Goal: Task Accomplishment & Management: Manage account settings

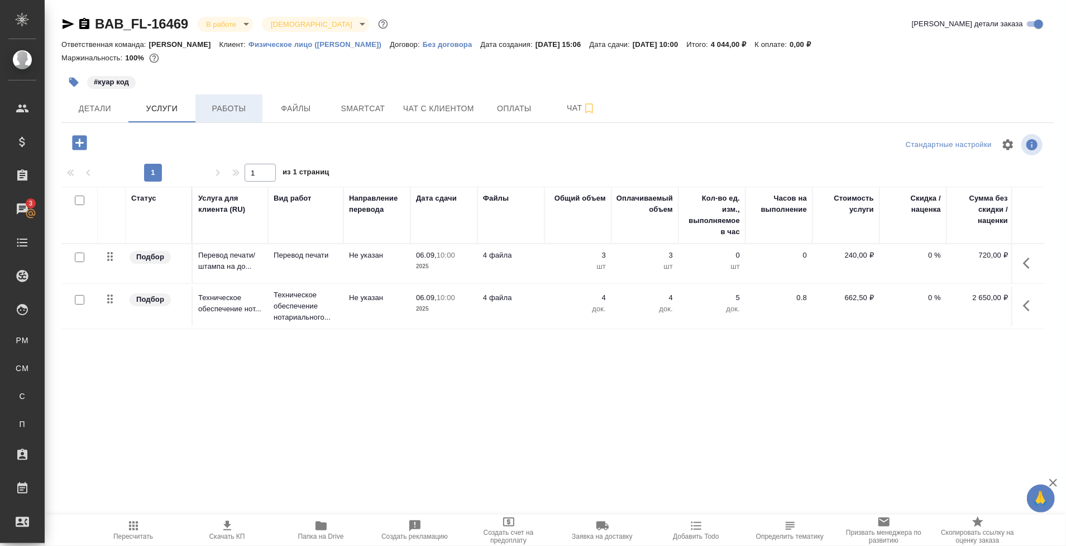
click at [224, 117] on button "Работы" at bounding box center [229, 108] width 67 height 28
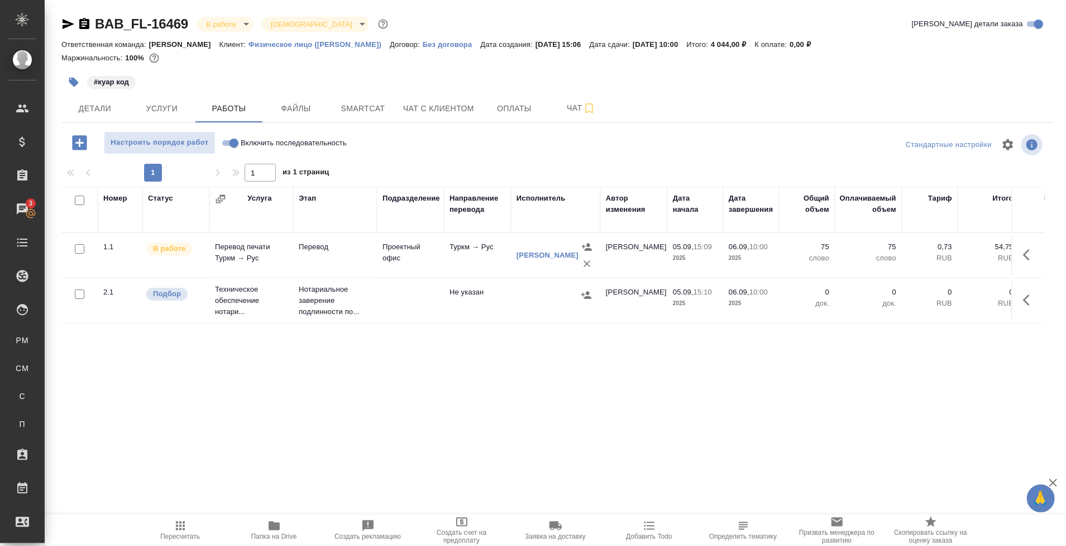
click at [275, 527] on icon "button" at bounding box center [274, 525] width 11 height 9
click at [159, 116] on button "Услуги" at bounding box center [161, 108] width 67 height 28
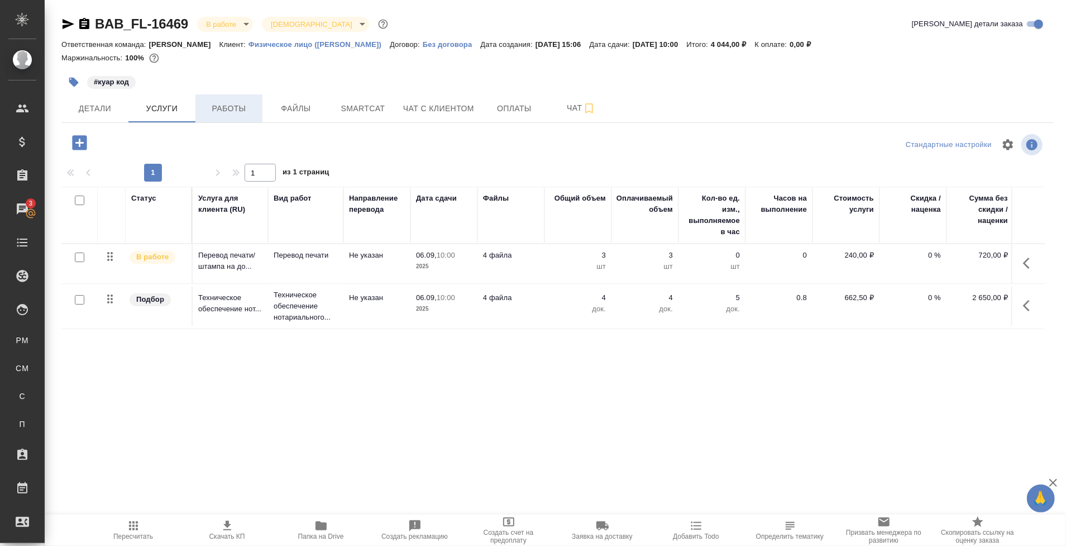
click at [247, 111] on span "Работы" at bounding box center [229, 109] width 54 height 14
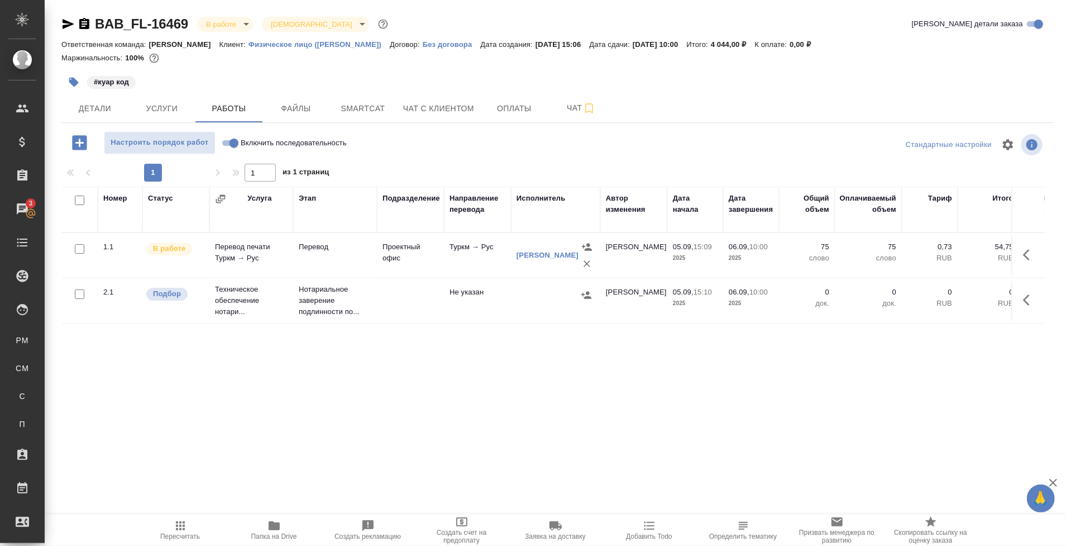
click at [365, 259] on td "Перевод" at bounding box center [335, 255] width 84 height 39
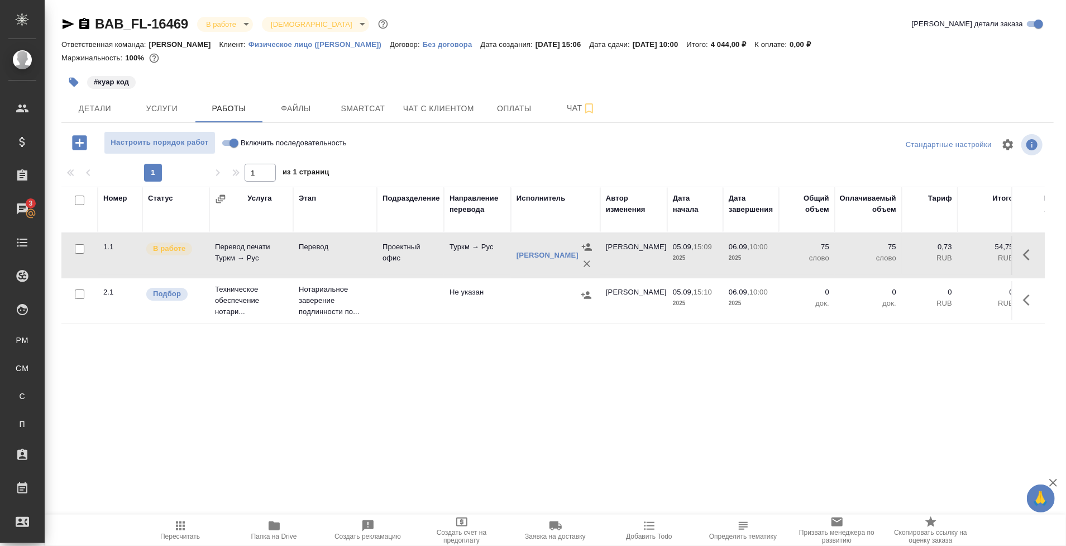
click at [63, 26] on icon "button" at bounding box center [69, 24] width 12 height 10
click at [284, 262] on td "Перевод печати Туркм → Рус" at bounding box center [251, 255] width 84 height 39
click at [88, 140] on icon "button" at bounding box center [80, 143] width 20 height 20
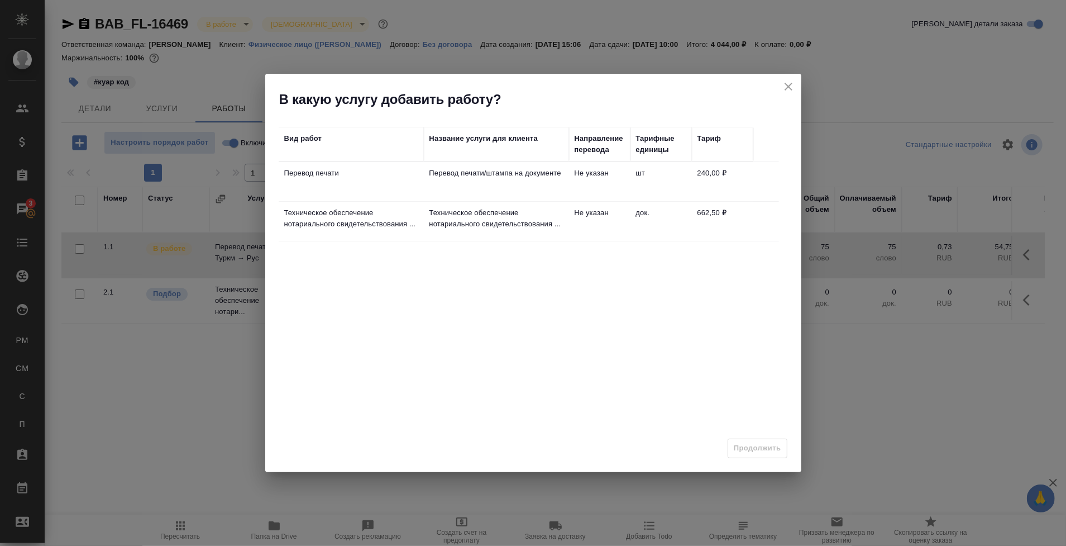
click at [496, 196] on td "Перевод печати/штампа на документе" at bounding box center [496, 181] width 145 height 39
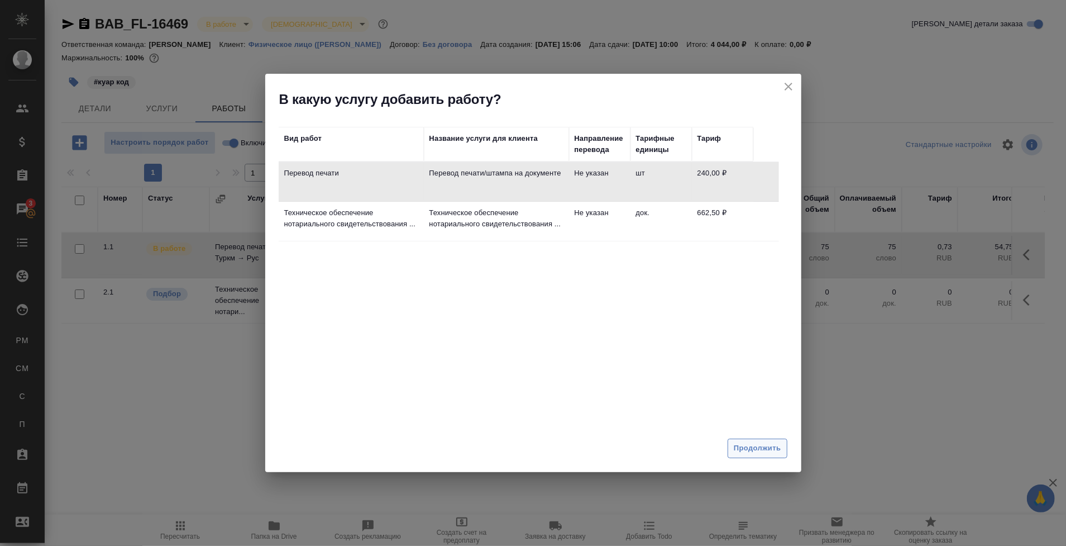
click at [765, 451] on span "Продолжить" at bounding box center [757, 448] width 47 height 13
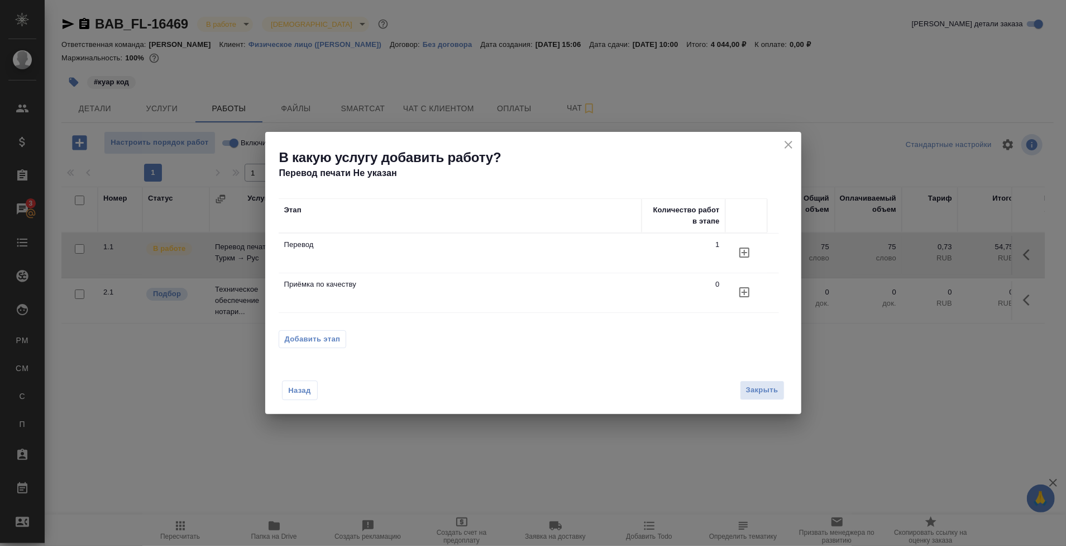
click at [750, 253] on icon "button" at bounding box center [744, 252] width 13 height 13
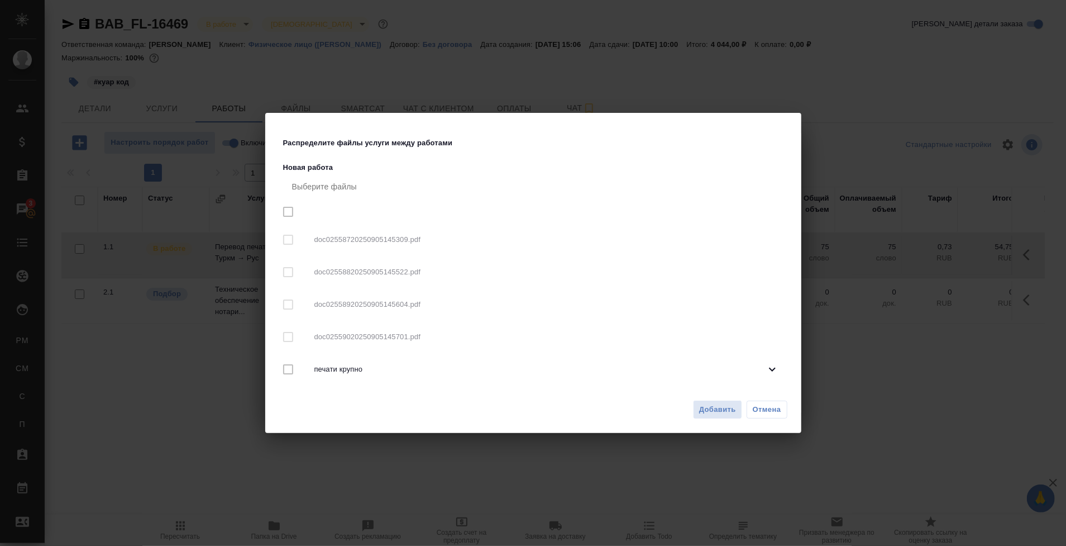
checkbox input "true"
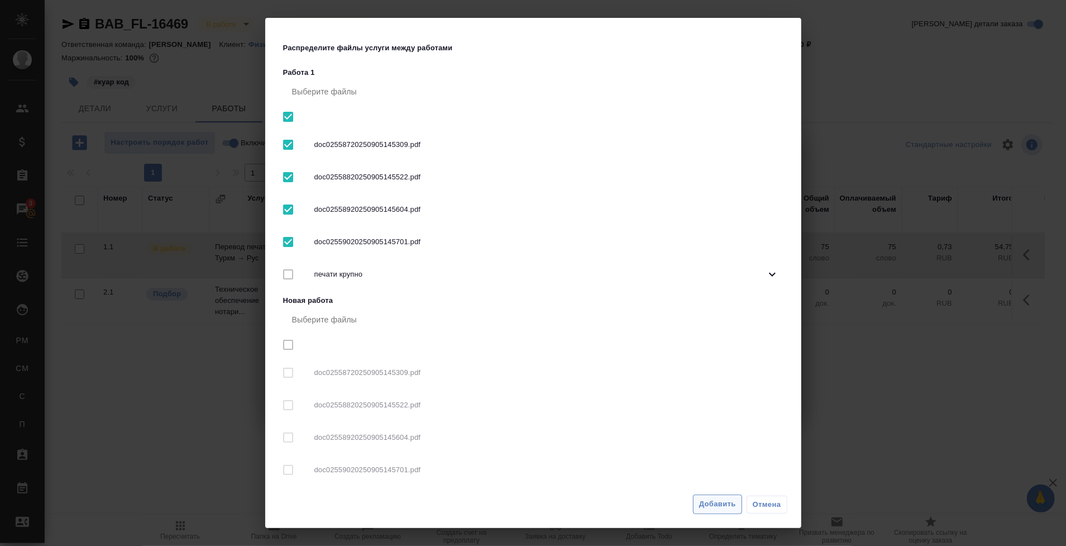
click at [730, 495] on button "Добавить" at bounding box center [717, 504] width 49 height 20
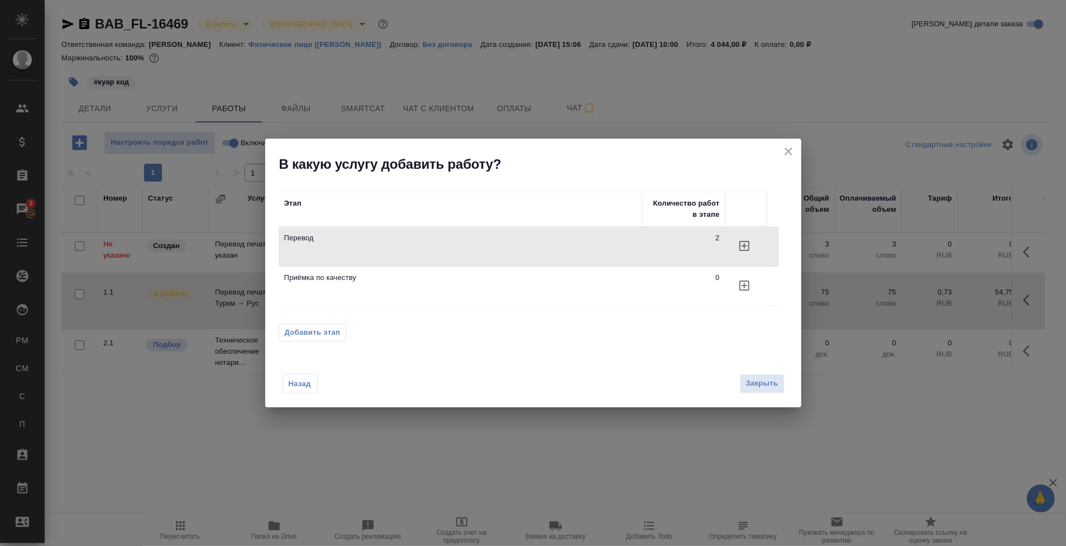
click at [784, 157] on icon "close" at bounding box center [788, 151] width 13 height 13
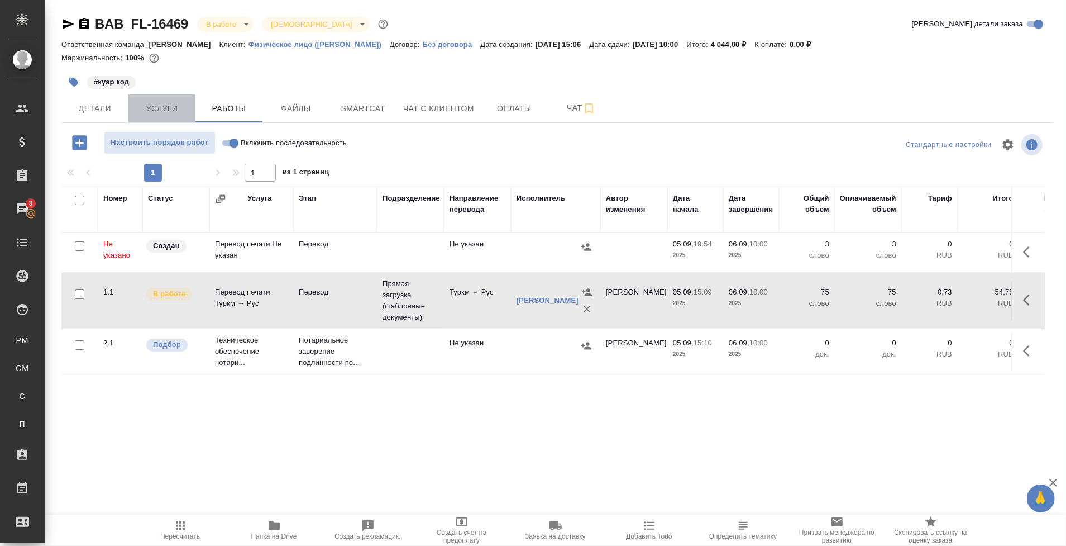
click at [175, 117] on button "Услуги" at bounding box center [161, 108] width 67 height 28
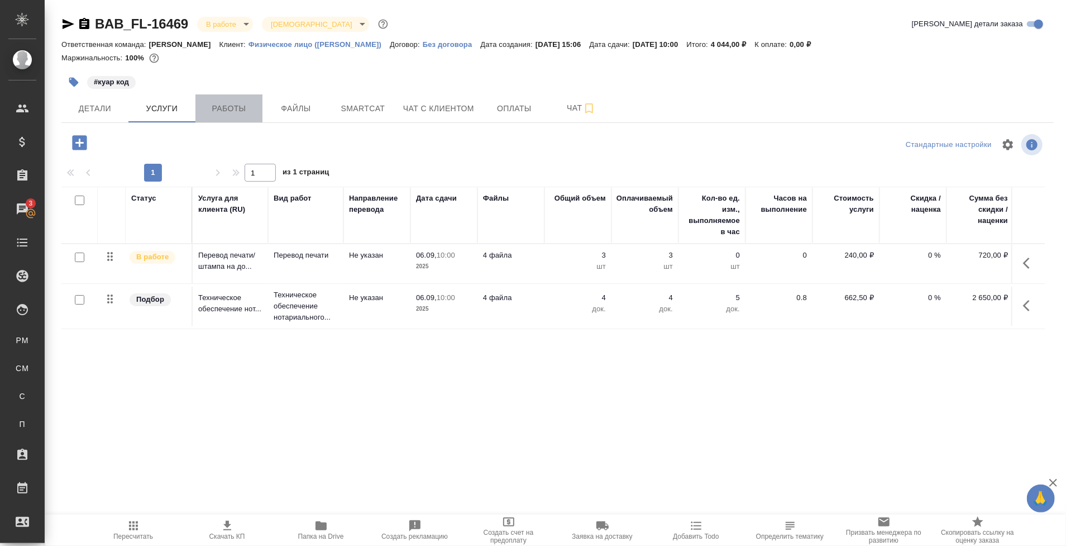
click at [217, 111] on span "Работы" at bounding box center [229, 109] width 54 height 14
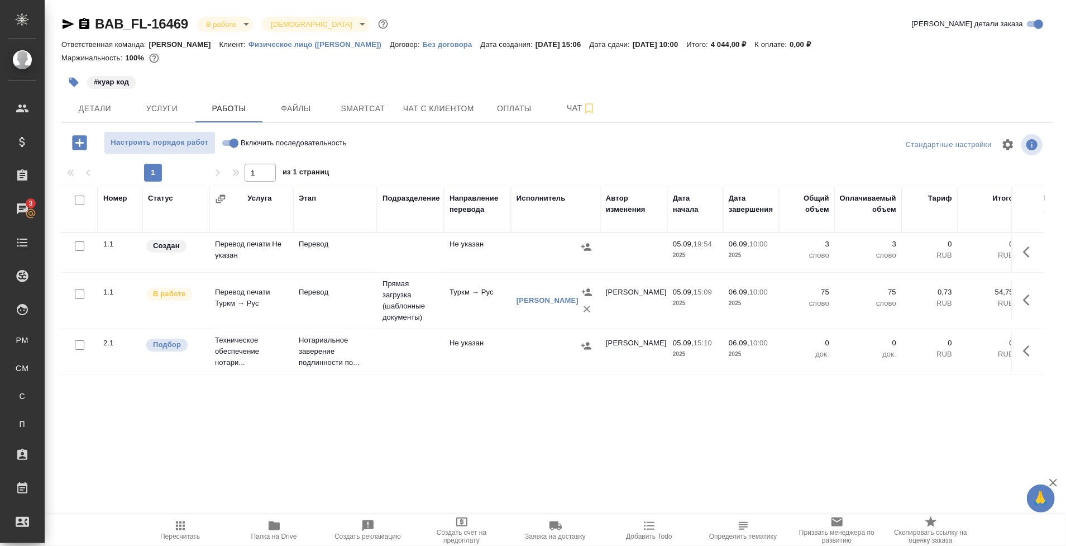
click at [390, 254] on td at bounding box center [410, 252] width 67 height 39
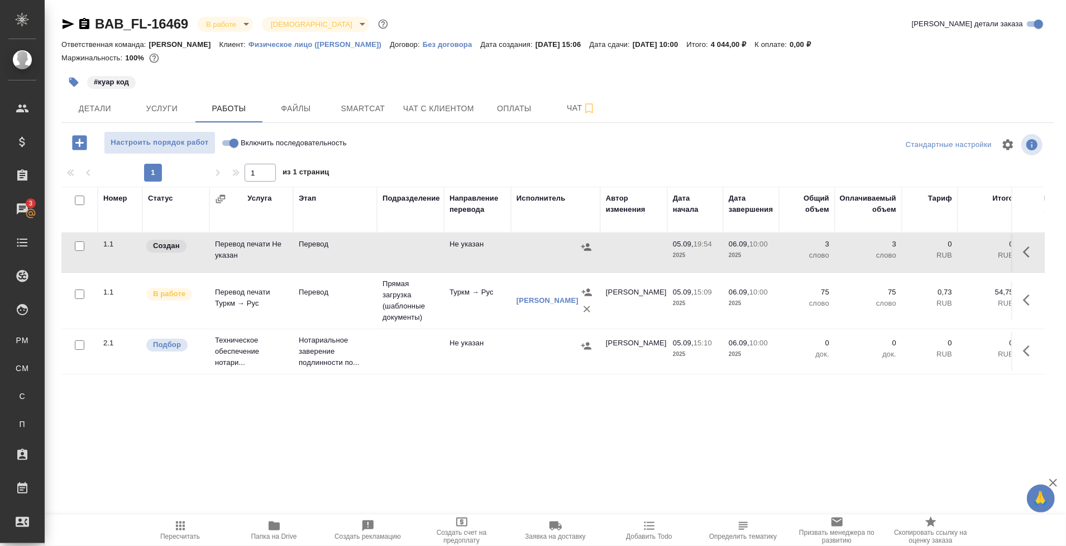
click at [231, 140] on input "Включить последовательность" at bounding box center [234, 142] width 40 height 13
checkbox input "true"
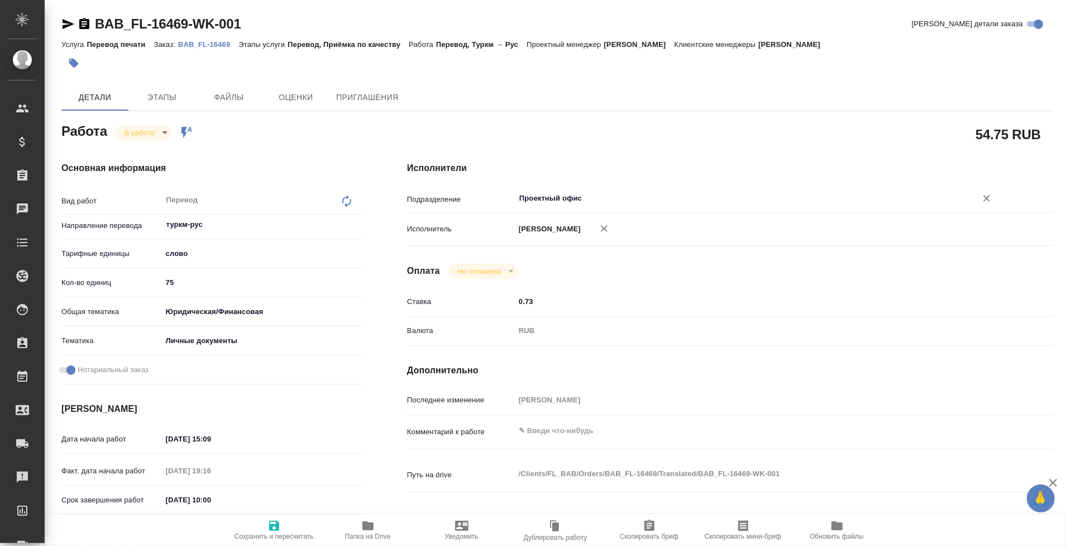
click at [537, 203] on input "Проектный офис" at bounding box center [738, 198] width 441 height 13
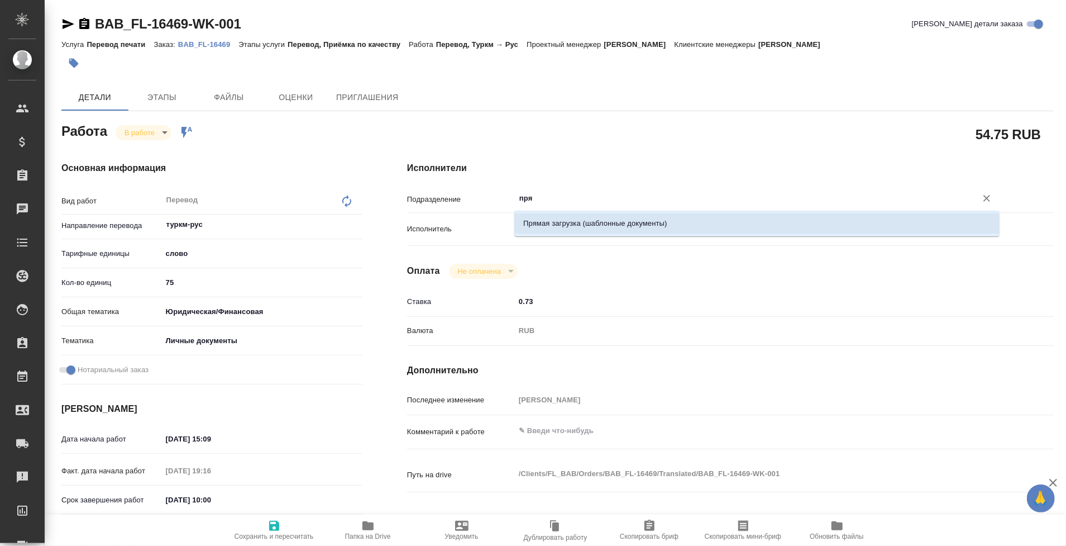
click at [581, 220] on li "Прямая загрузка (шаблонные документы)" at bounding box center [757, 223] width 485 height 20
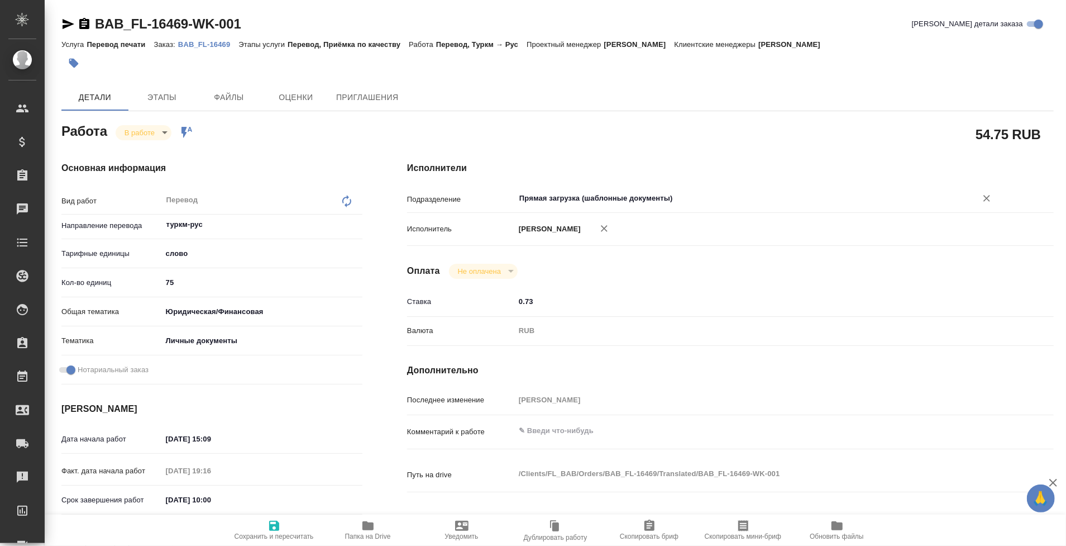
type input "Прямая загрузка (шаблонные документы)"
click at [276, 525] on icon "button" at bounding box center [274, 526] width 10 height 10
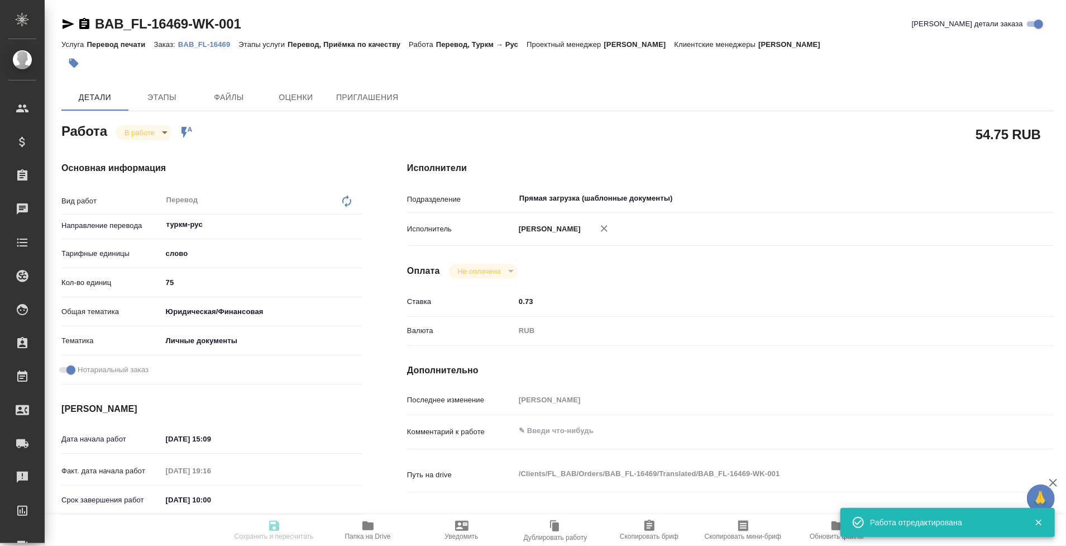
type input "inProgress"
type input "туркм-рус"
type input "5a8b1489cc6b4906c91bfd90"
type input "75"
type input "yr-fn"
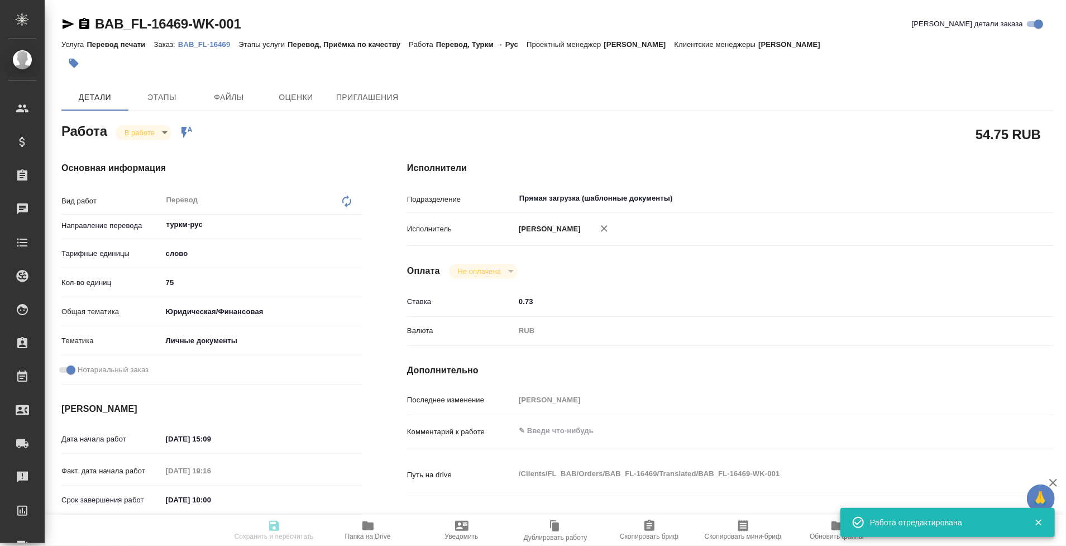
type input "5a8b8b956a9677013d343cfe"
checkbox input "true"
type input "05.09.2025 15:09"
type input "05.09.2025 19:16"
type input "[DATE] 10:00"
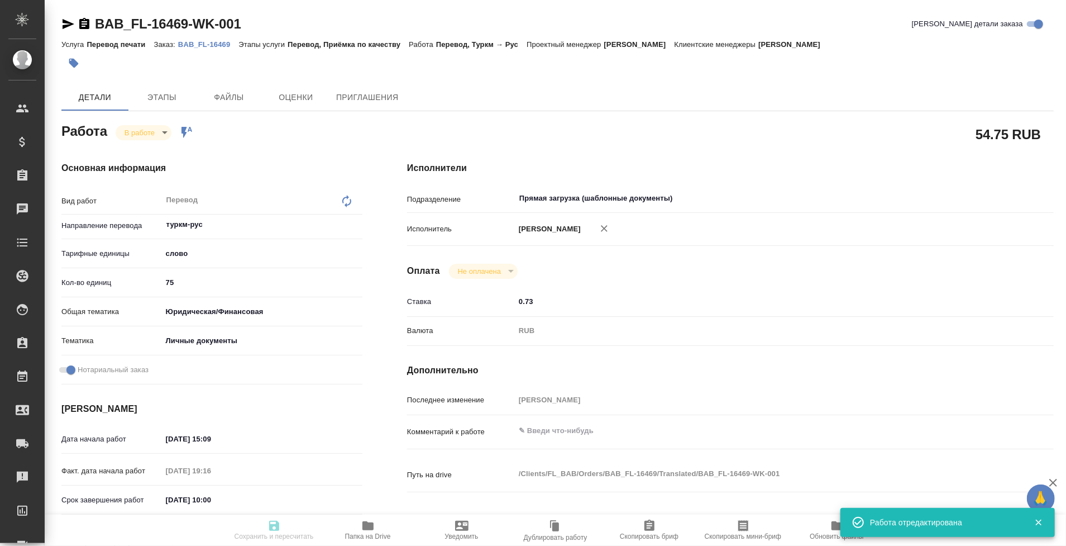
type input "[DATE] 10:00"
type input "Прямая загрузка (шаблонные документы)"
type input "notPayed"
type input "0.73"
type input "RUB"
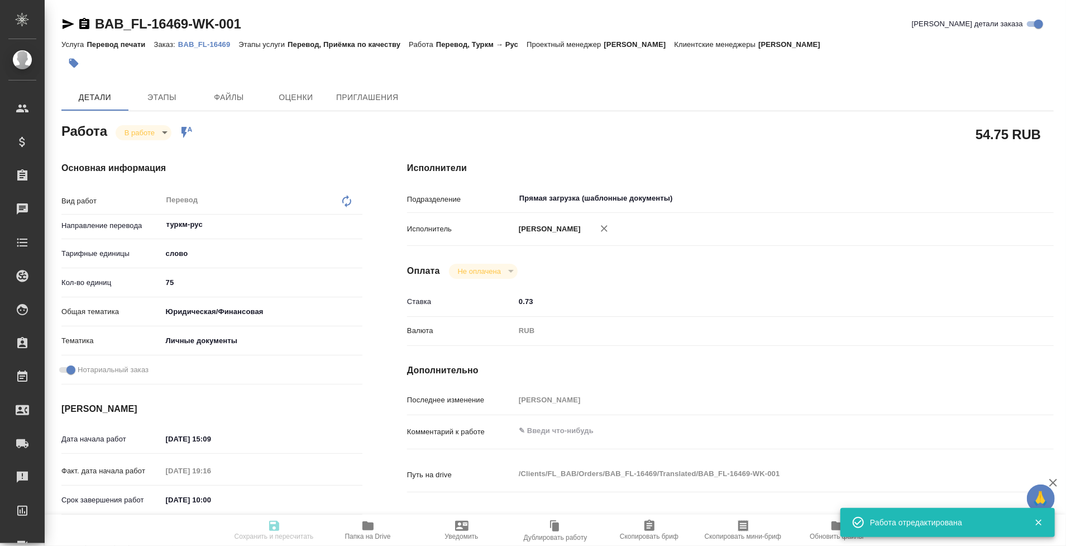
type input "Попова Галина"
type input "BAB_FL-16469"
type input "Перевод печати"
type input "Перевод, Приёмка по качеству"
type input "[PERSON_NAME]"
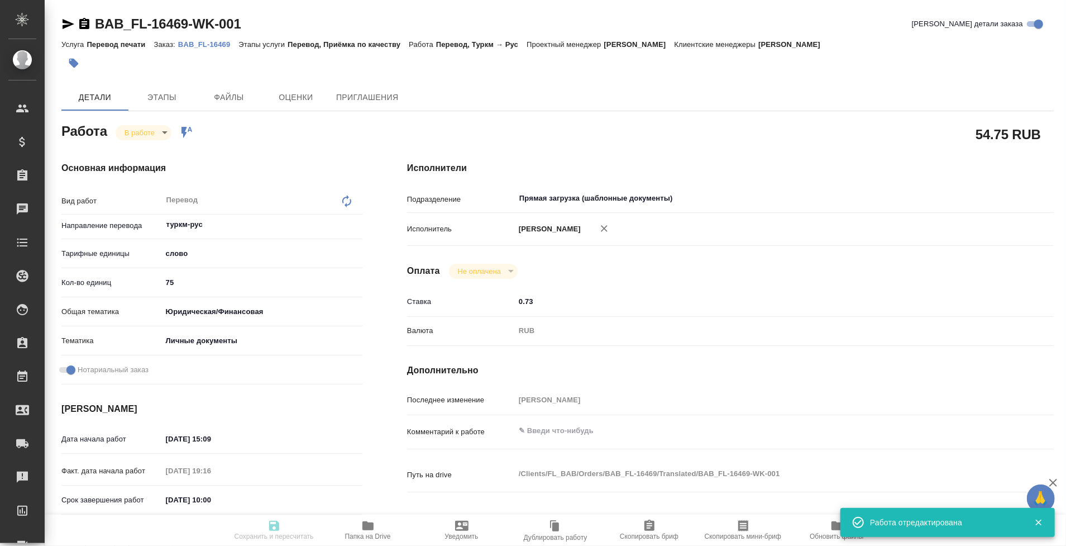
type input "/Clients/FL_BAB/Orders/BAB_FL-16469"
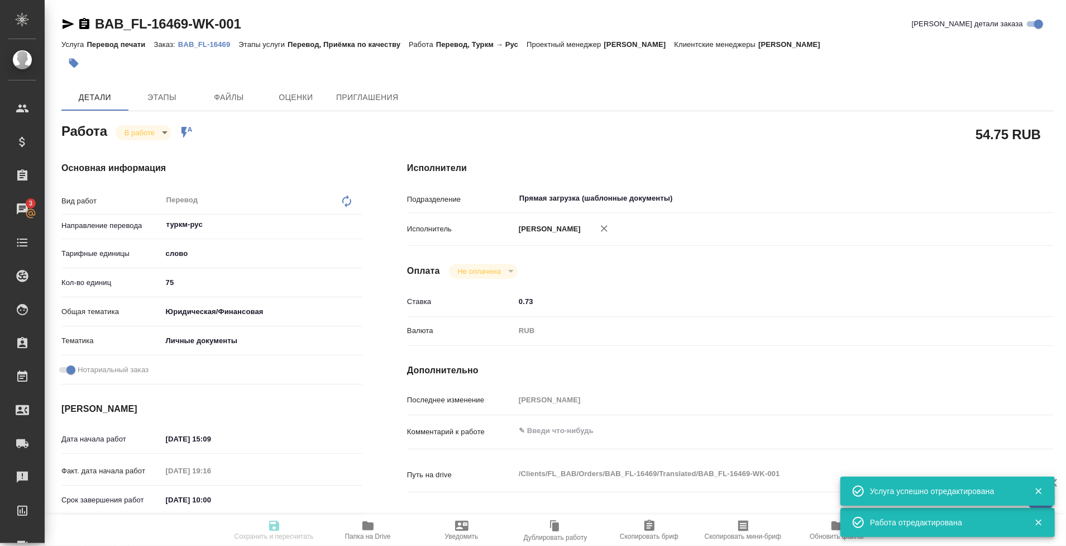
scroll to position [99, 0]
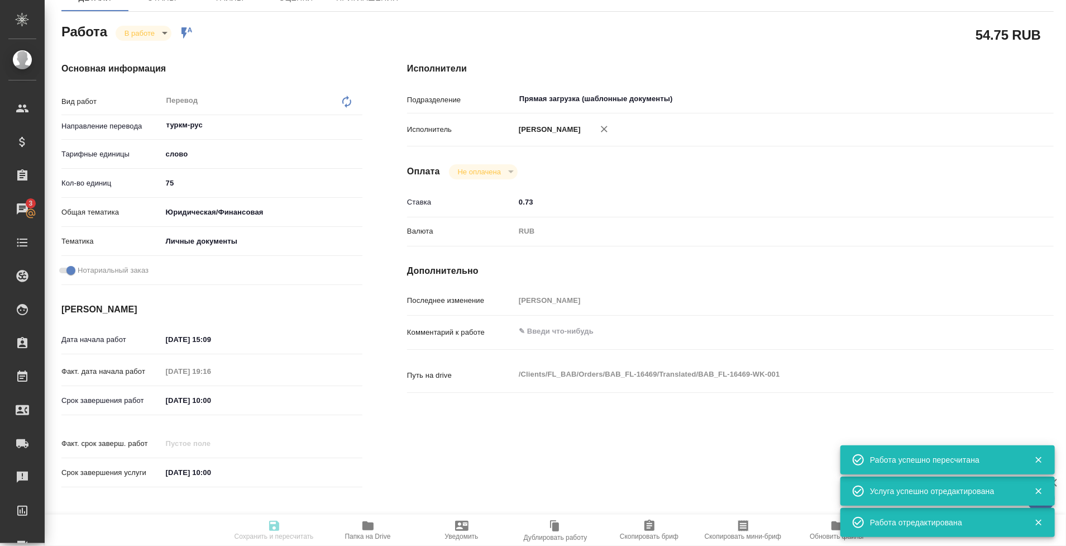
type input "inProgress"
type input "туркм-рус"
type input "5a8b1489cc6b4906c91bfd90"
type input "75"
type input "yr-fn"
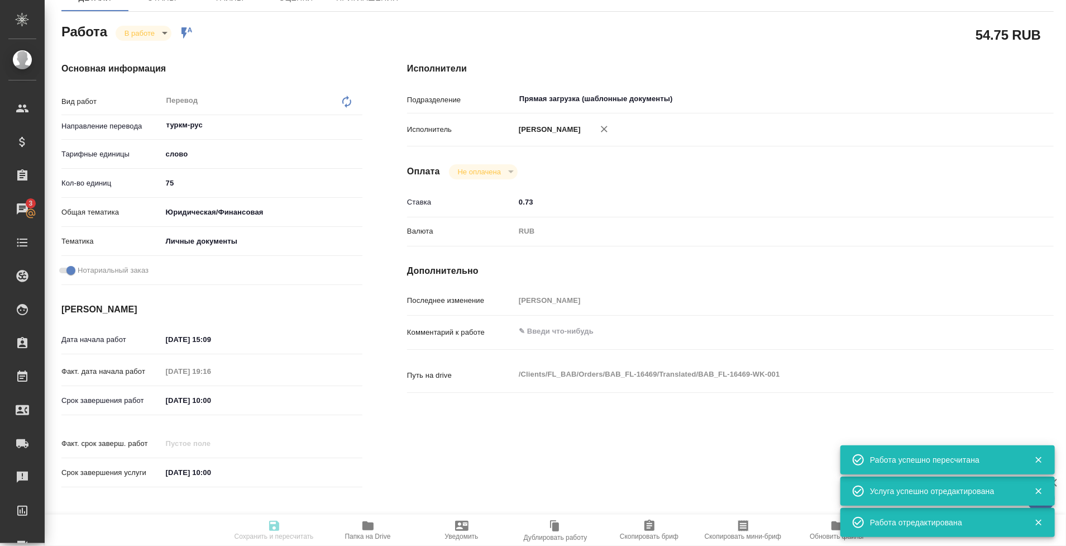
type input "5a8b8b956a9677013d343cfe"
checkbox input "true"
type input "05.09.2025 15:09"
type input "05.09.2025 19:16"
type input "[DATE] 10:00"
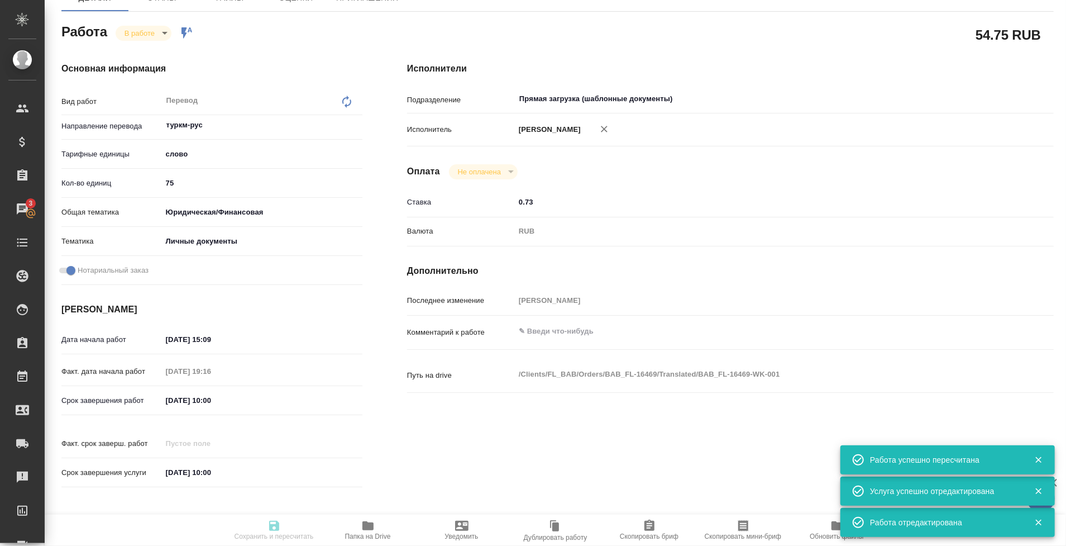
type input "[DATE] 10:00"
type input "Прямая загрузка (шаблонные документы)"
type input "notPayed"
type input "0.73"
type input "RUB"
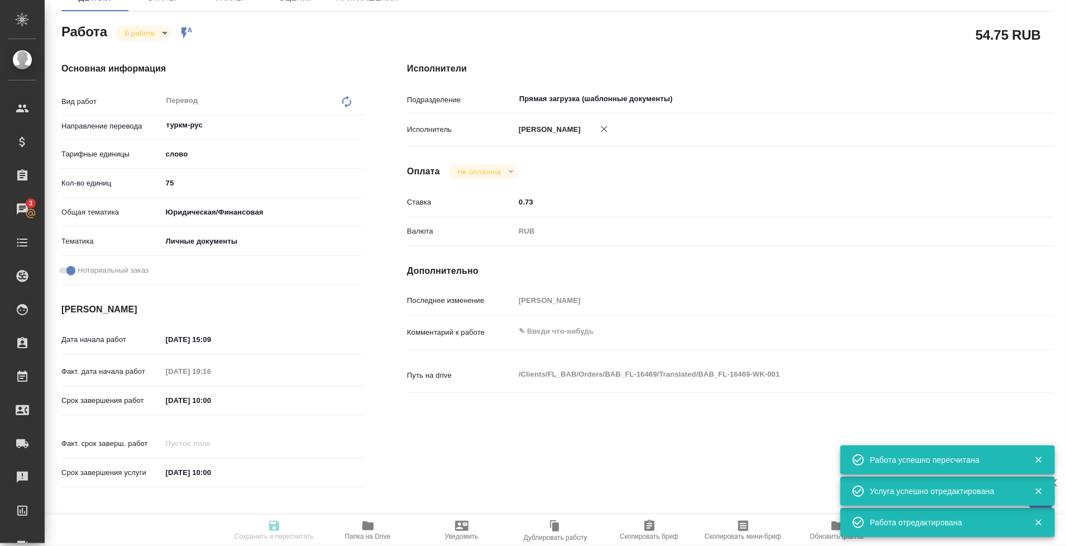
type input "Попова Галина"
type input "BAB_FL-16469"
type input "Перевод печати"
type input "Перевод, Приёмка по качеству"
type input "[PERSON_NAME]"
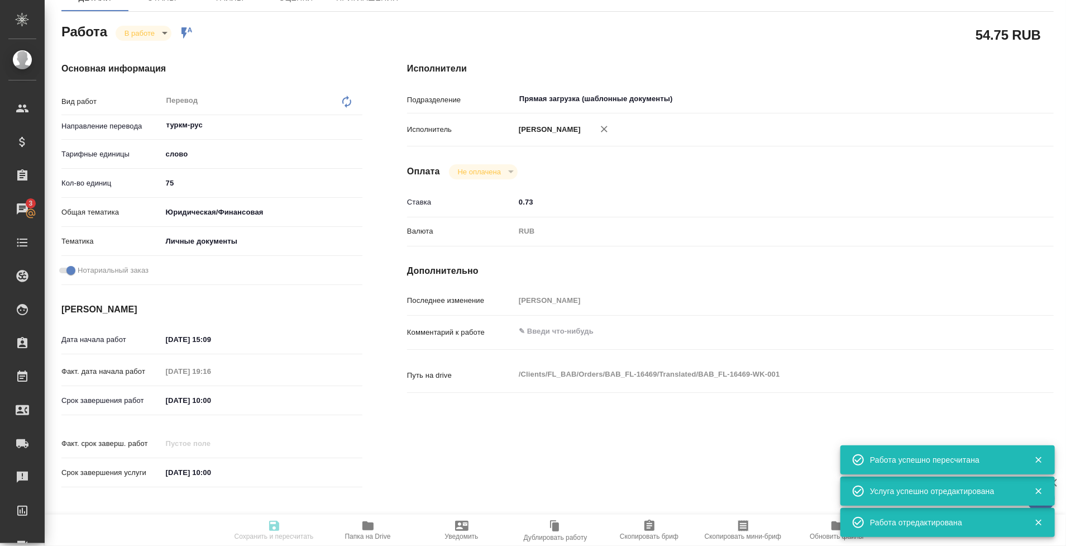
type input "/Clients/FL_BAB/Orders/BAB_FL-16469"
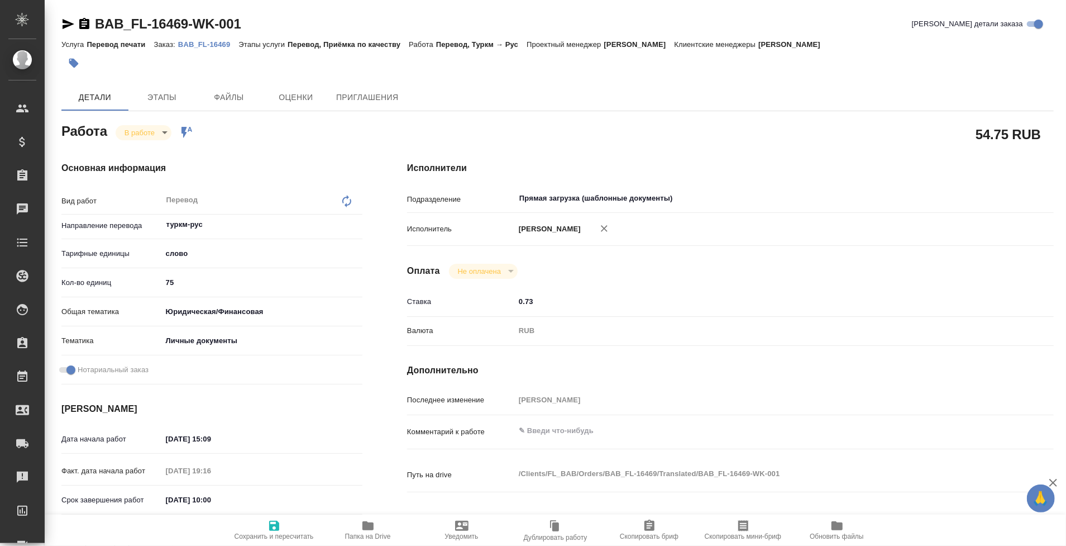
click at [68, 30] on icon "button" at bounding box center [67, 23] width 13 height 13
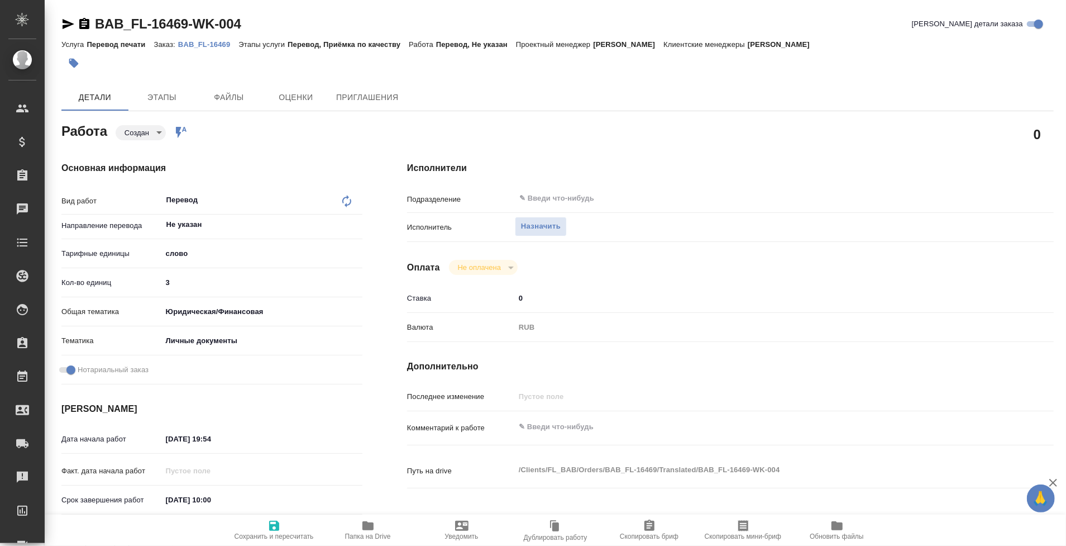
type textarea "x"
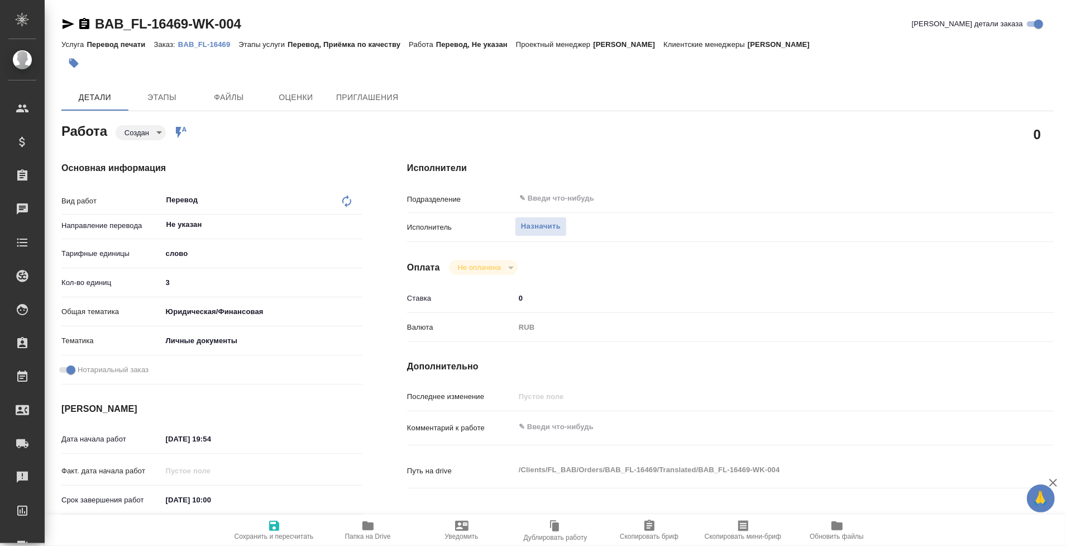
type textarea "x"
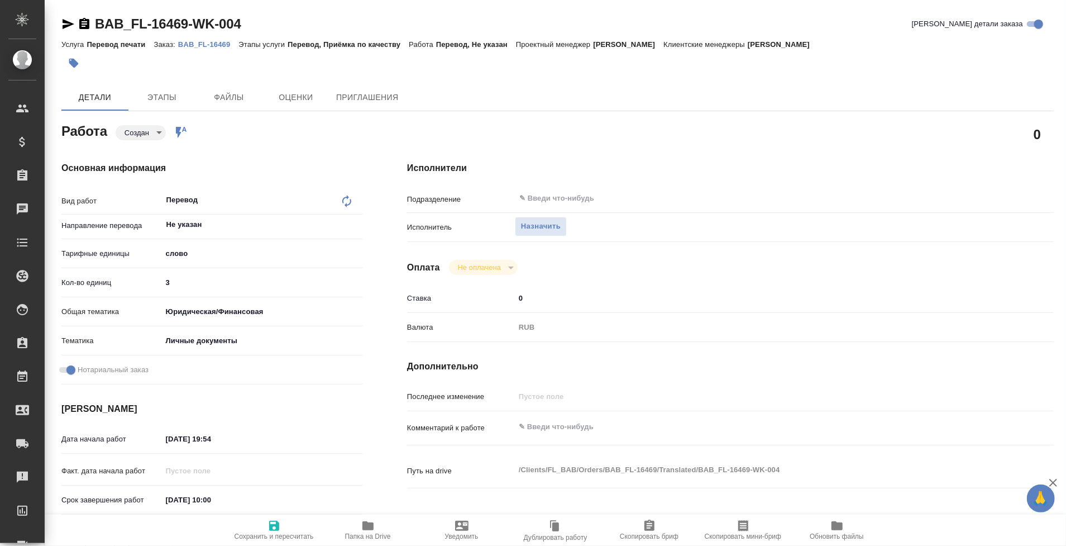
type textarea "x"
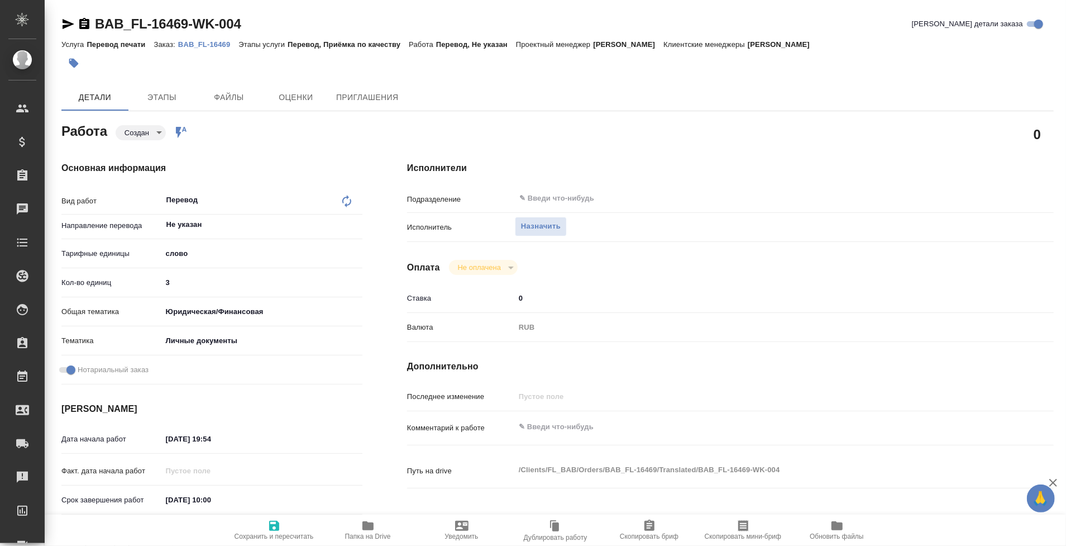
type textarea "x"
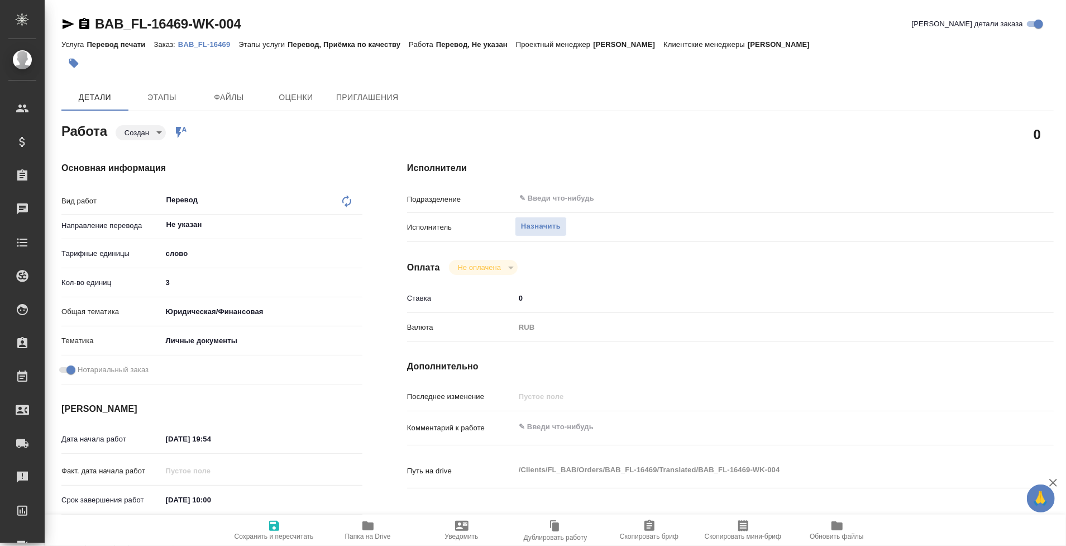
type textarea "x"
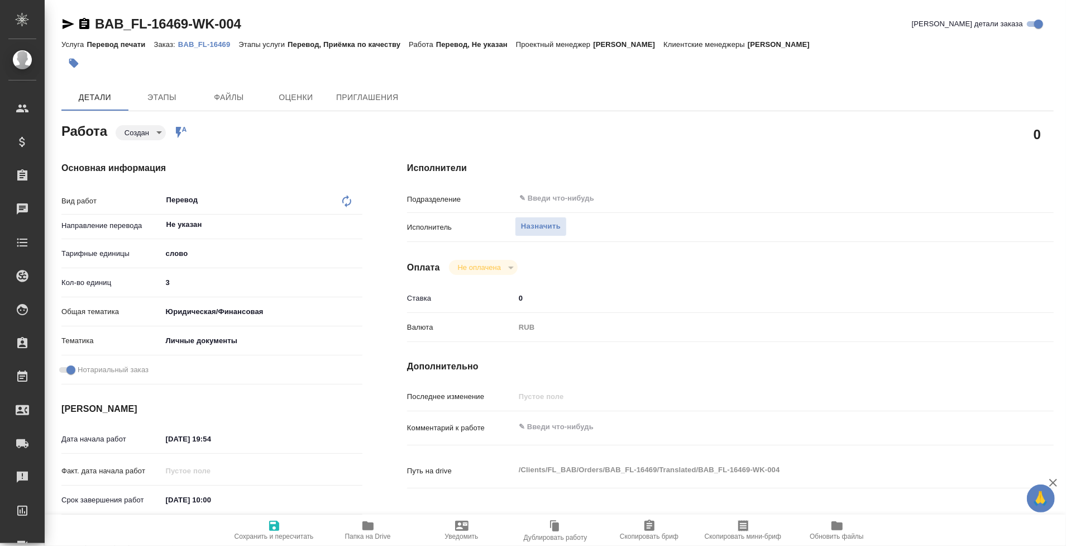
type textarea "x"
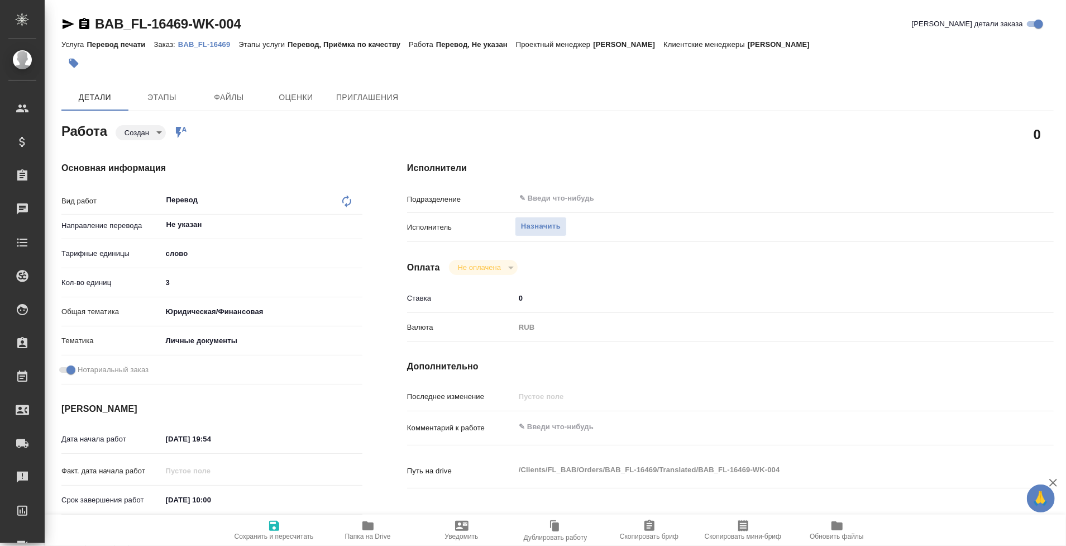
click at [224, 279] on input "3" at bounding box center [262, 282] width 201 height 16
type textarea "x"
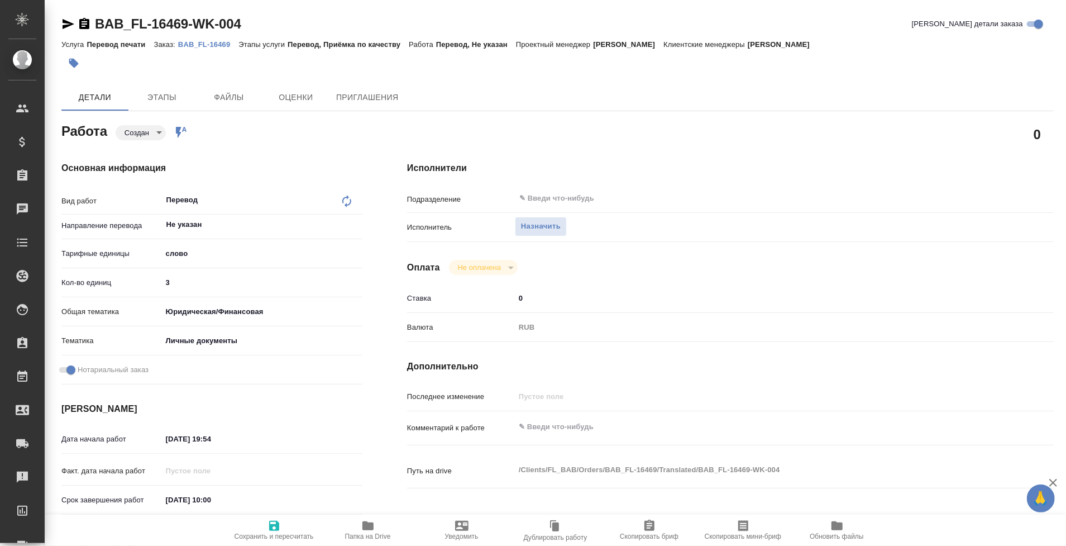
type textarea "x"
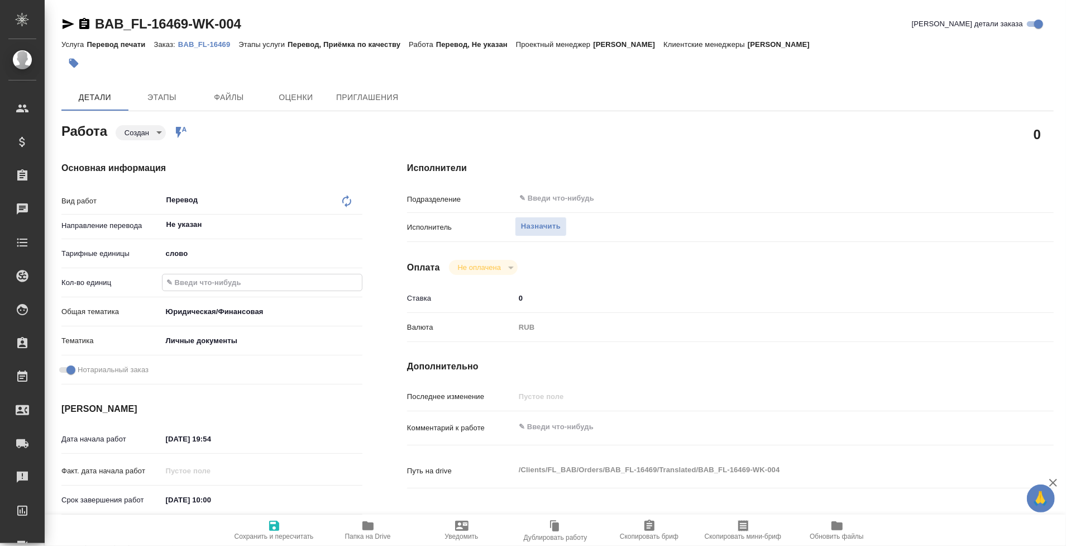
type textarea "x"
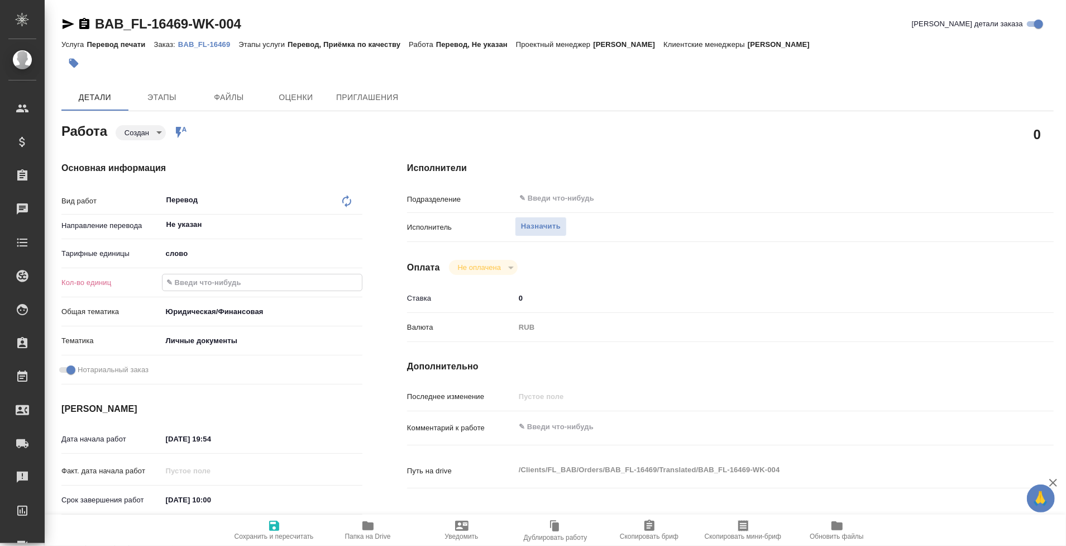
type textarea "x"
type input "5"
type textarea "x"
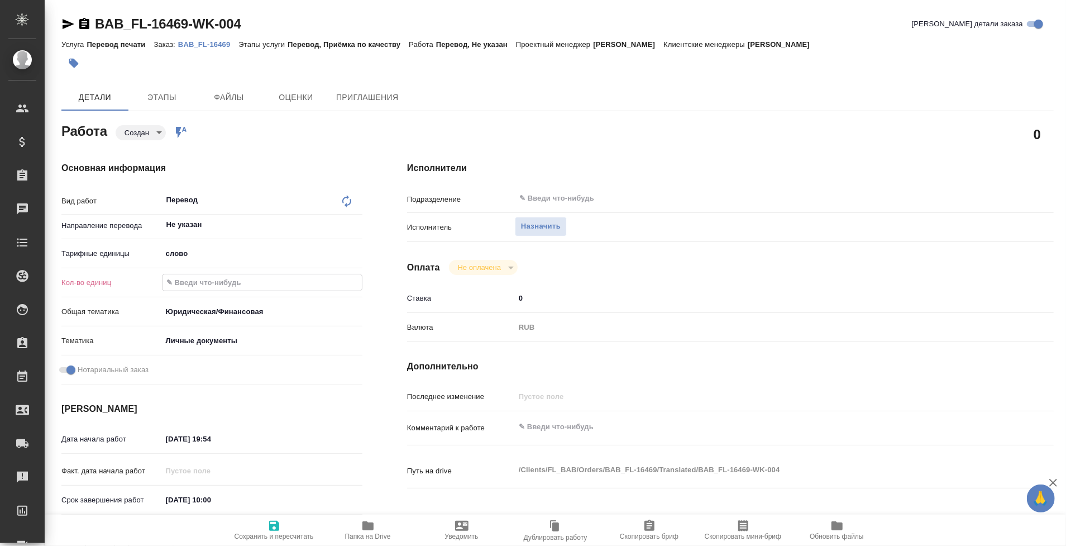
type textarea "x"
type input "50"
type textarea "x"
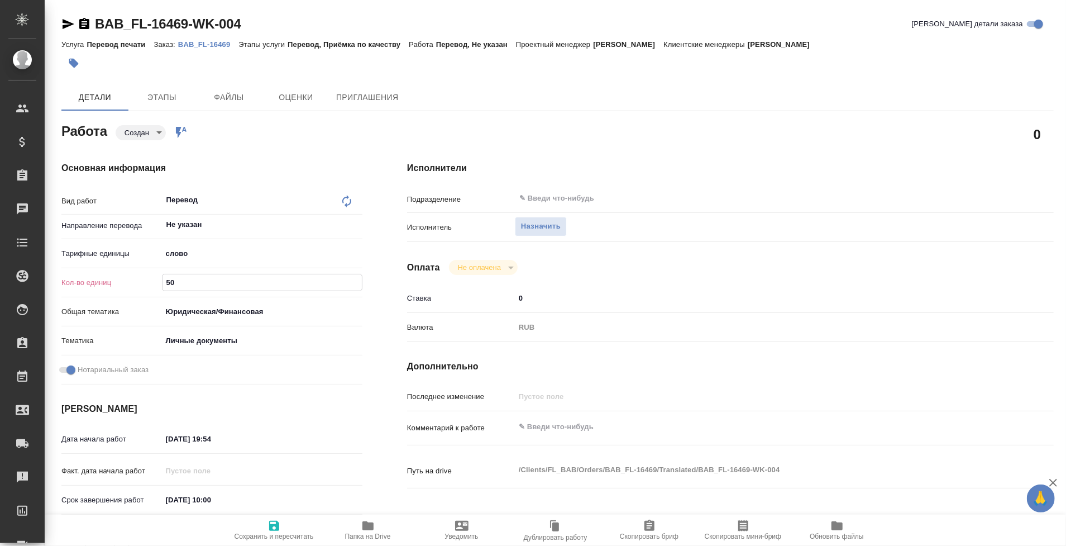
type textarea "x"
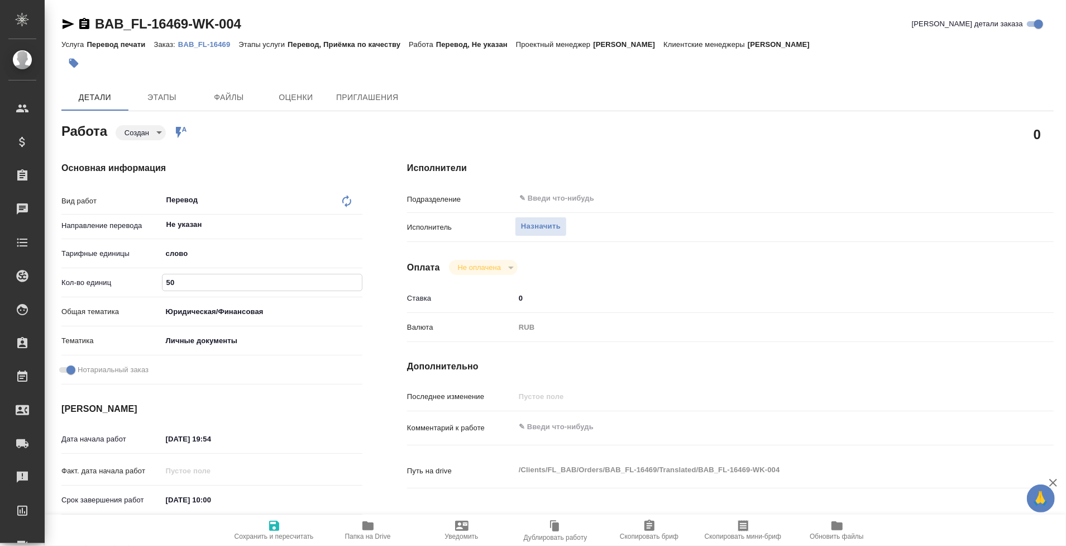
type textarea "x"
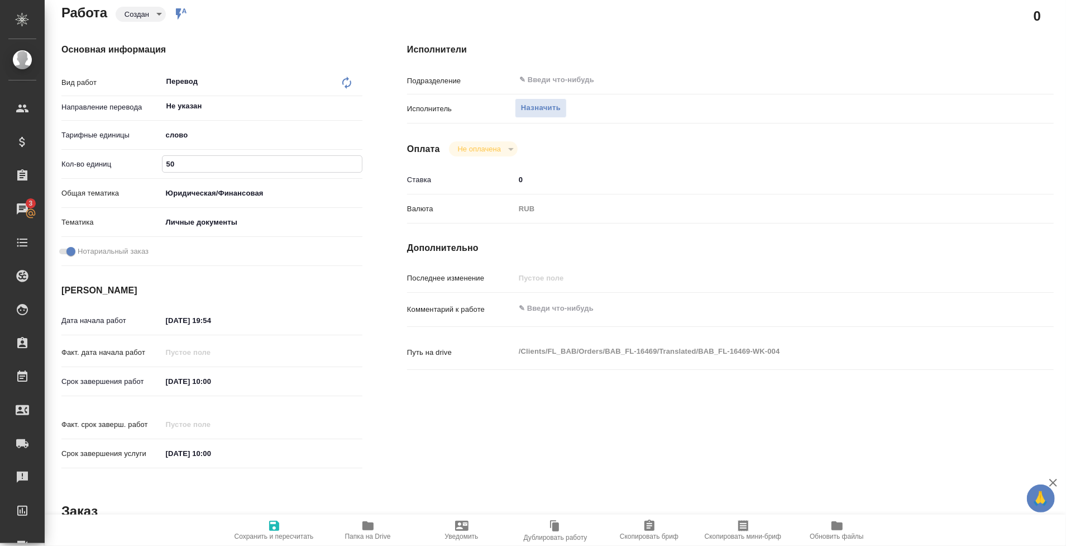
scroll to position [150, 0]
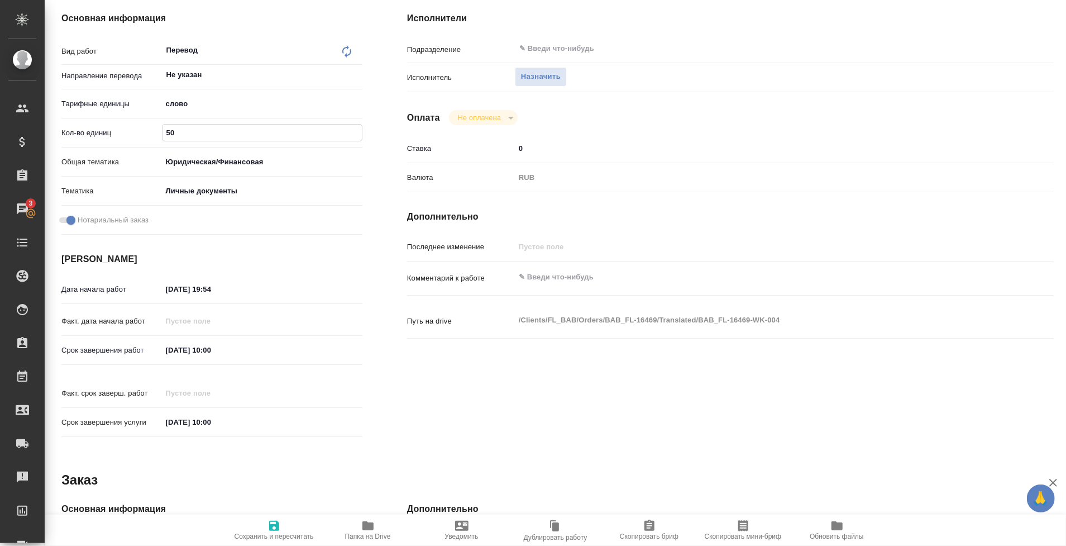
type textarea "x"
type input "5"
type textarea "x"
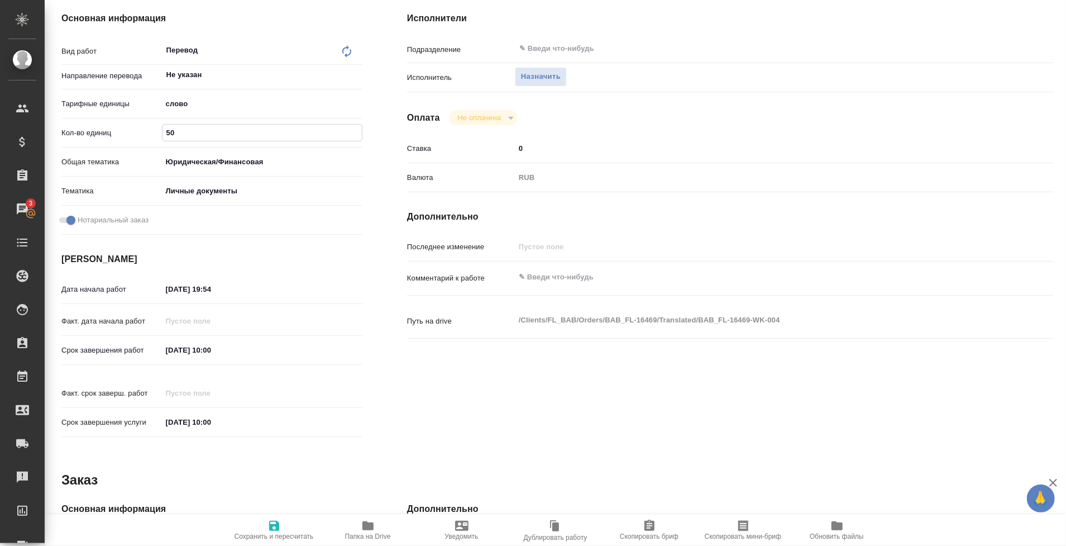
type textarea "x"
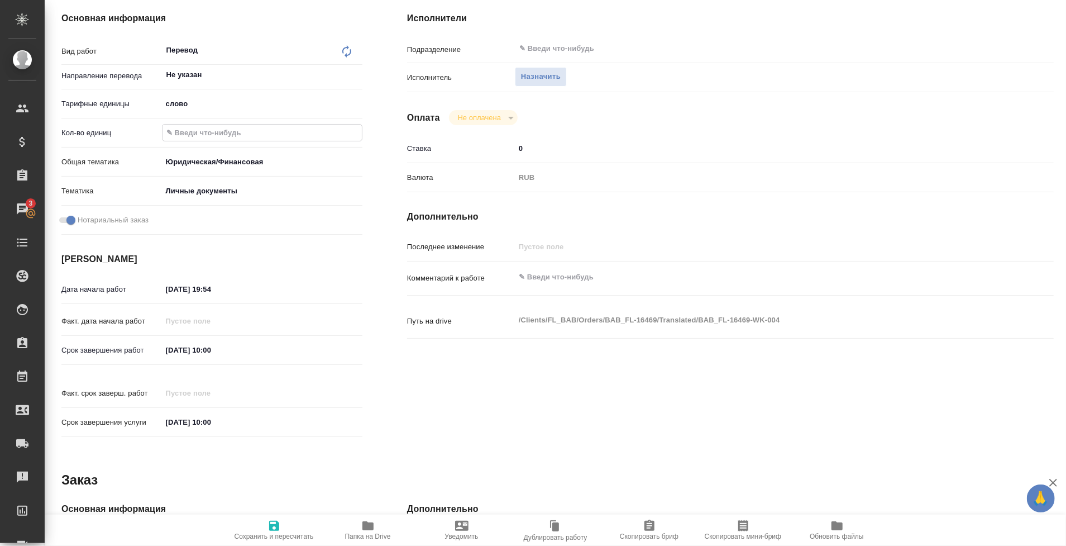
type textarea "x"
type input "4"
type textarea "x"
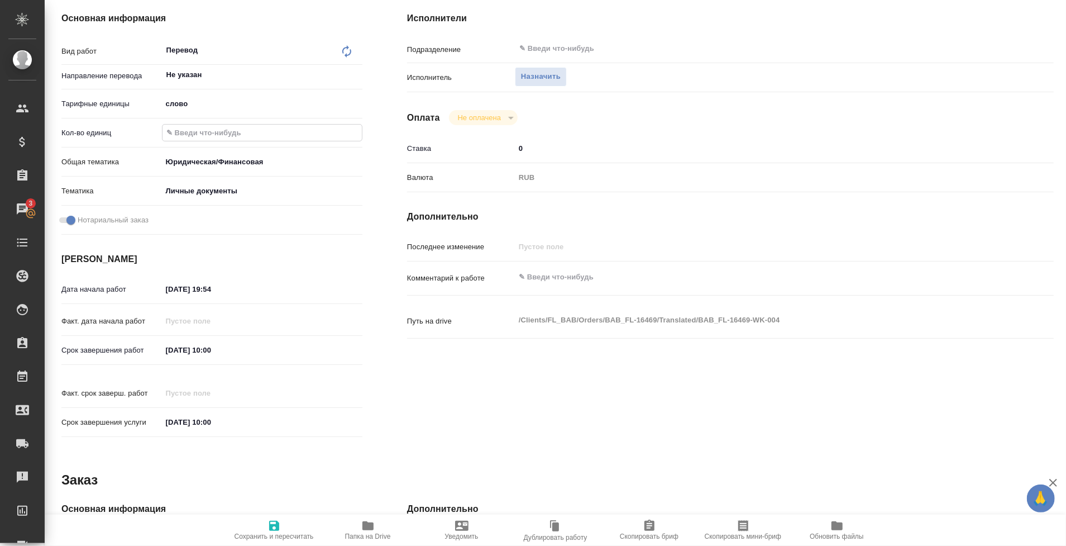
type textarea "x"
type input "40"
type textarea "x"
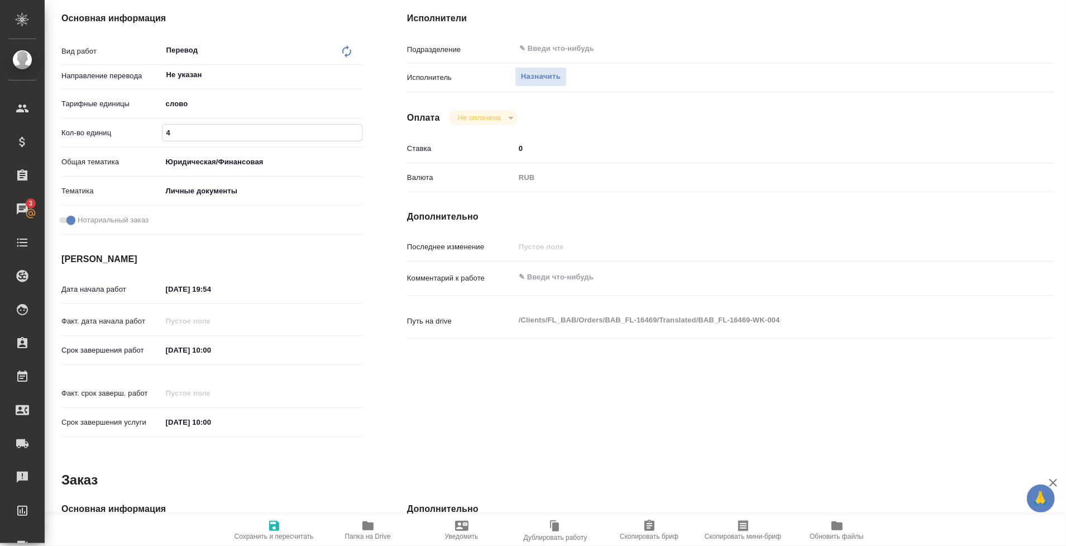
type textarea "x"
type input "40"
click at [228, 183] on body "🙏 .cls-1 fill:#fff; AWATERA Tarabanovskaya Anastasia Клиенты Спецификации Заказ…" at bounding box center [533, 273] width 1066 height 546
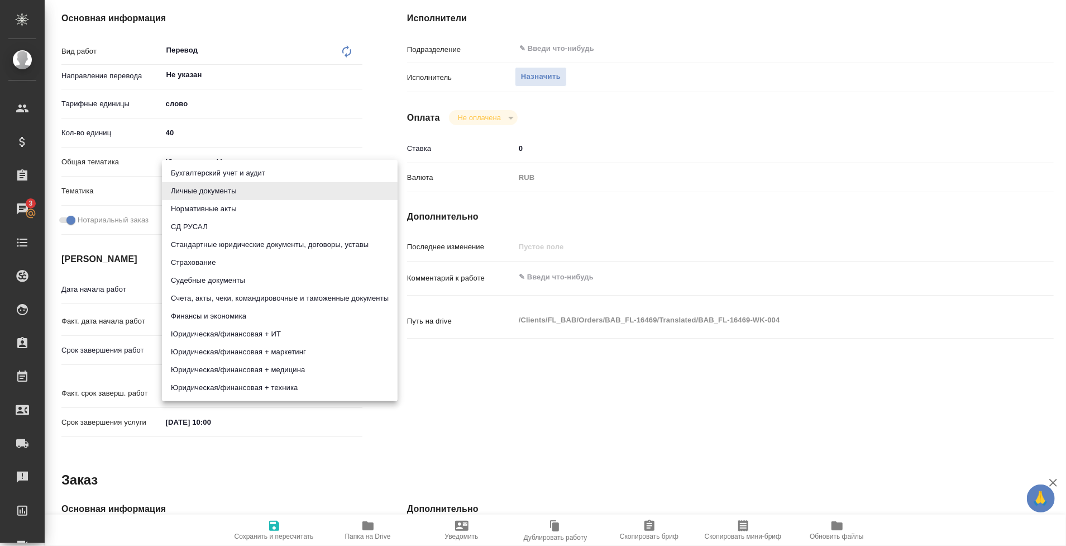
click at [286, 108] on div at bounding box center [533, 273] width 1066 height 546
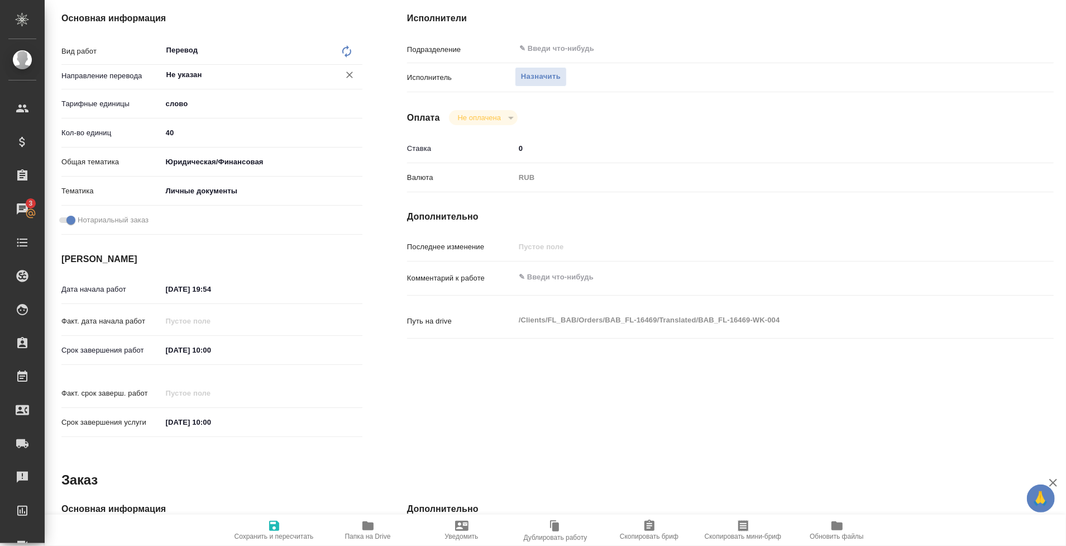
click at [235, 77] on input "Не указан" at bounding box center [243, 74] width 156 height 13
type input "туркм-рус"
click at [262, 112] on ul "туркм-рус" at bounding box center [261, 109] width 201 height 20
click at [303, 94] on li "туркм-рус" at bounding box center [261, 100] width 201 height 20
type textarea "x"
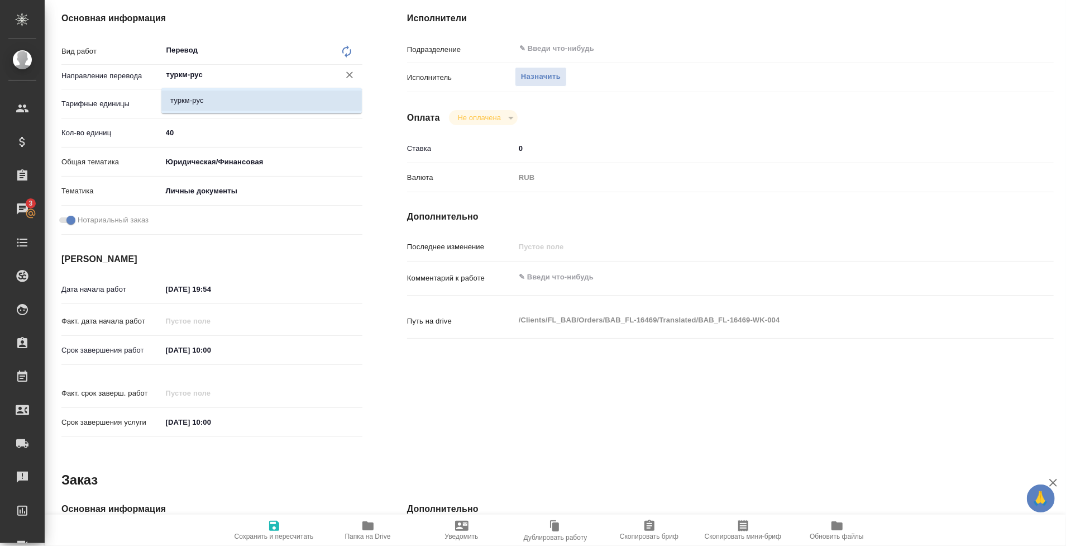
type textarea "x"
type input "туркм-рус"
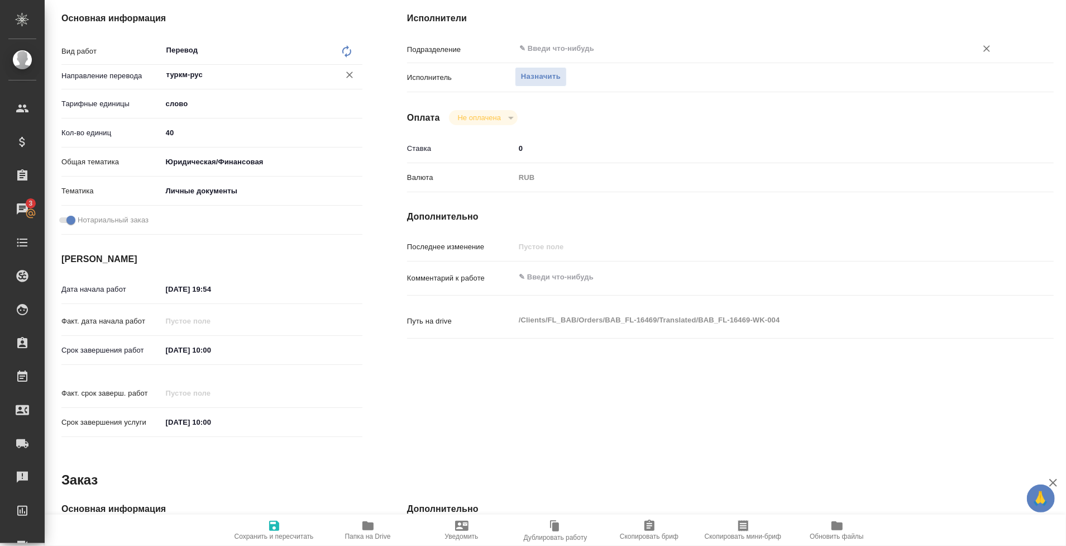
click at [547, 47] on input "text" at bounding box center [738, 48] width 441 height 13
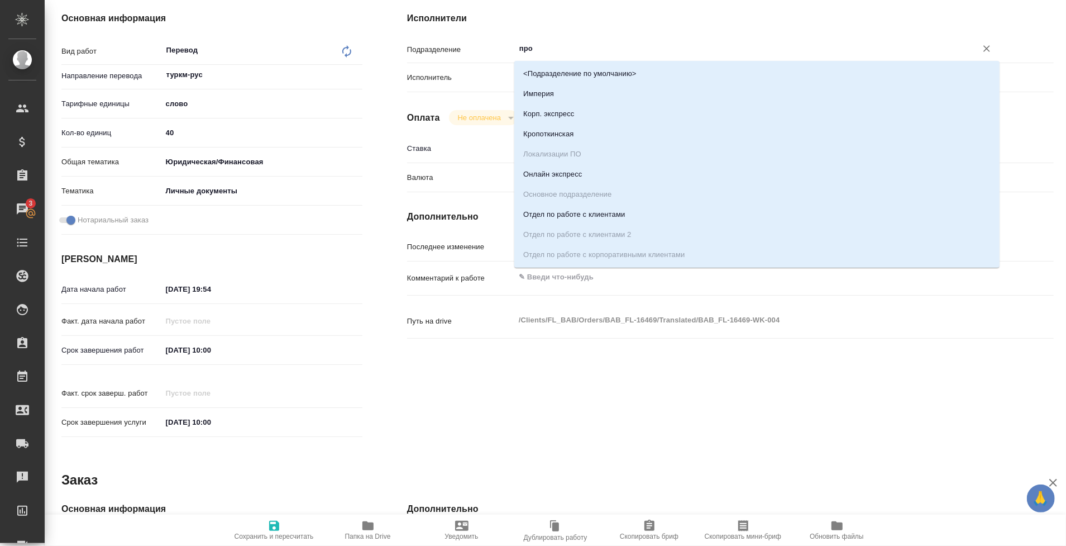
type input "прое"
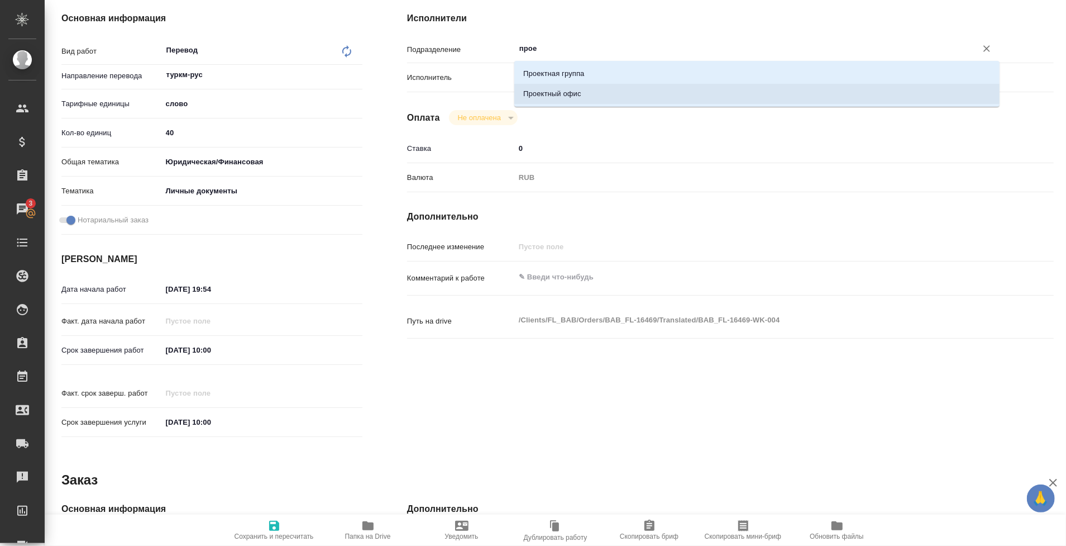
click at [575, 90] on li "Проектный офис" at bounding box center [757, 94] width 485 height 20
type textarea "x"
type input "Проектный офис"
type textarea "x"
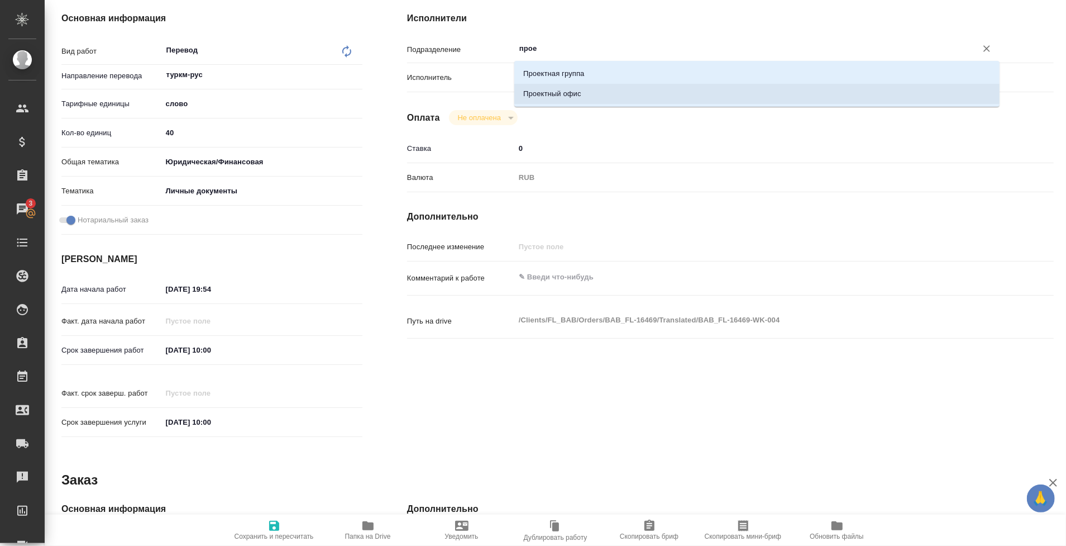
type textarea "x"
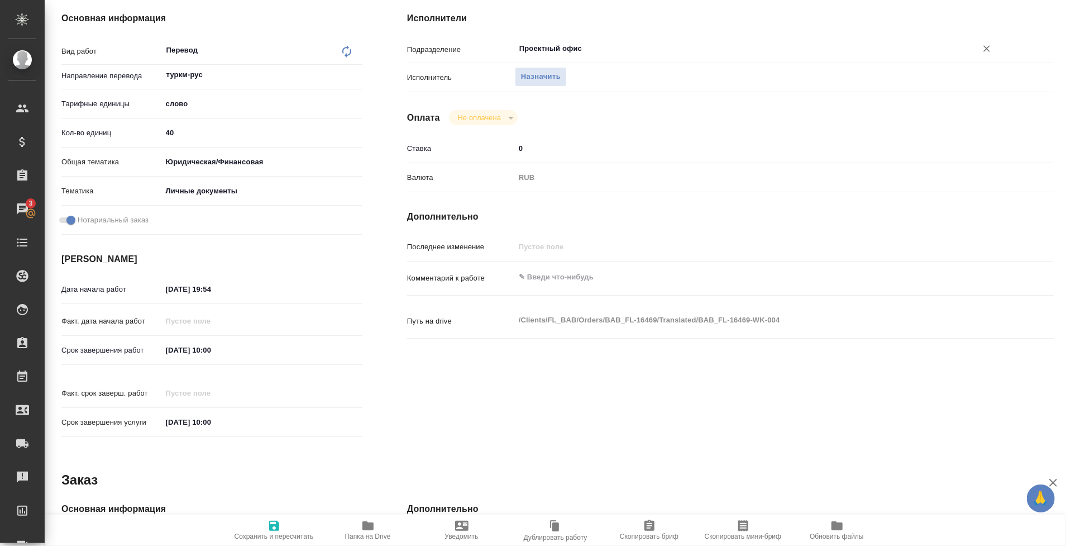
type input "Проектный офис"
click at [269, 527] on icon "button" at bounding box center [274, 525] width 13 height 13
type textarea "x"
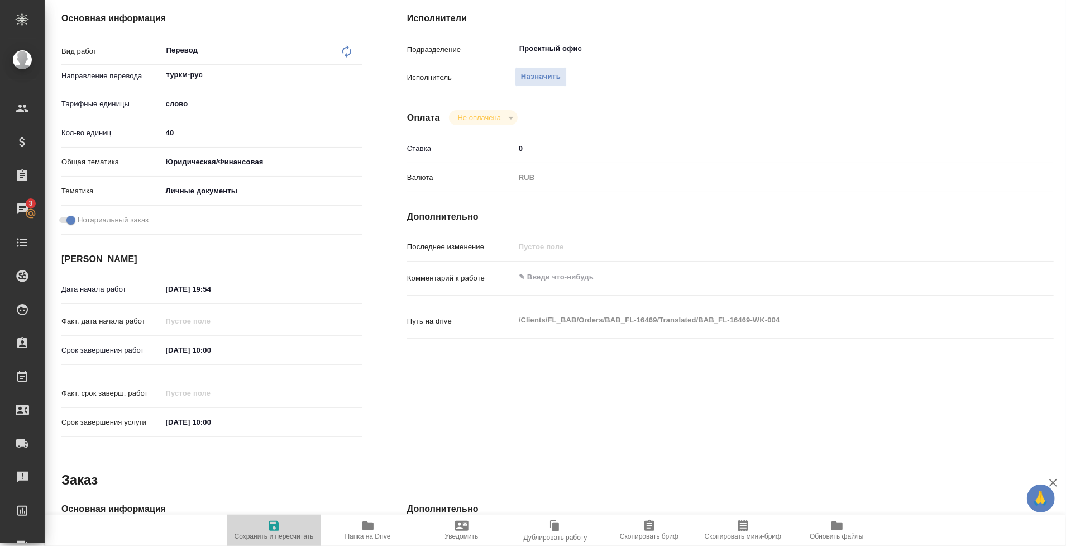
type textarea "x"
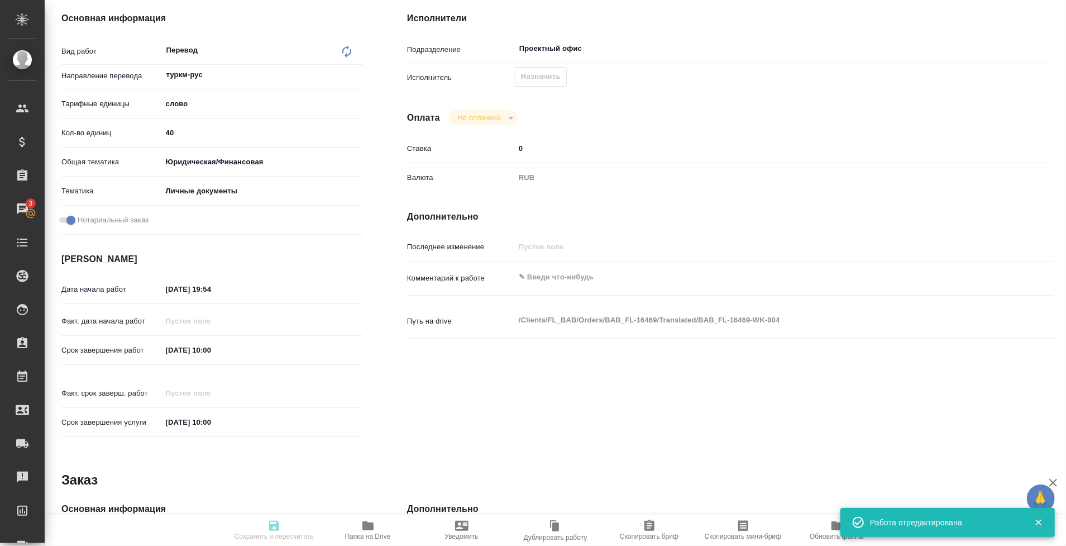
type input "created"
type textarea "Перевод"
type textarea "x"
type input "туркм-рус"
type input "5a8b1489cc6b4906c91bfd90"
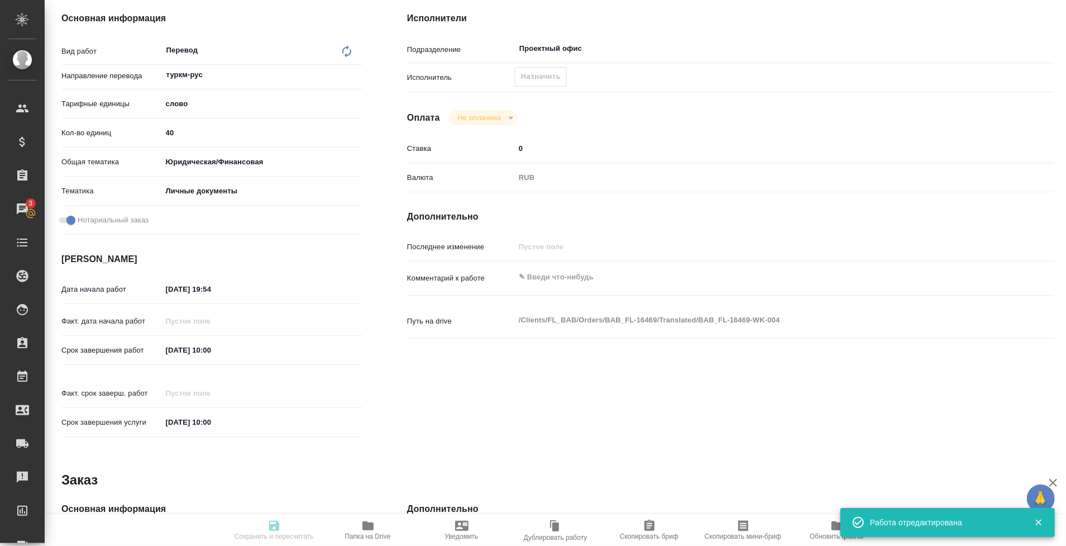
type input "40"
type input "yr-fn"
type input "5a8b8b956a9677013d343cfe"
checkbox input "true"
type input "05.09.2025 19:54"
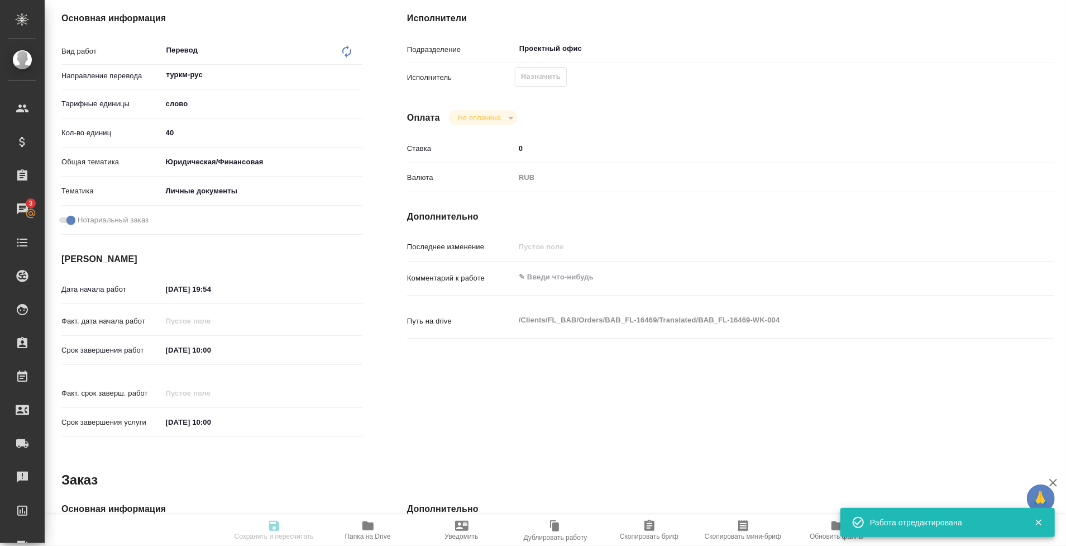
type input "06.09.2025 10:00"
type input "Проектный офис"
type input "notPayed"
type input "0"
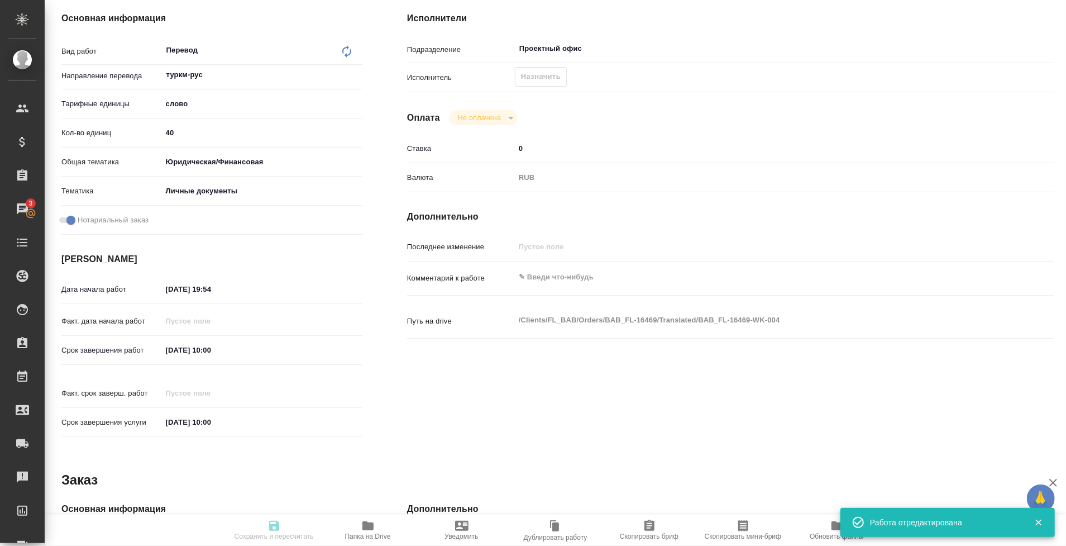
type input "RUB"
type input "[PERSON_NAME]"
type textarea "x"
type textarea "/Clients/FL_BAB/Orders/BAB_FL-16469/Translated/BAB_FL-16469-WK-004"
type textarea "x"
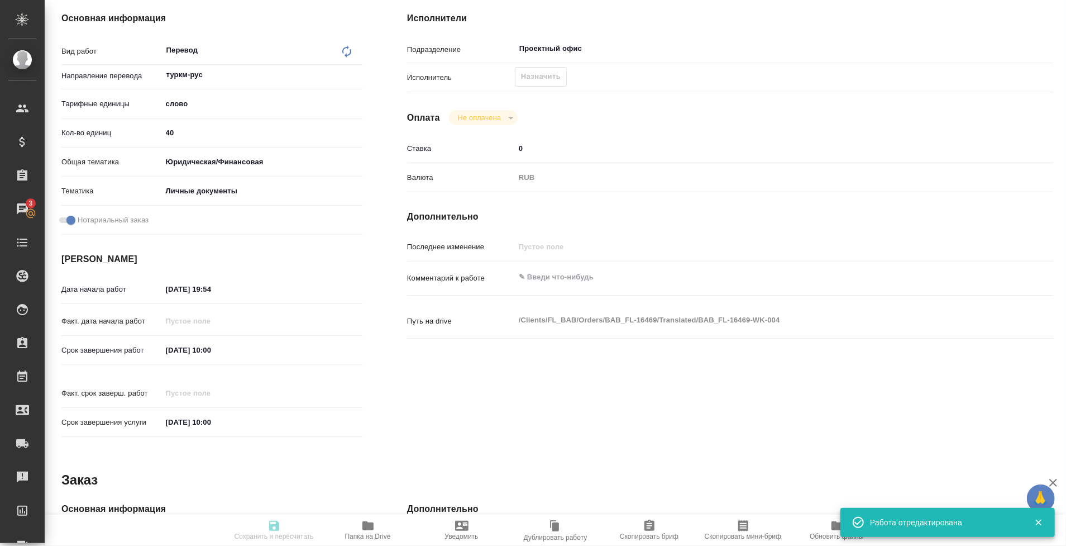
type input "BAB_FL-16469"
type input "Перевод печати"
type input "Перевод, Приёмка по качеству"
type input "Голубев Дмитрий"
type input "/Clients/FL_BAB/Orders/BAB_FL-16469"
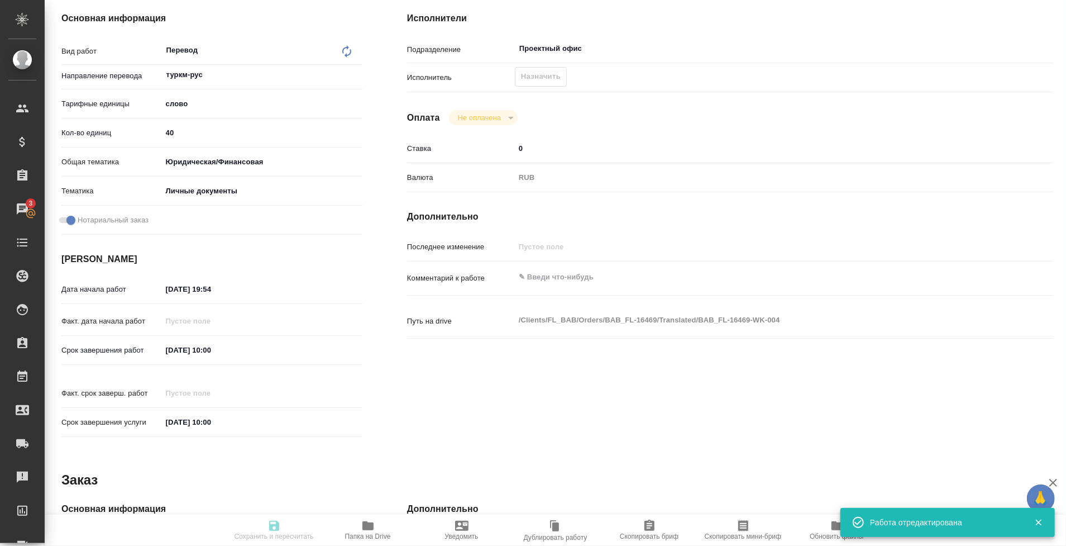
type textarea "x"
type textarea "переводим только печати"
type textarea "x"
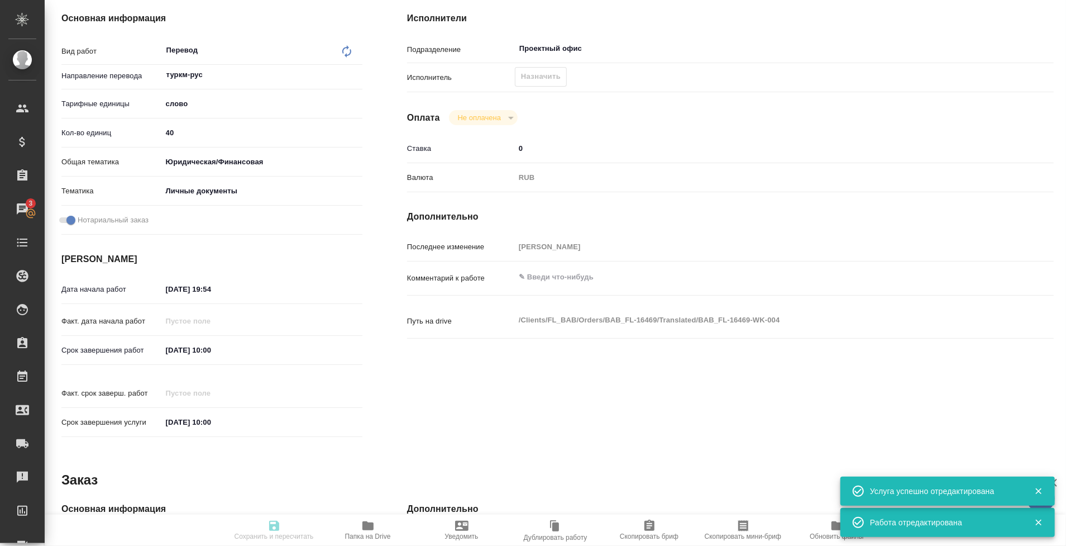
scroll to position [0, 0]
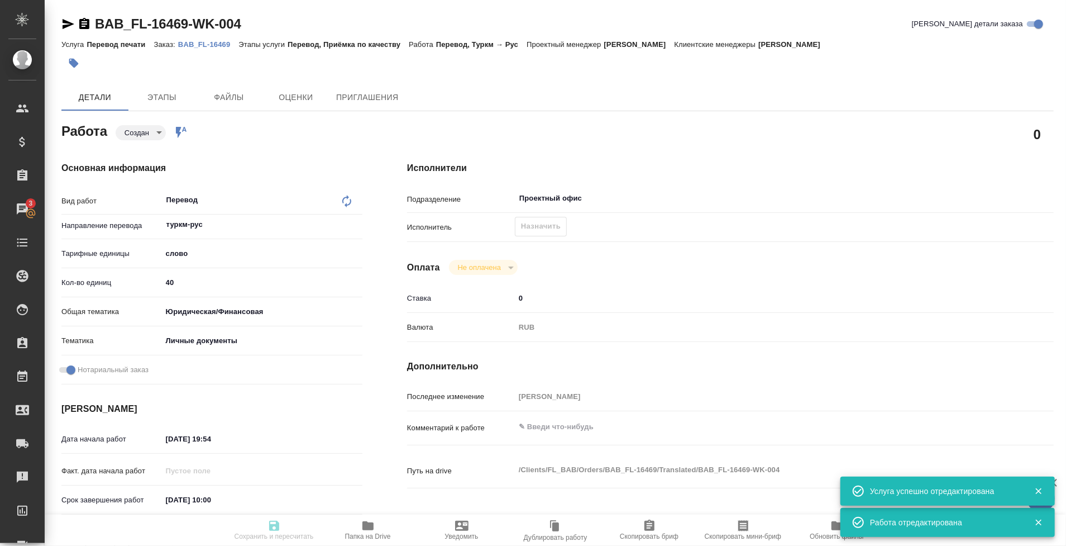
type textarea "x"
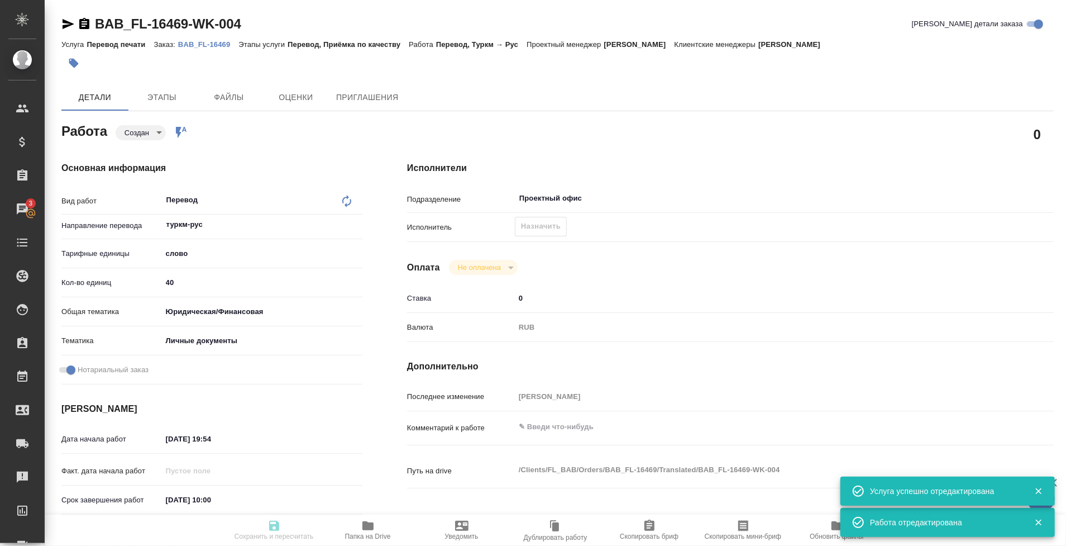
type textarea "x"
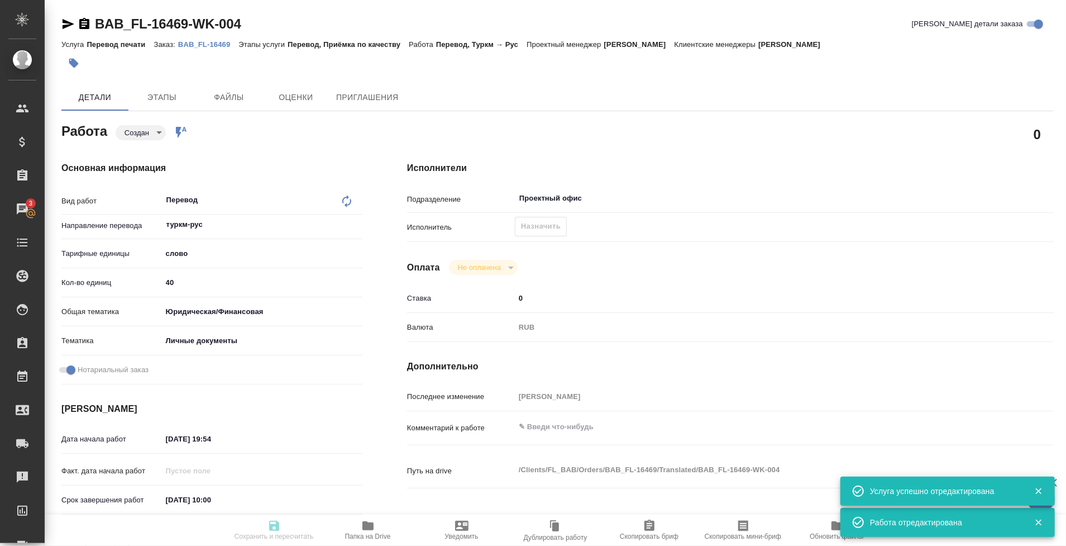
type textarea "x"
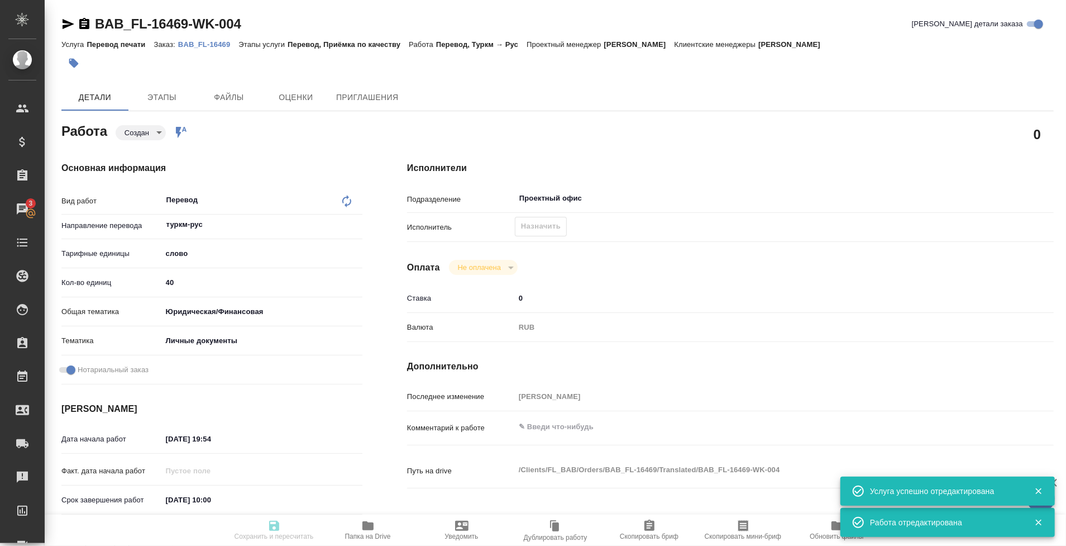
type textarea "x"
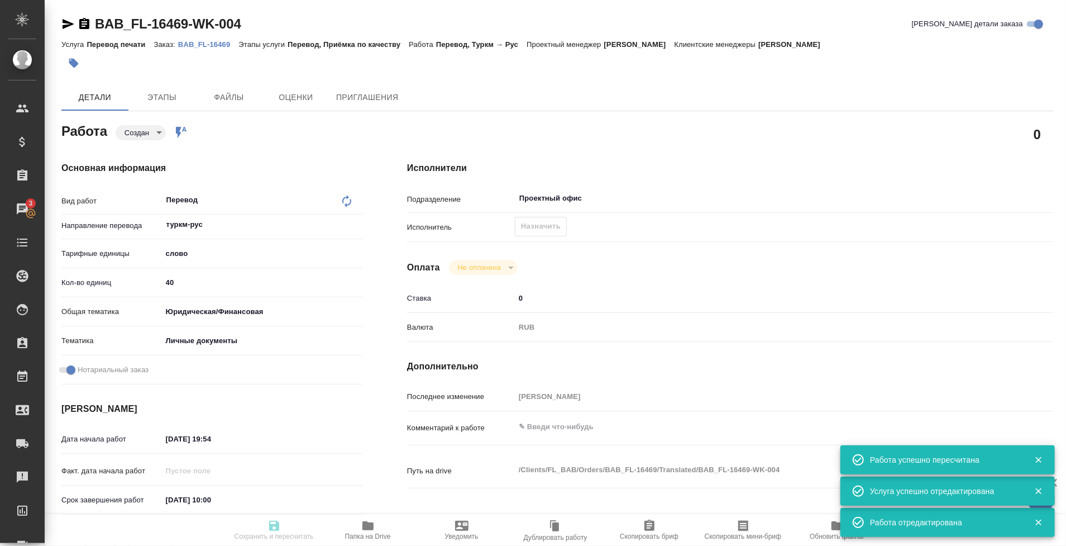
click at [129, 137] on body "🙏 .cls-1 fill:#fff; AWATERA Tarabanovskaya Anastasia Клиенты Спецификации Заказ…" at bounding box center [533, 273] width 1066 height 546
type input "created"
type textarea "Перевод"
type textarea "x"
type input "туркм-рус"
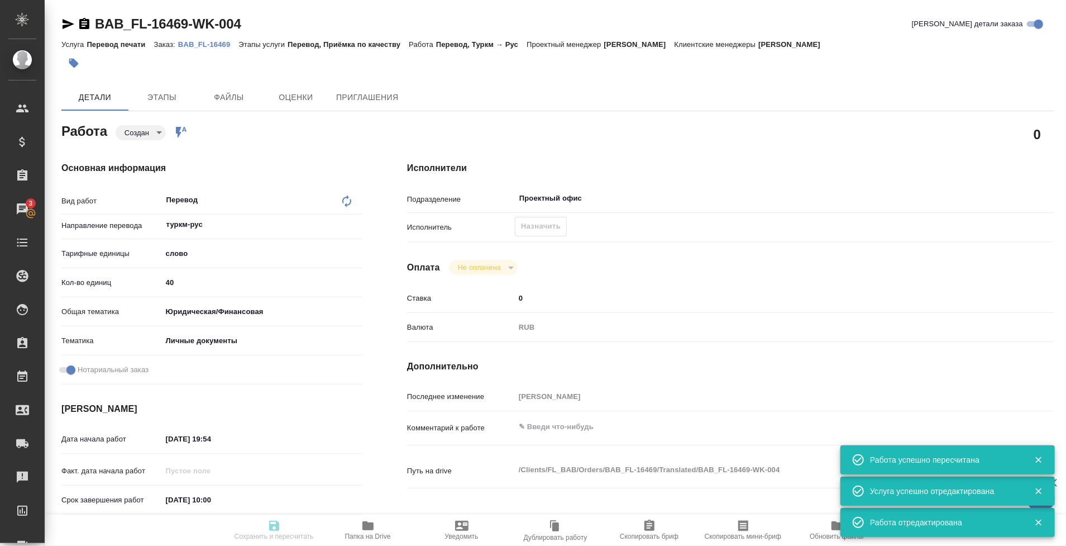
type input "5a8b1489cc6b4906c91bfd90"
type input "40"
type input "yr-fn"
type input "5a8b8b956a9677013d343cfe"
checkbox input "true"
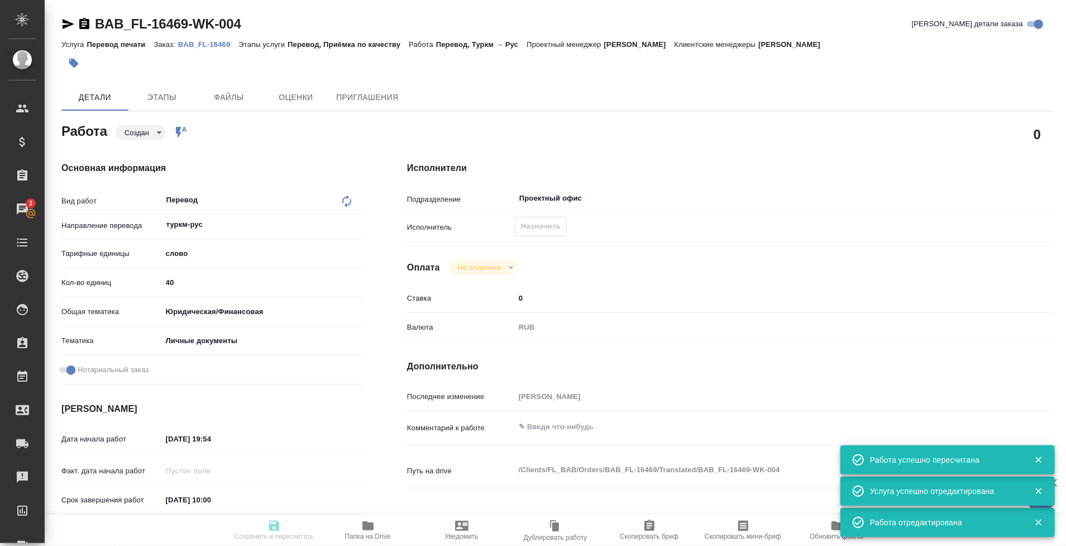
type input "05.09.2025 19:54"
type input "06.09.2025 10:00"
type input "Проектный офис"
type input "notPayed"
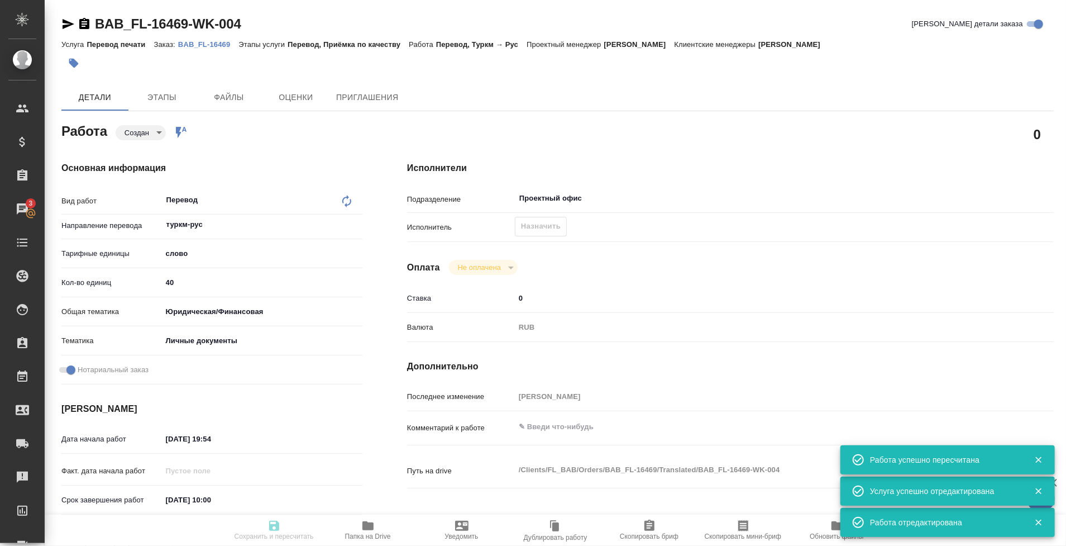
type input "0"
type input "RUB"
type input "[PERSON_NAME]"
type textarea "x"
type textarea "/Clients/FL_BAB/Orders/BAB_FL-16469/Translated/BAB_FL-16469-WK-004"
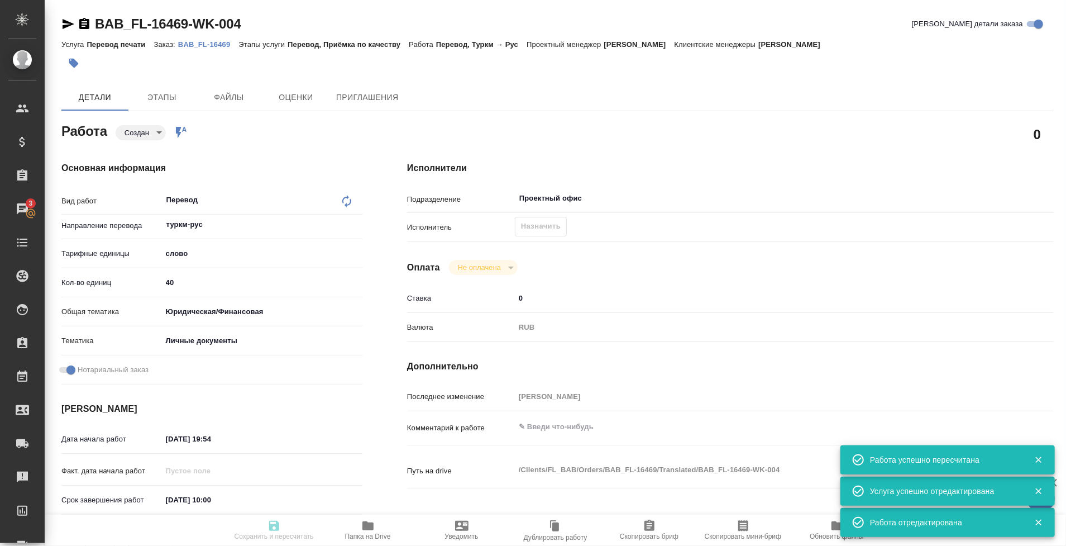
type textarea "x"
type input "BAB_FL-16469"
type input "Перевод печати"
type input "Перевод, Приёмка по качеству"
type input "Голубев Дмитрий"
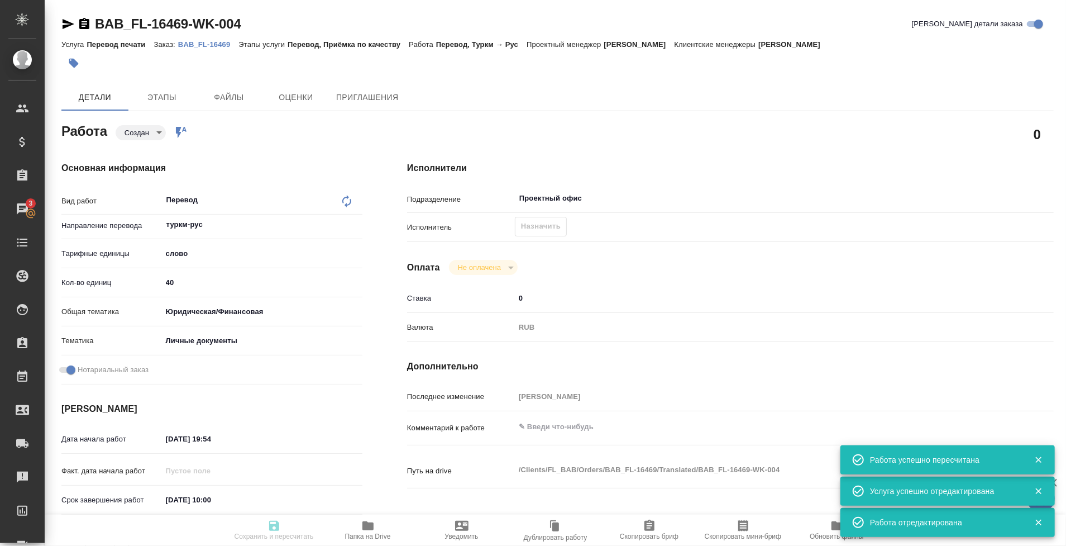
type input "/Clients/FL_BAB/Orders/BAB_FL-16469"
type textarea "x"
type textarea "переводим только печати"
type textarea "x"
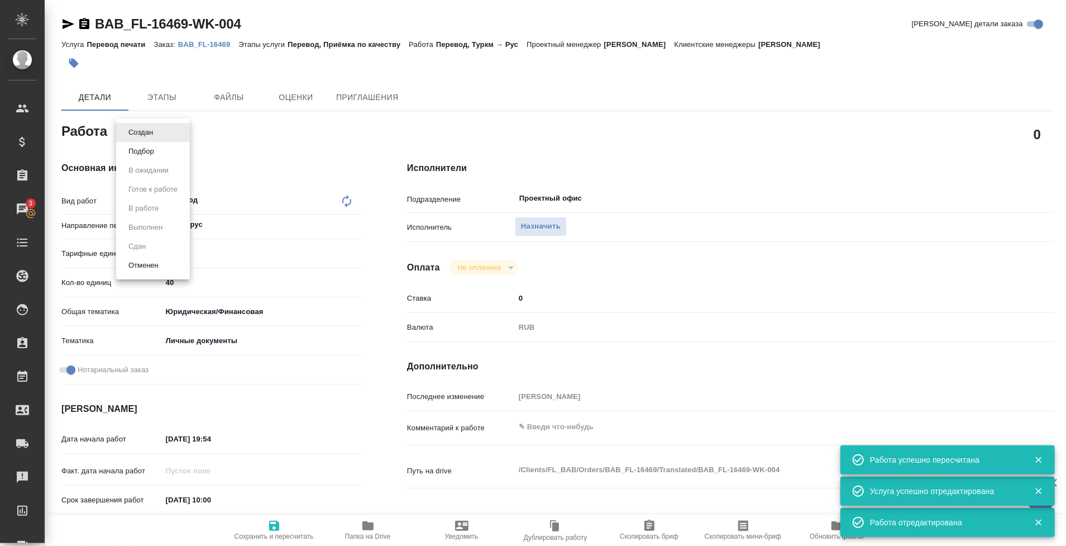
type textarea "x"
click at [150, 155] on button "Подбор" at bounding box center [141, 151] width 32 height 12
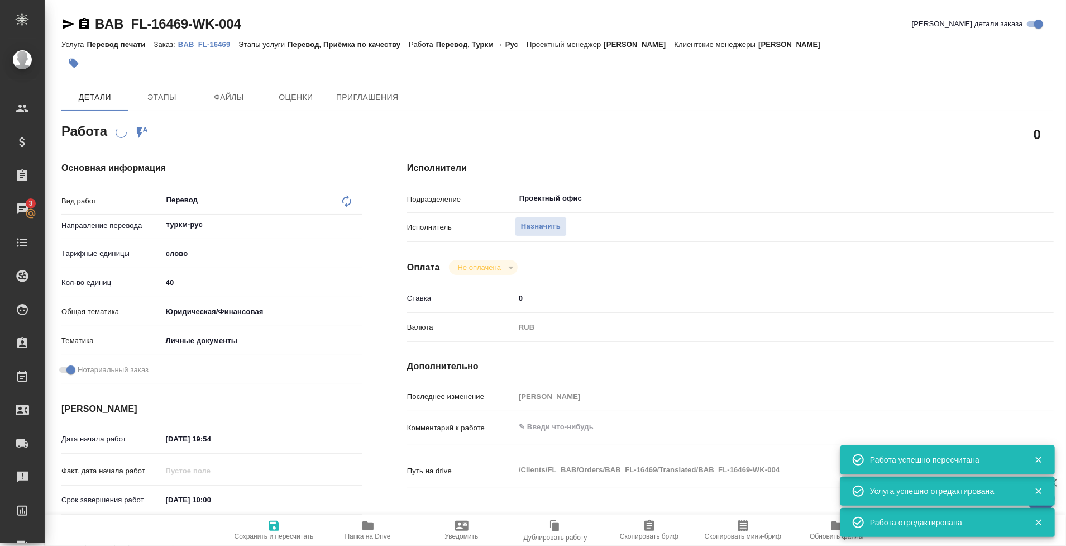
type textarea "x"
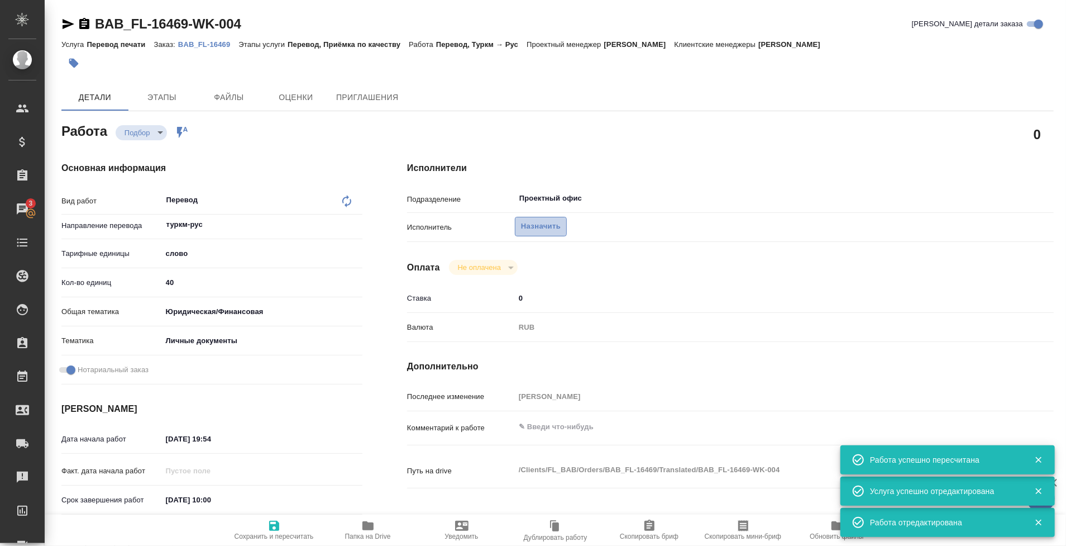
click at [535, 227] on span "Назначить" at bounding box center [541, 226] width 40 height 13
type textarea "x"
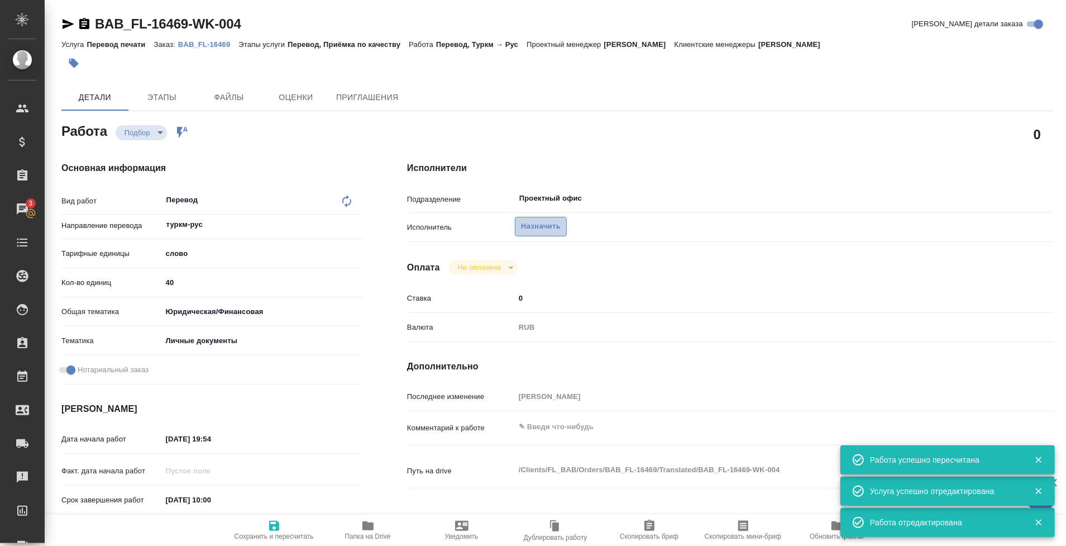
type textarea "x"
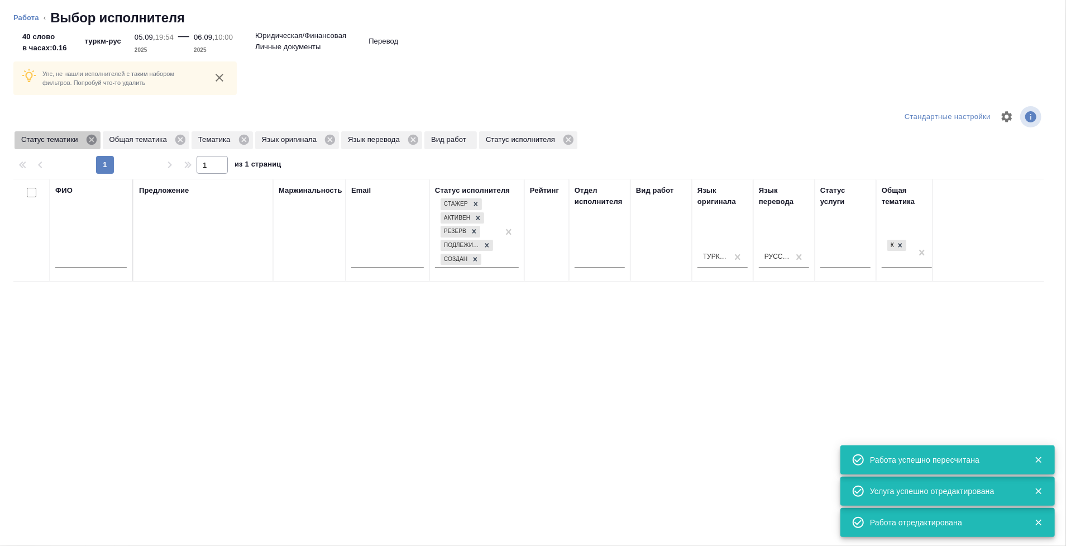
click at [92, 142] on icon at bounding box center [91, 140] width 10 height 10
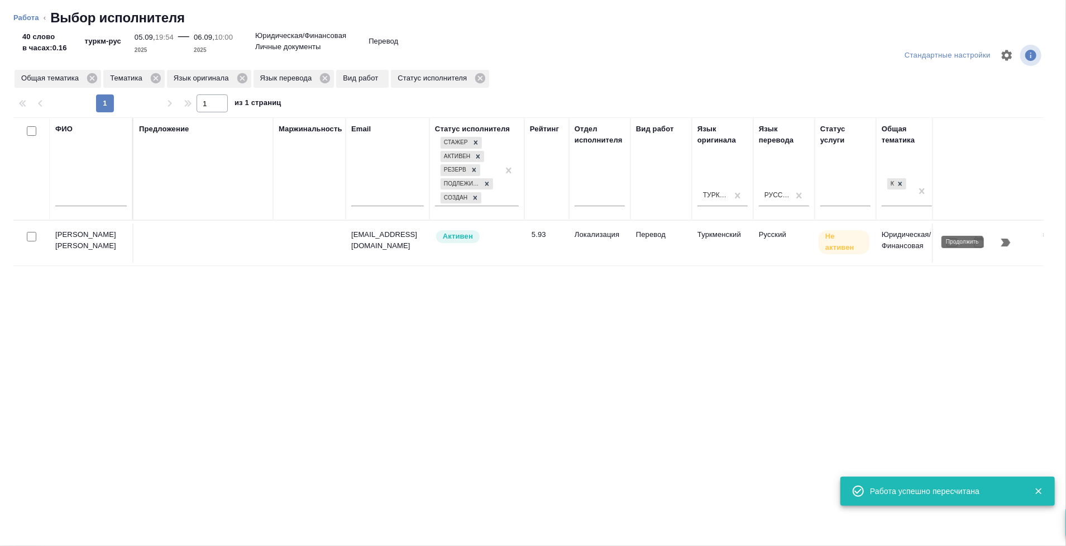
click at [1014, 243] on button "button" at bounding box center [1006, 242] width 27 height 27
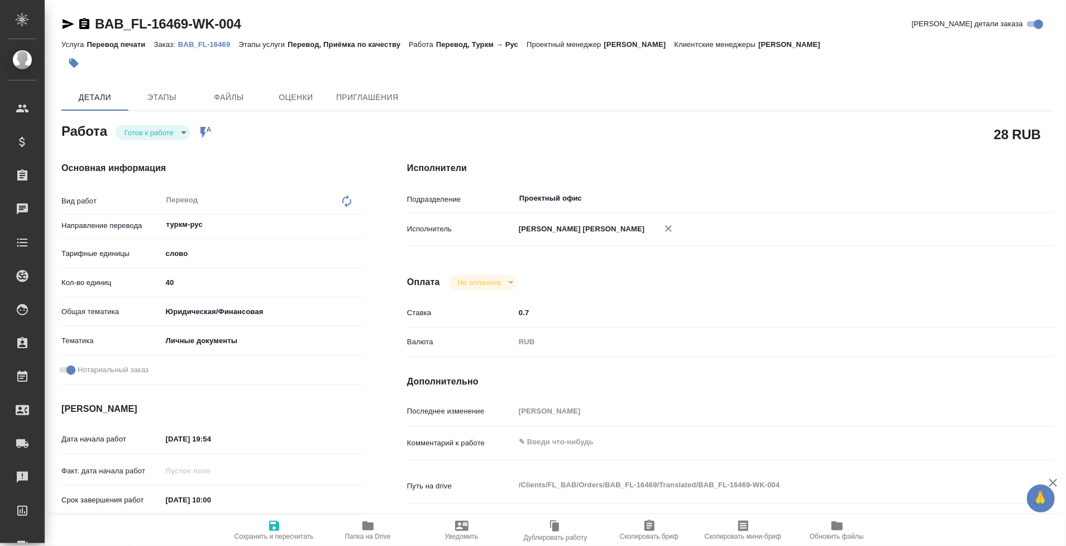
type textarea "x"
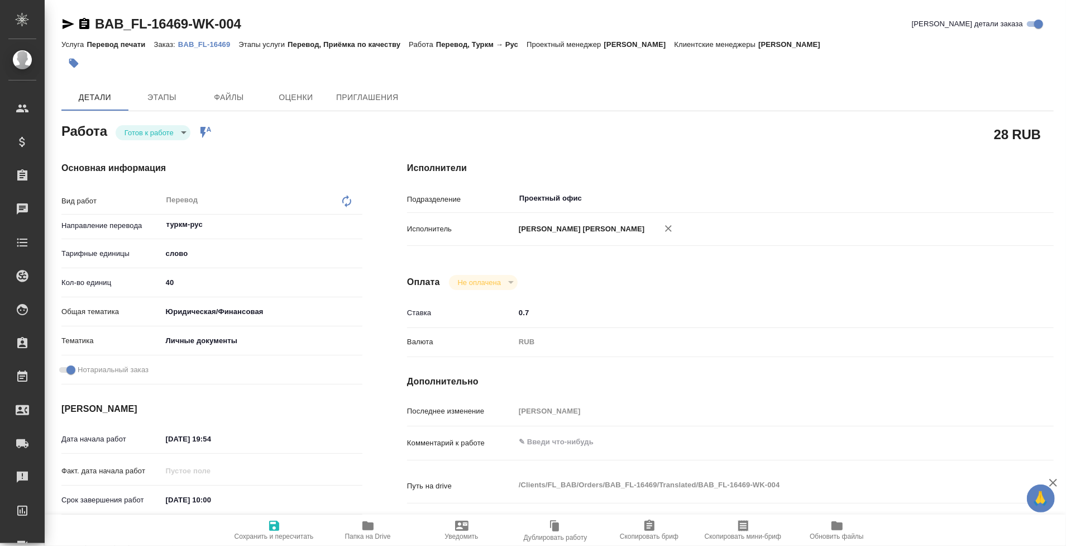
type textarea "x"
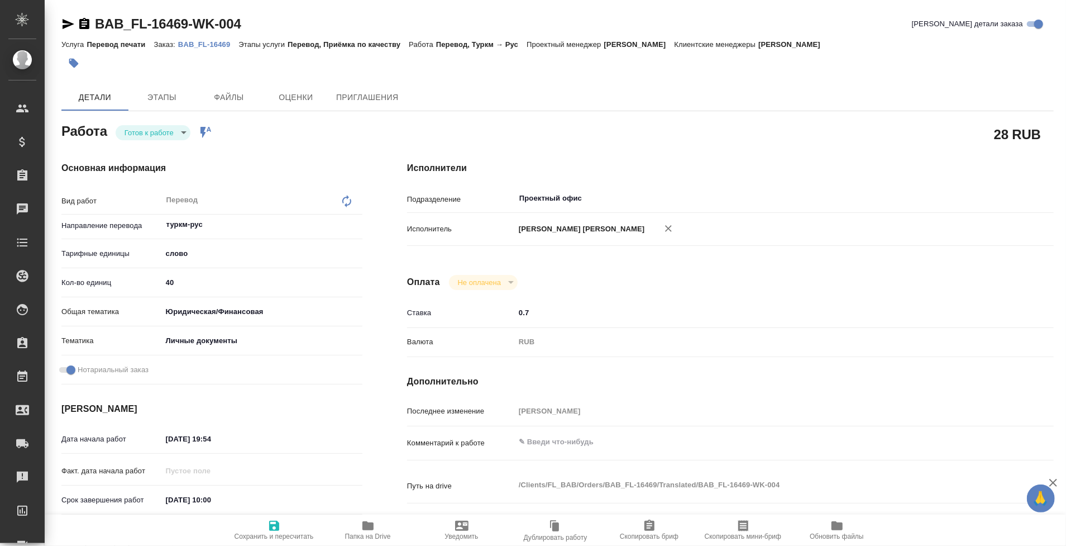
type textarea "x"
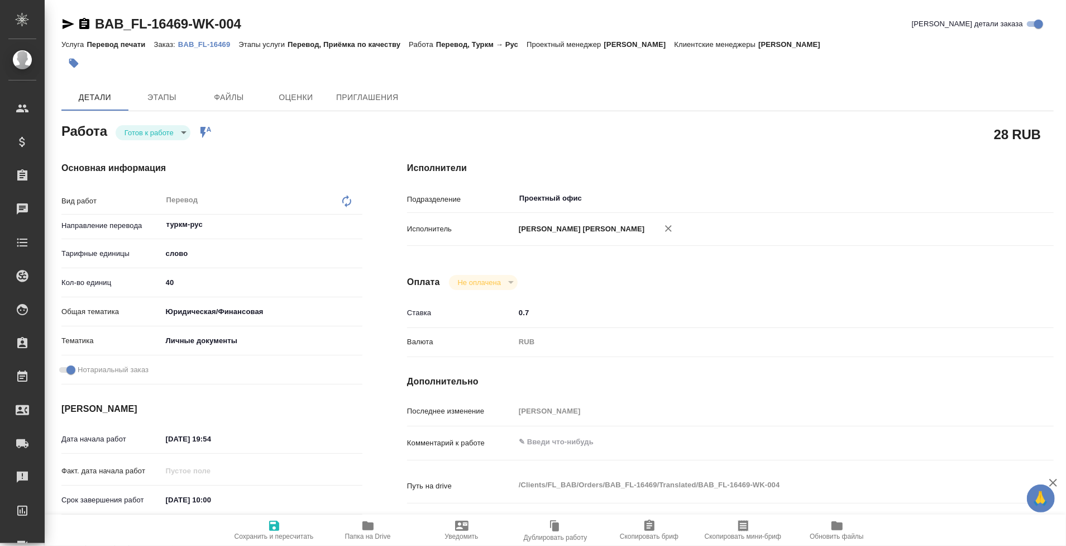
type textarea "x"
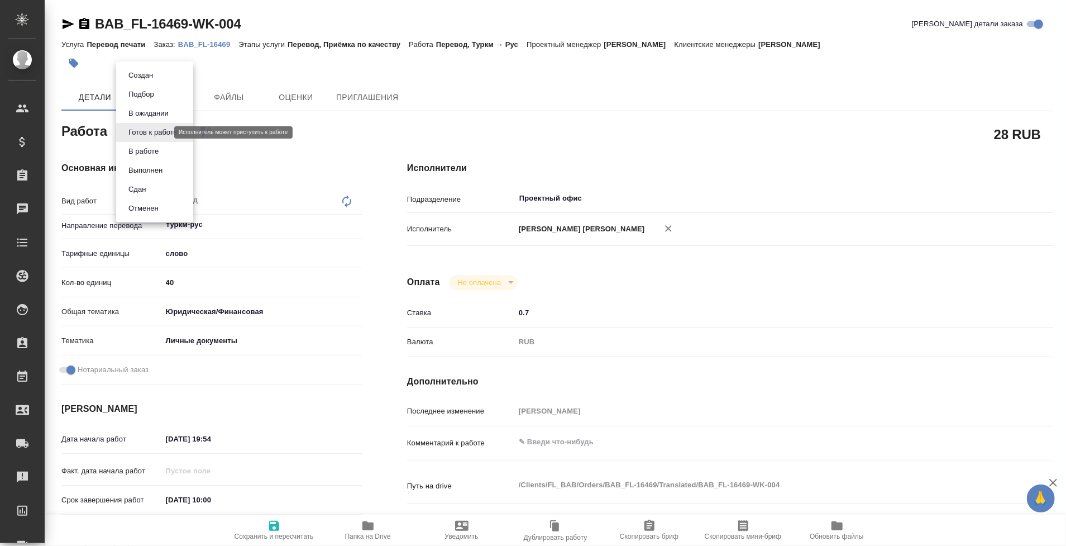
click at [145, 131] on body "🙏 .cls-1 fill:#fff; AWATERA Tarabanovskaya Anastasia Клиенты Спецификации Заказ…" at bounding box center [533, 273] width 1066 height 546
type textarea "x"
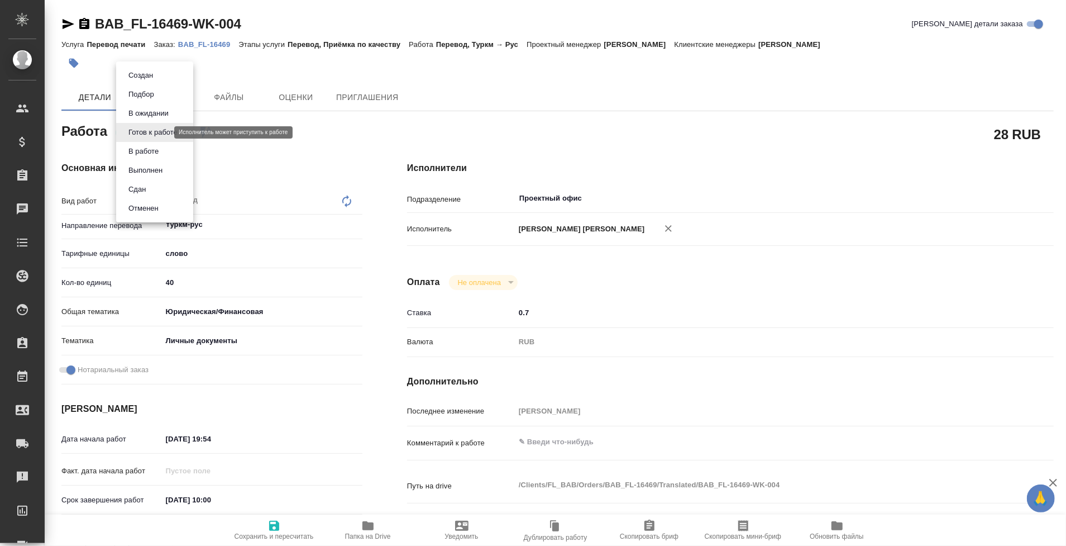
type textarea "x"
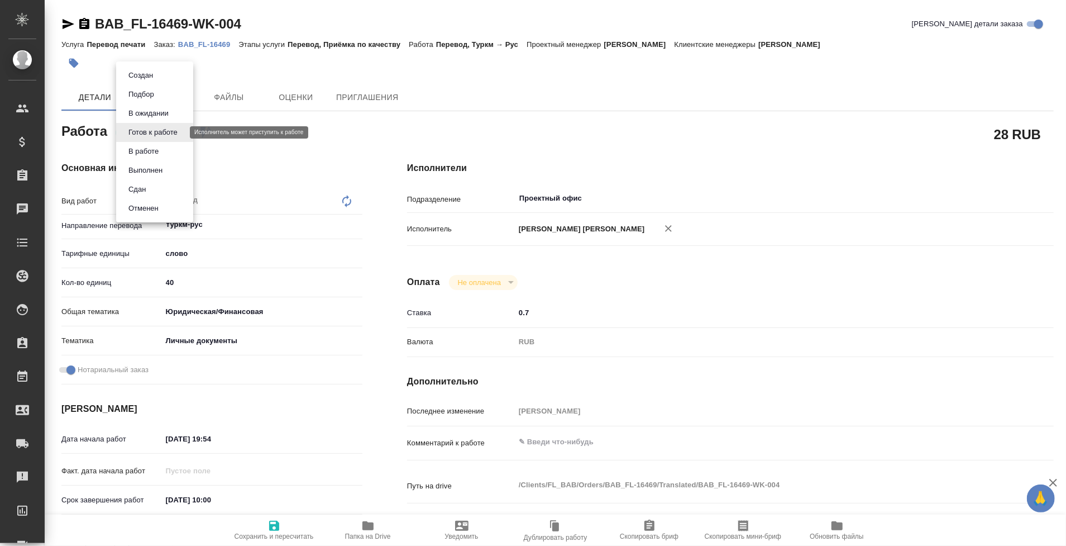
type textarea "x"
click at [154, 184] on li "Сдан" at bounding box center [154, 189] width 77 height 19
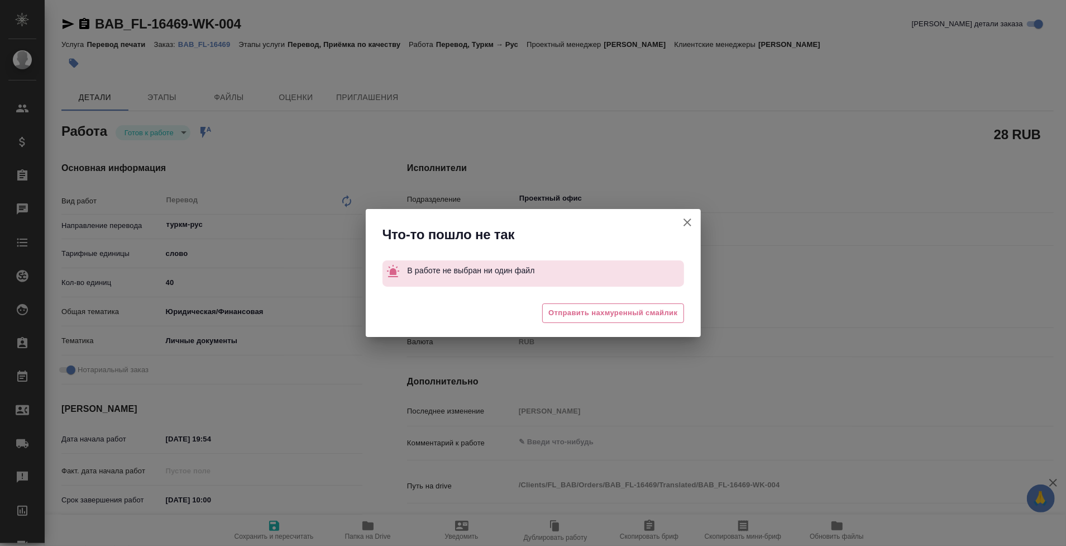
type textarea "x"
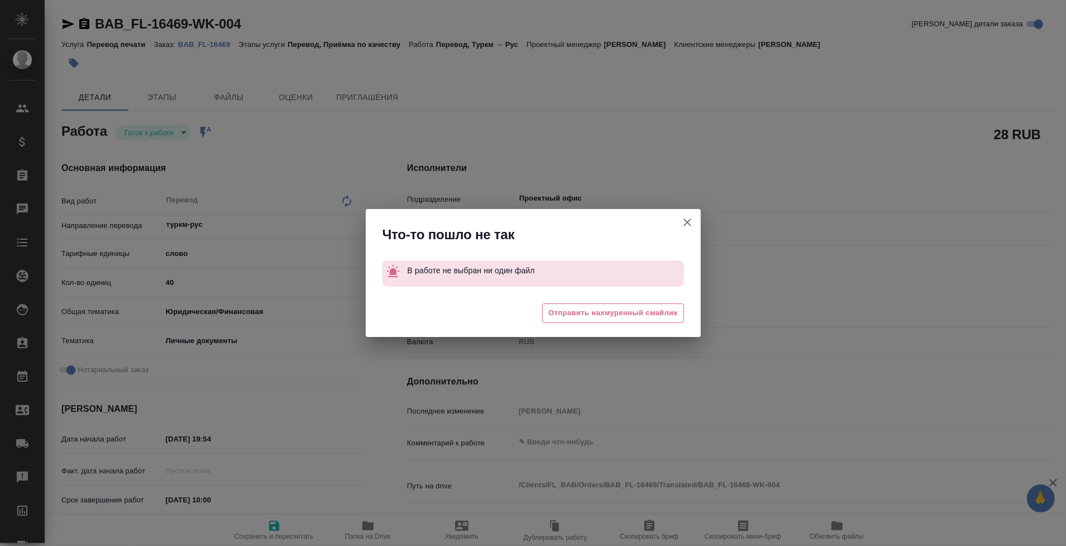
type textarea "x"
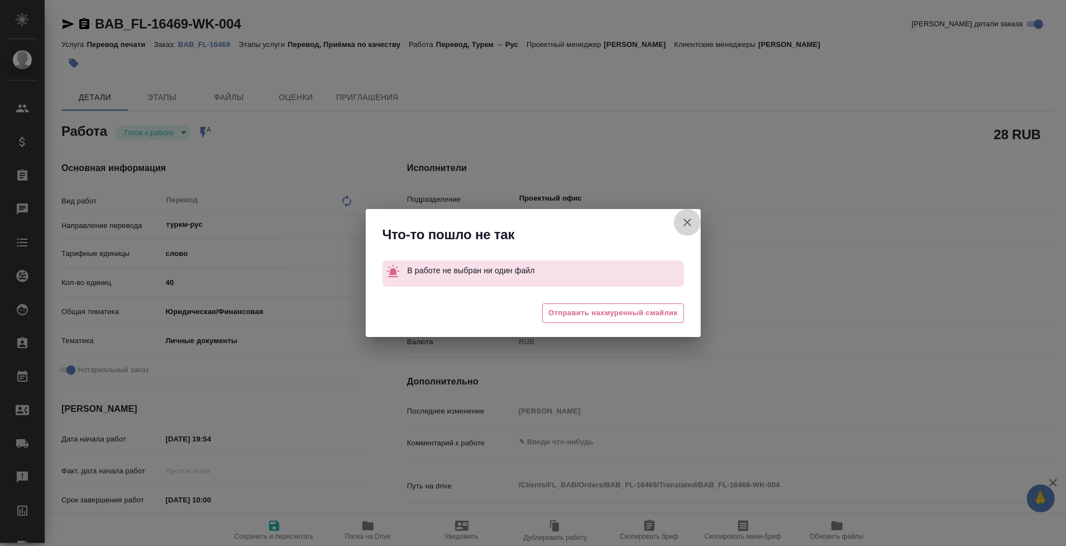
click at [690, 219] on icon "button" at bounding box center [688, 222] width 8 height 8
type textarea "x"
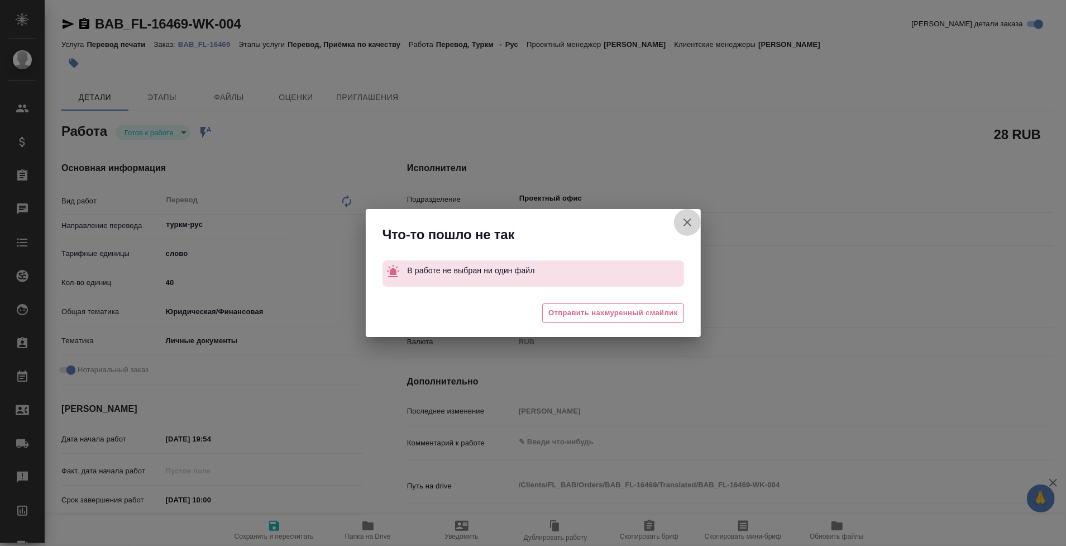
type textarea "x"
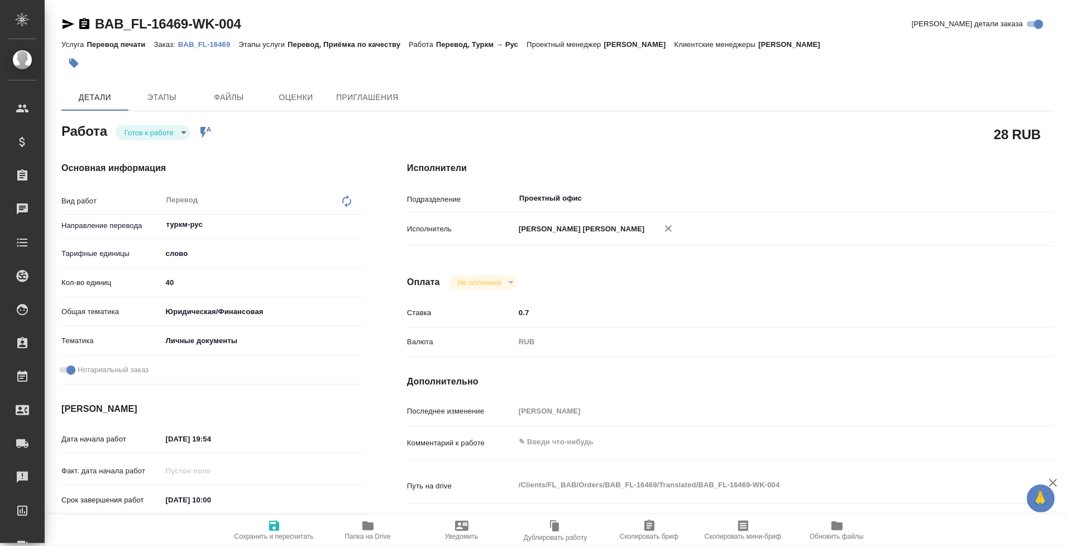
type textarea "x"
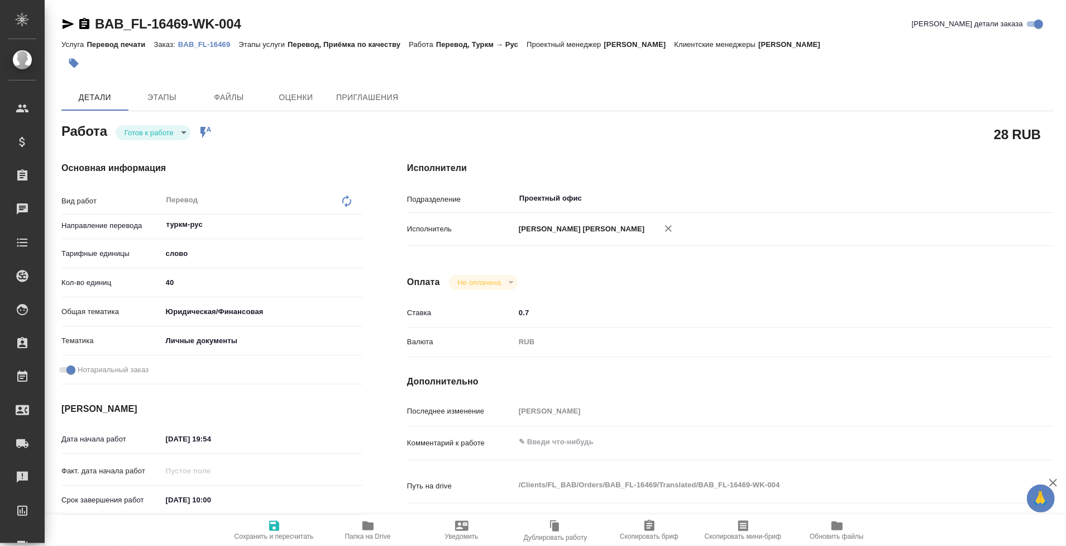
click at [273, 533] on span "Сохранить и пересчитать" at bounding box center [274, 536] width 79 height 8
type textarea "x"
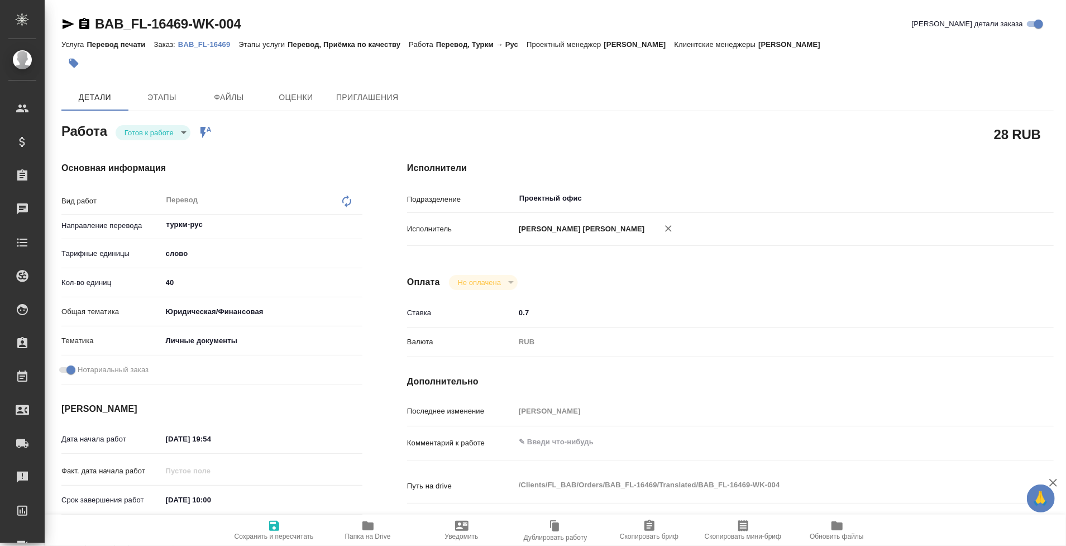
type textarea "x"
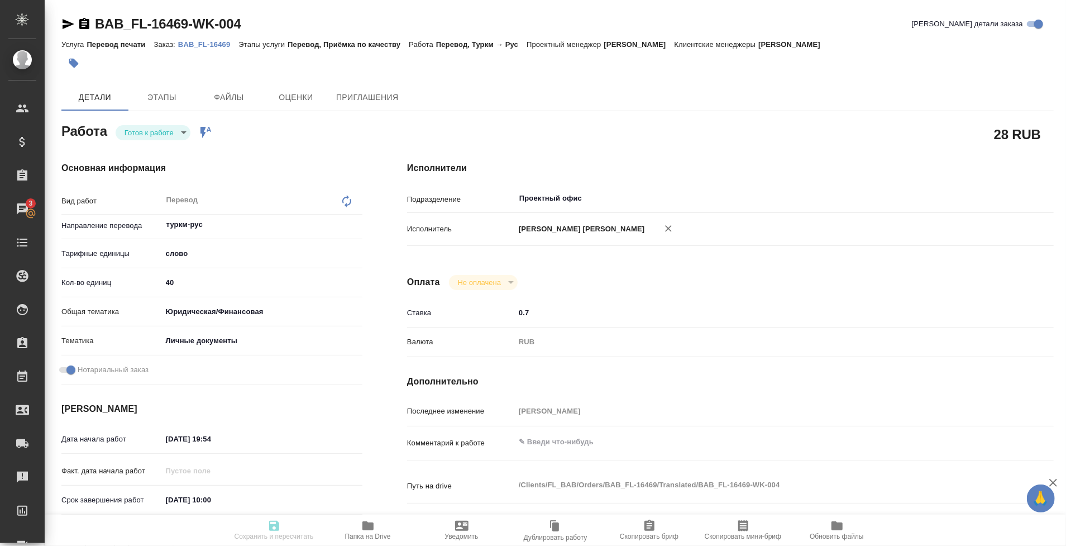
type textarea "x"
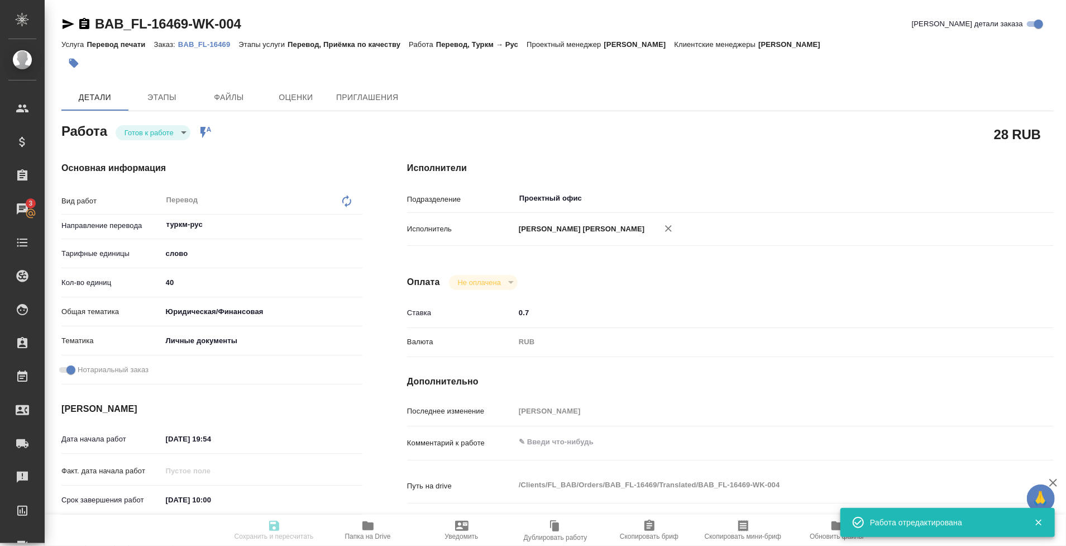
type textarea "x"
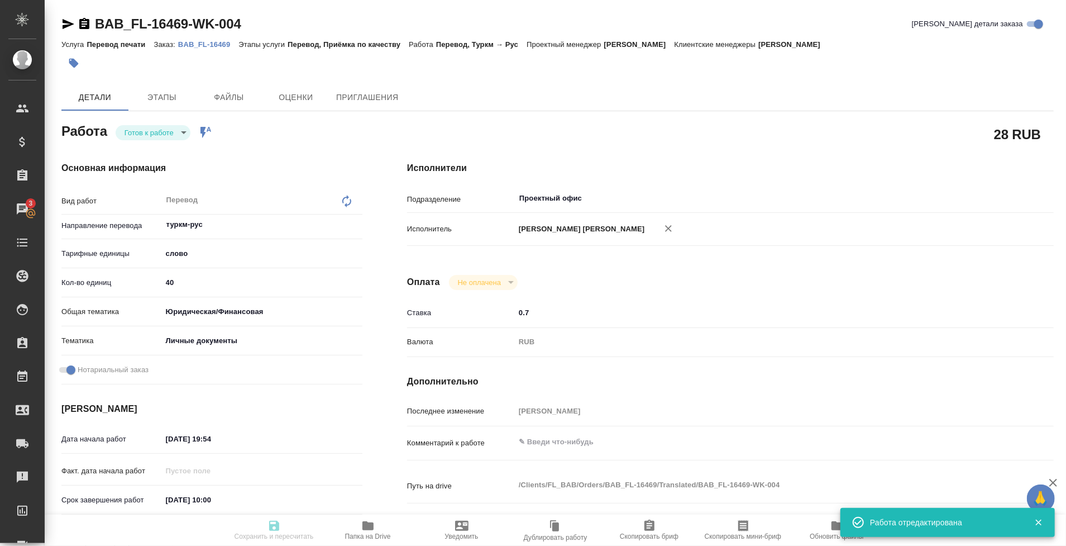
type input "readyForWork"
type textarea "Перевод"
type textarea "x"
type input "туркм-рус"
type input "5a8b1489cc6b4906c91bfd90"
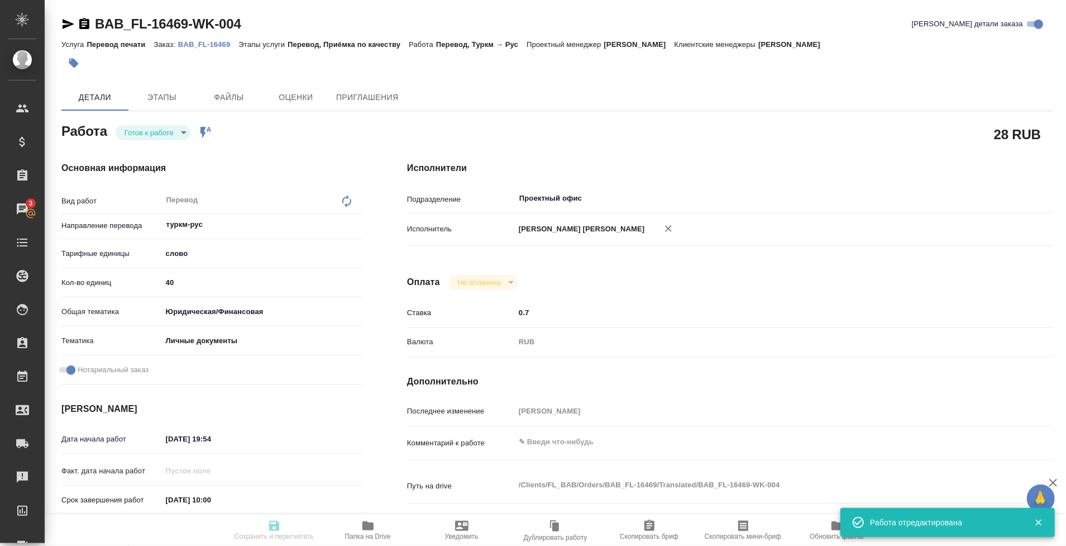
type input "40"
type input "yr-fn"
type input "5a8b8b956a9677013d343cfe"
checkbox input "true"
type input "05.09.2025 19:54"
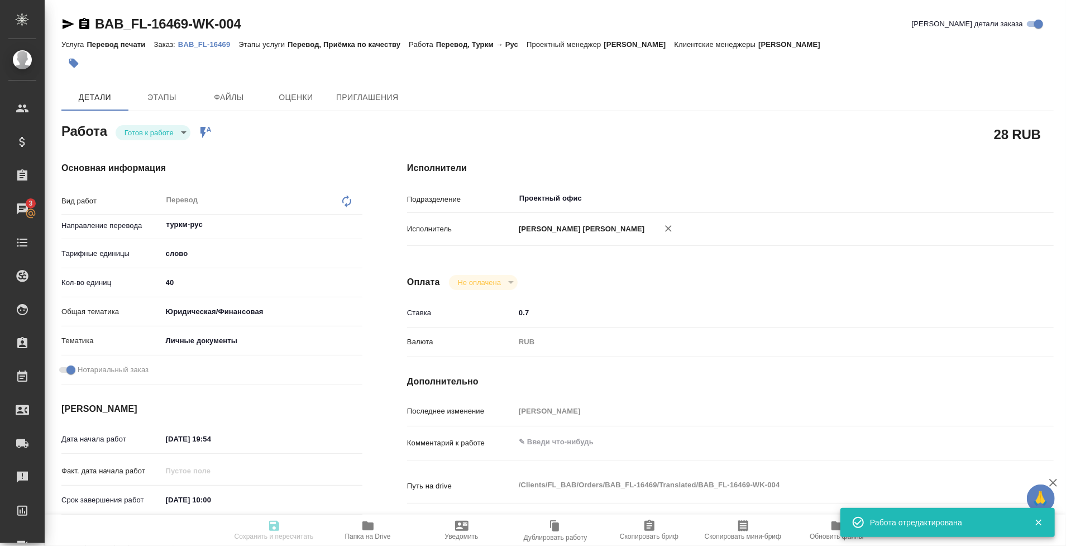
type input "06.09.2025 10:00"
type input "Проектный офис"
type input "notPayed"
type input "0.7"
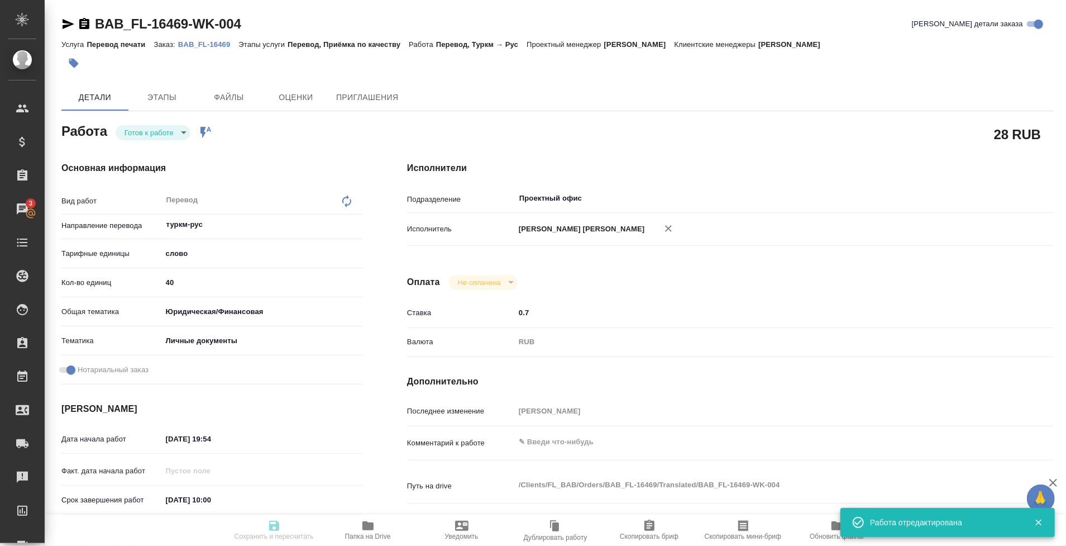
type input "RUB"
type input "[PERSON_NAME]"
type textarea "x"
type textarea "/Clients/FL_BAB/Orders/BAB_FL-16469/Translated/BAB_FL-16469-WK-004"
type textarea "x"
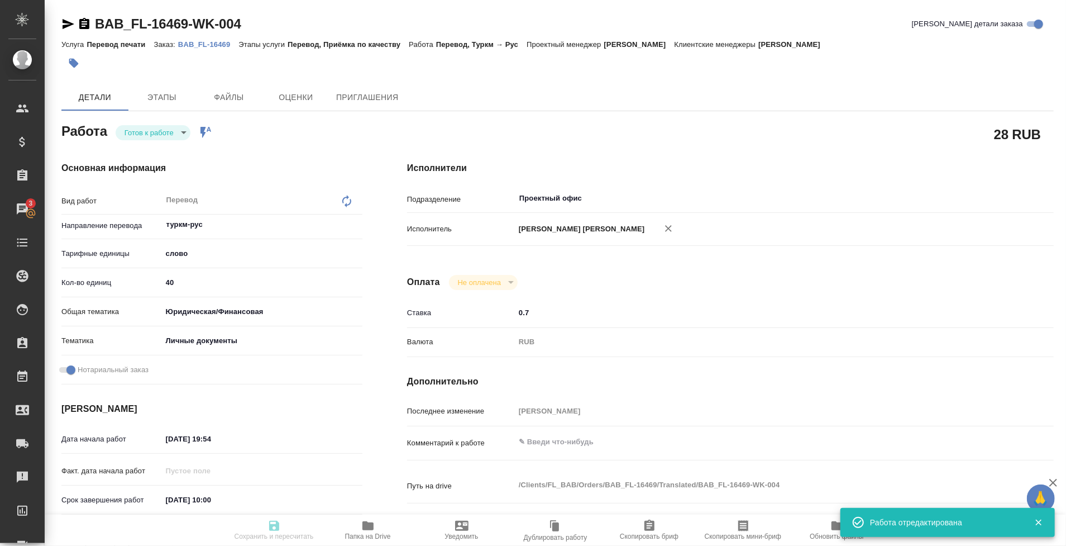
type input "BAB_FL-16469"
type input "Перевод печати"
type input "Перевод, Приёмка по качеству"
type input "Голубев Дмитрий"
type input "/Clients/FL_BAB/Orders/BAB_FL-16469"
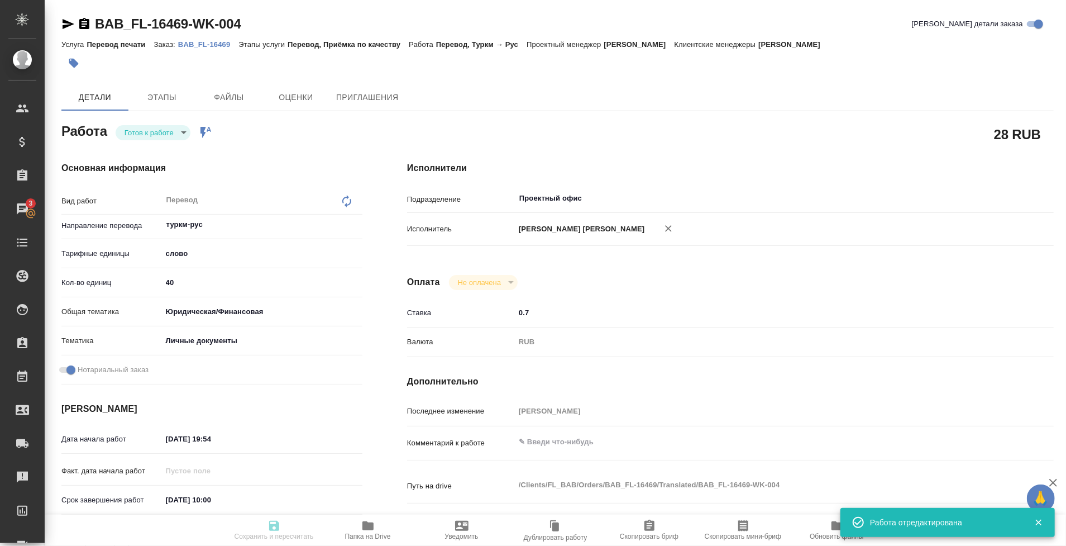
type textarea "x"
type textarea "переводим только печати"
type textarea "x"
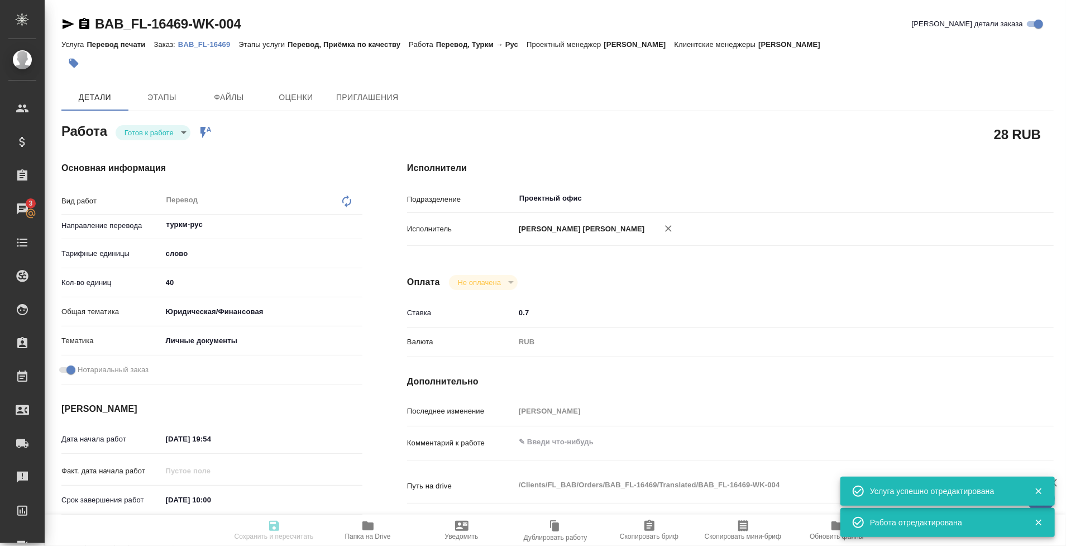
type textarea "x"
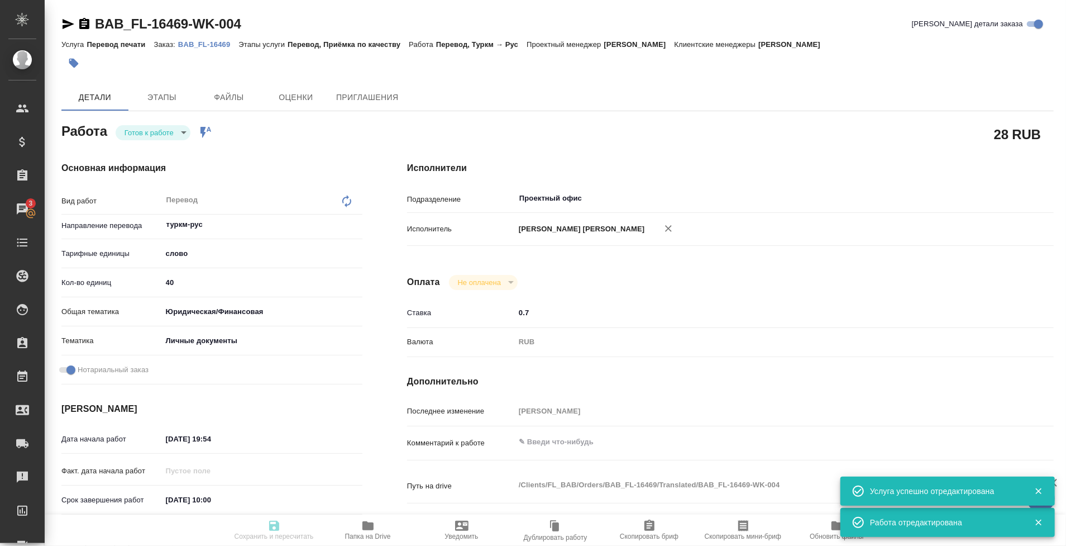
type textarea "x"
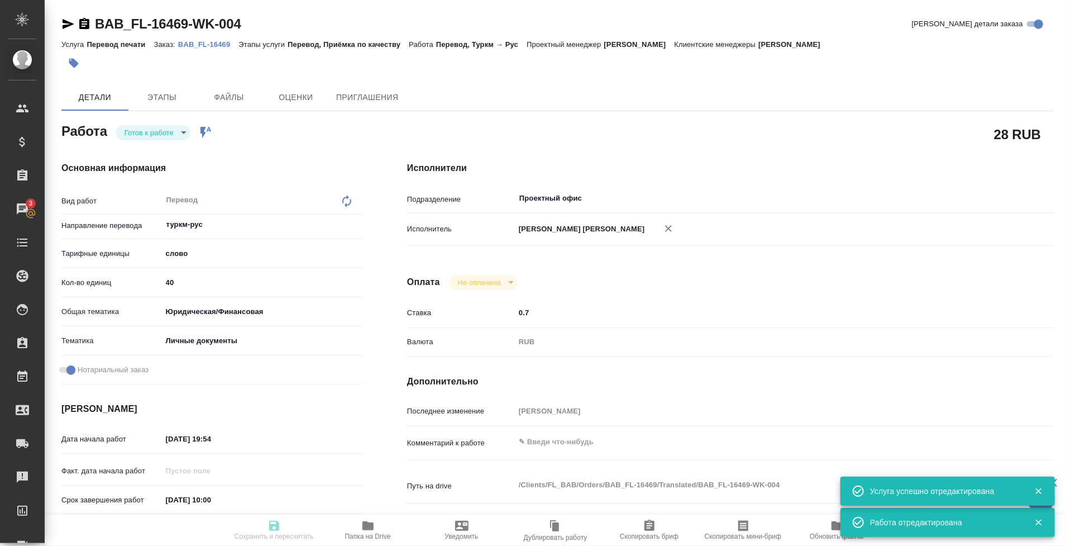
type textarea "x"
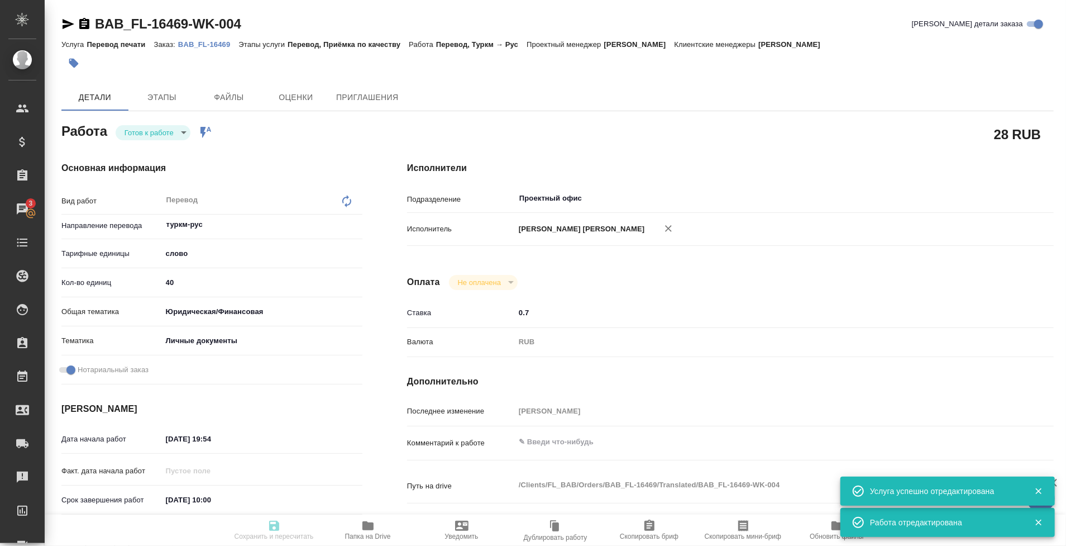
type textarea "x"
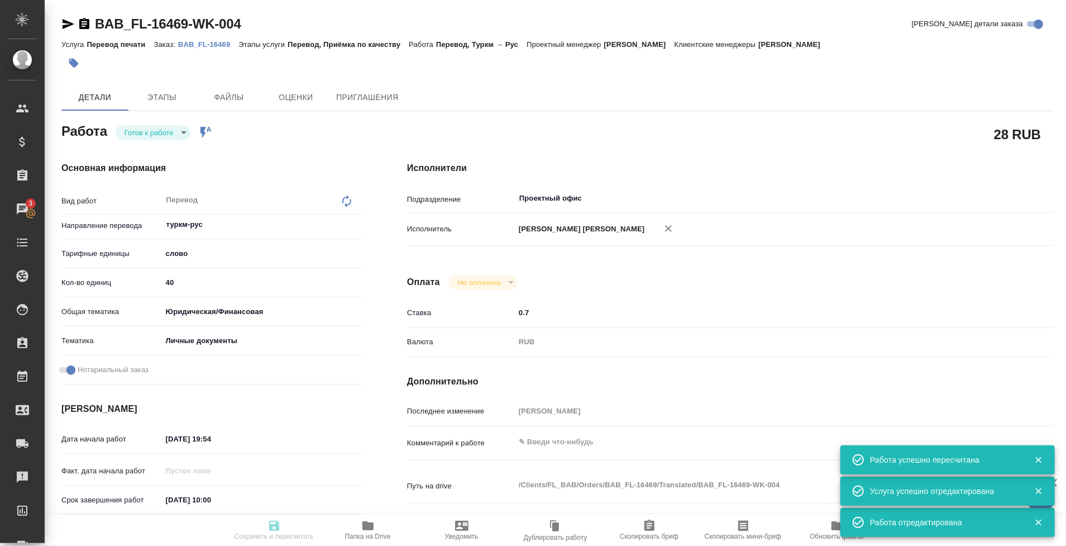
type input "readyForWork"
type textarea "Перевод"
type textarea "x"
type input "туркм-рус"
type input "5a8b1489cc6b4906c91bfd90"
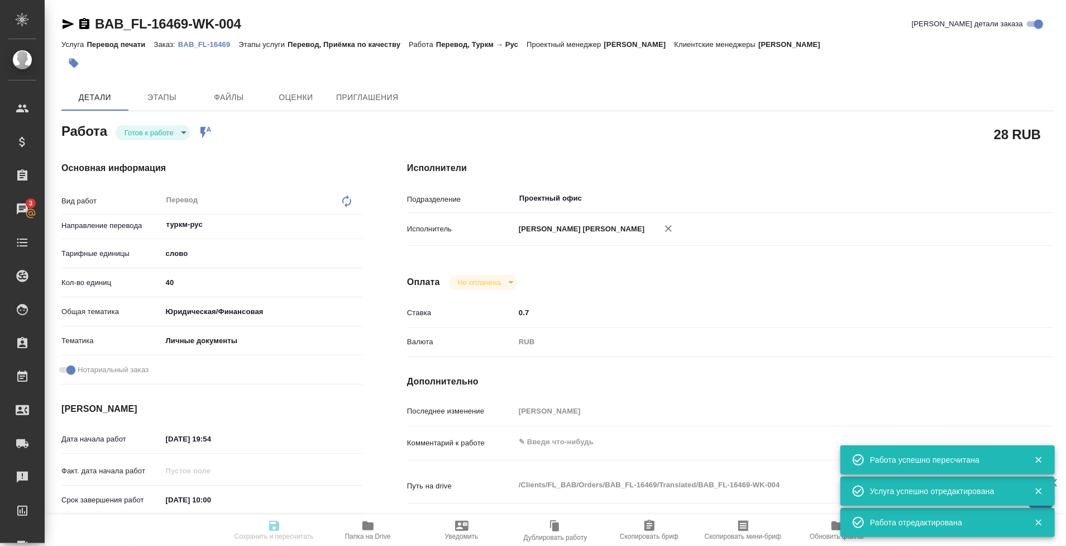
type input "40"
type input "yr-fn"
type input "5a8b8b956a9677013d343cfe"
checkbox input "true"
type input "05.09.2025 19:54"
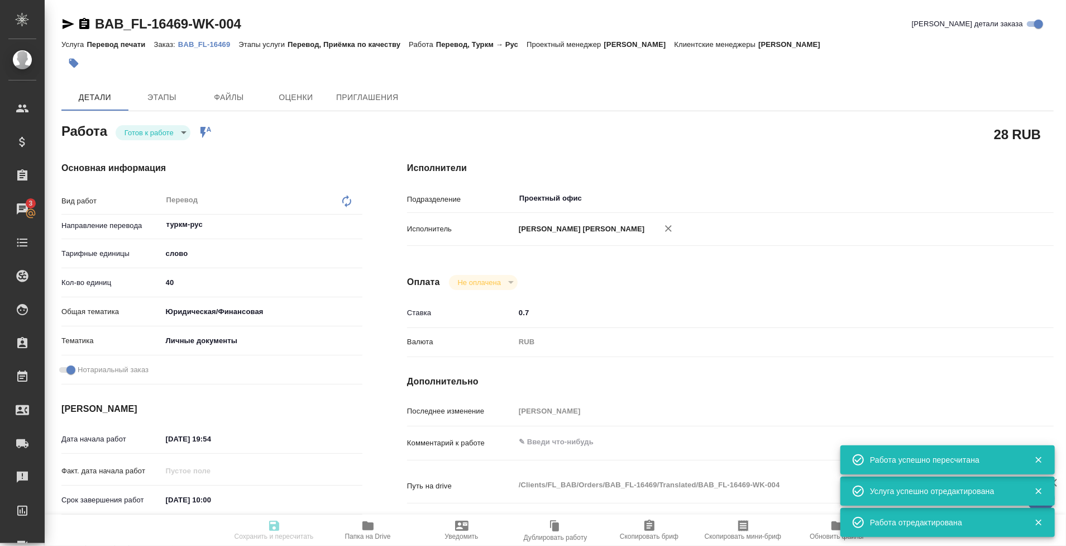
type input "06.09.2025 10:00"
type input "Проектный офис"
type input "notPayed"
type input "0.7"
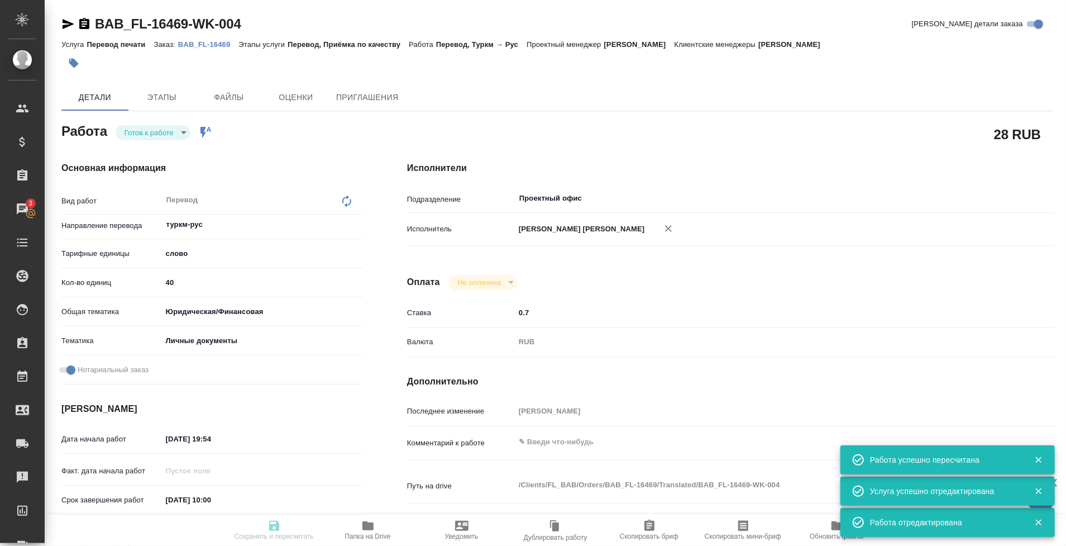
type input "RUB"
type input "[PERSON_NAME]"
type textarea "x"
type textarea "/Clients/FL_BAB/Orders/BAB_FL-16469/Translated/BAB_FL-16469-WK-004"
type textarea "x"
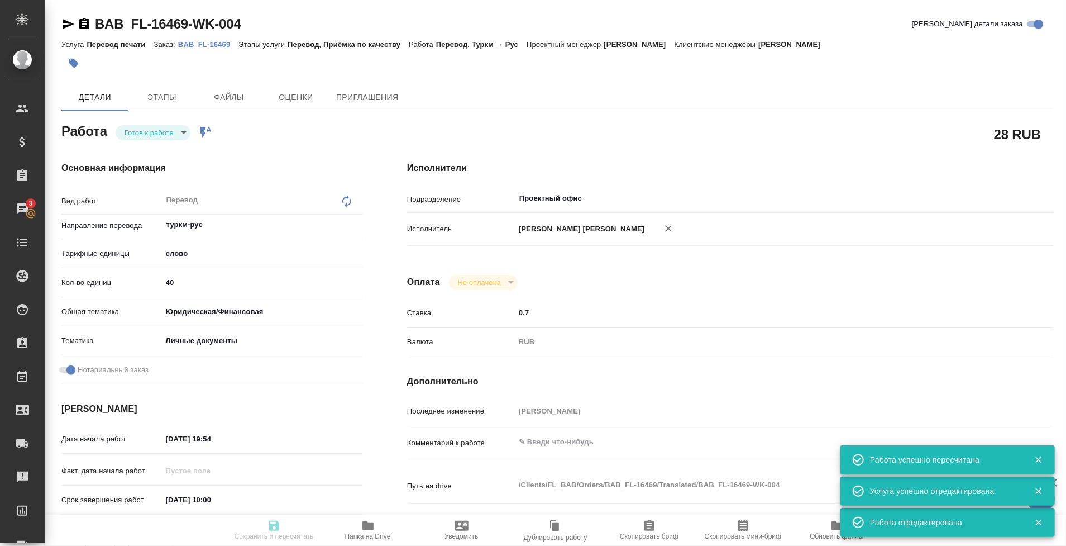
type input "BAB_FL-16469"
type input "Перевод печати"
type input "Перевод, Приёмка по качеству"
type input "Голубев Дмитрий"
type input "/Clients/FL_BAB/Orders/BAB_FL-16469"
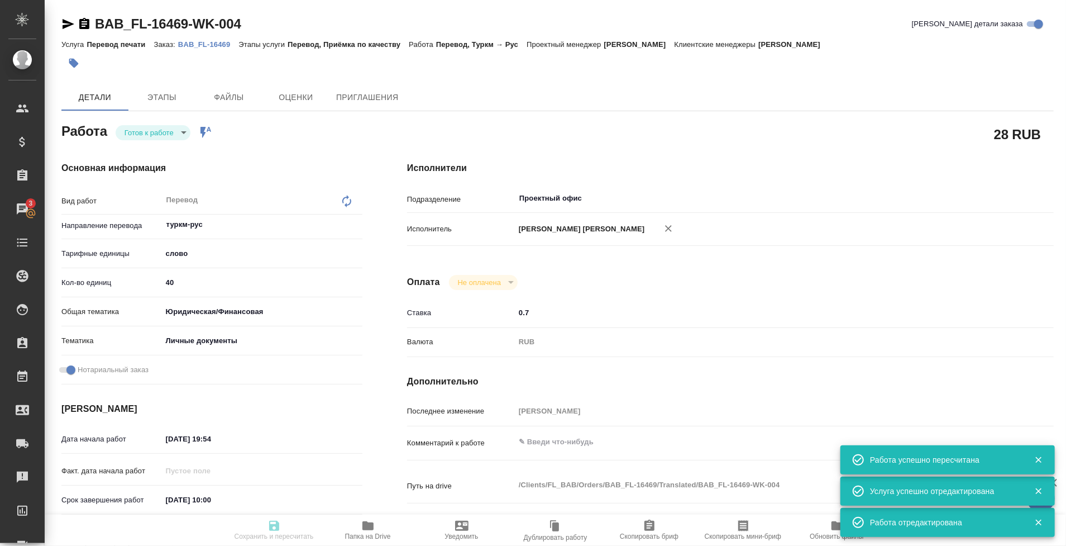
type textarea "x"
type textarea "переводим только печати"
type textarea "x"
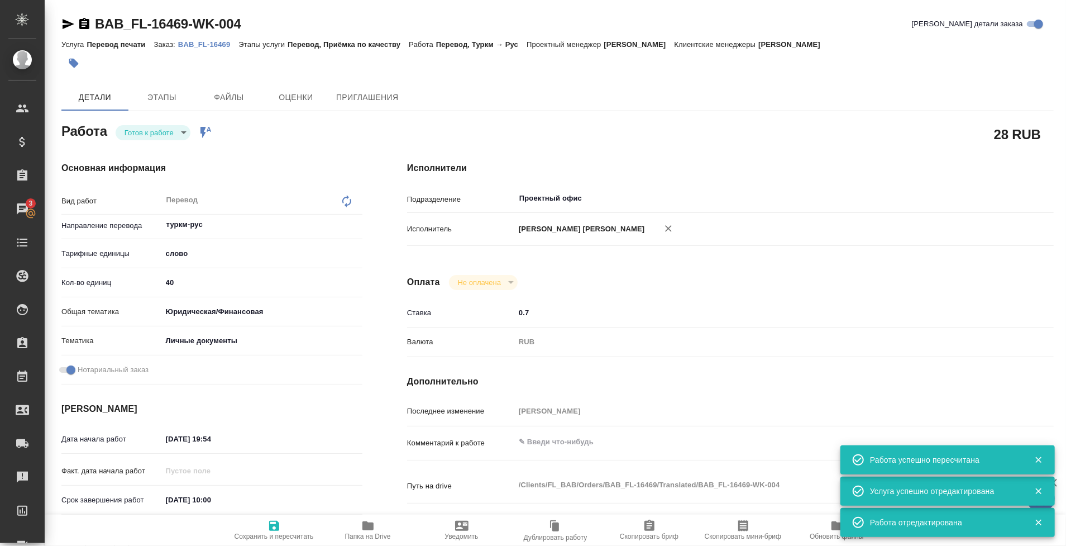
type textarea "x"
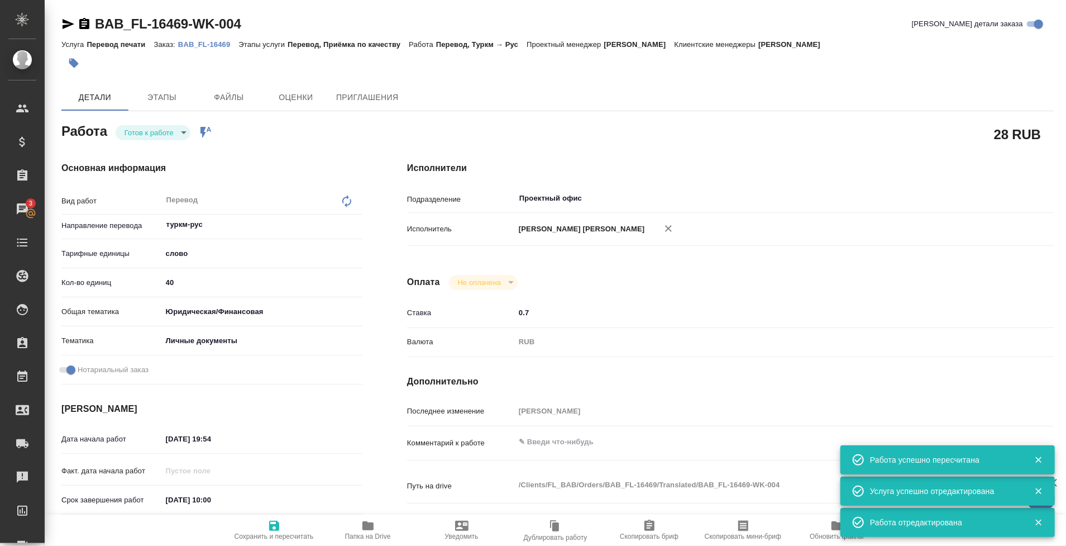
type textarea "x"
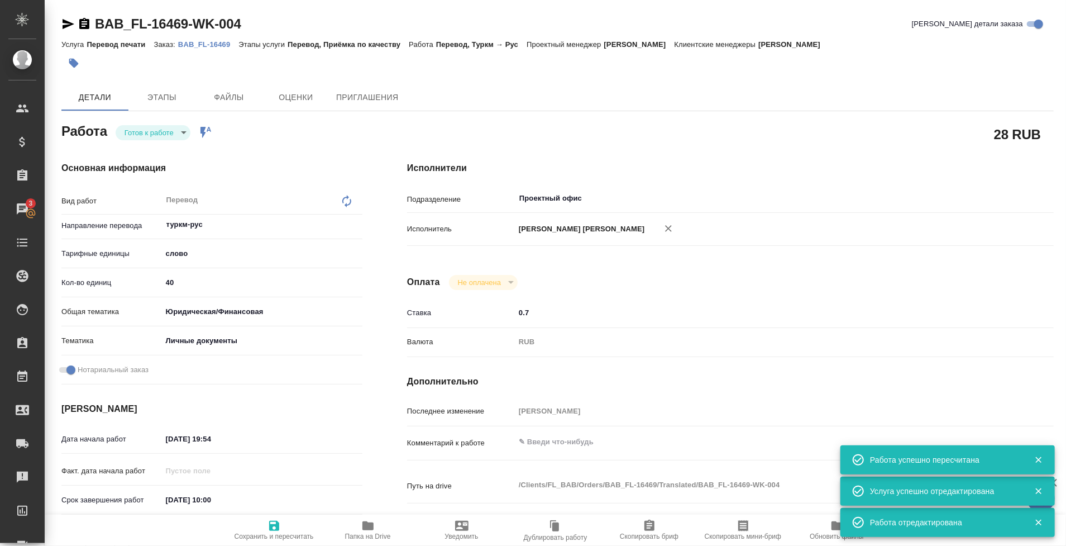
type textarea "x"
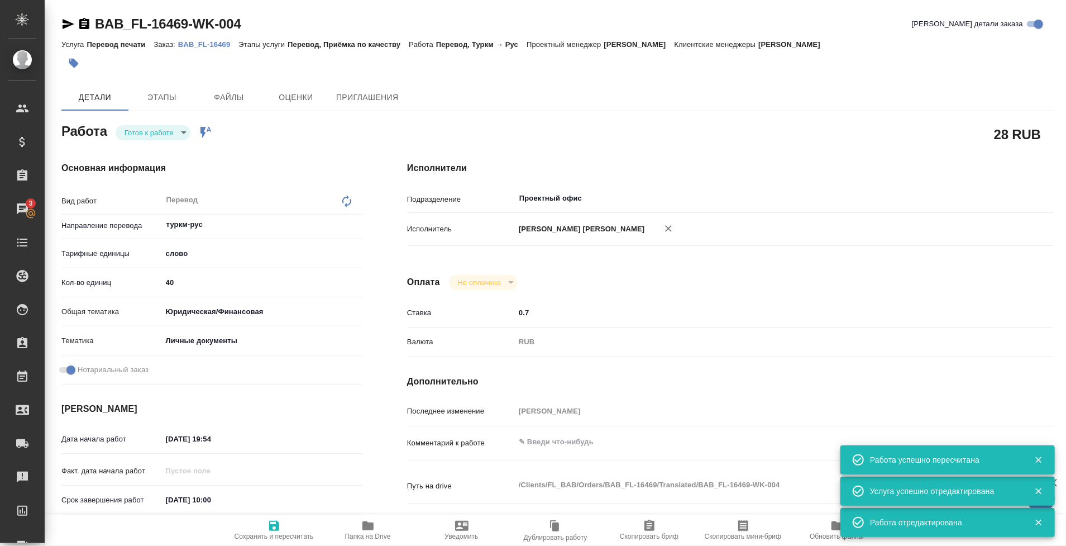
type textarea "x"
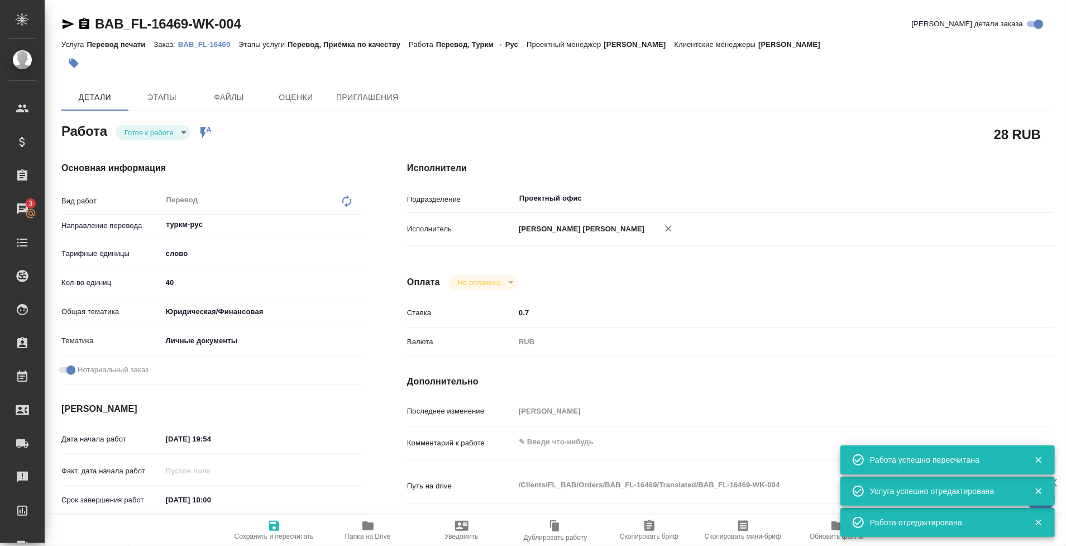
type textarea "x"
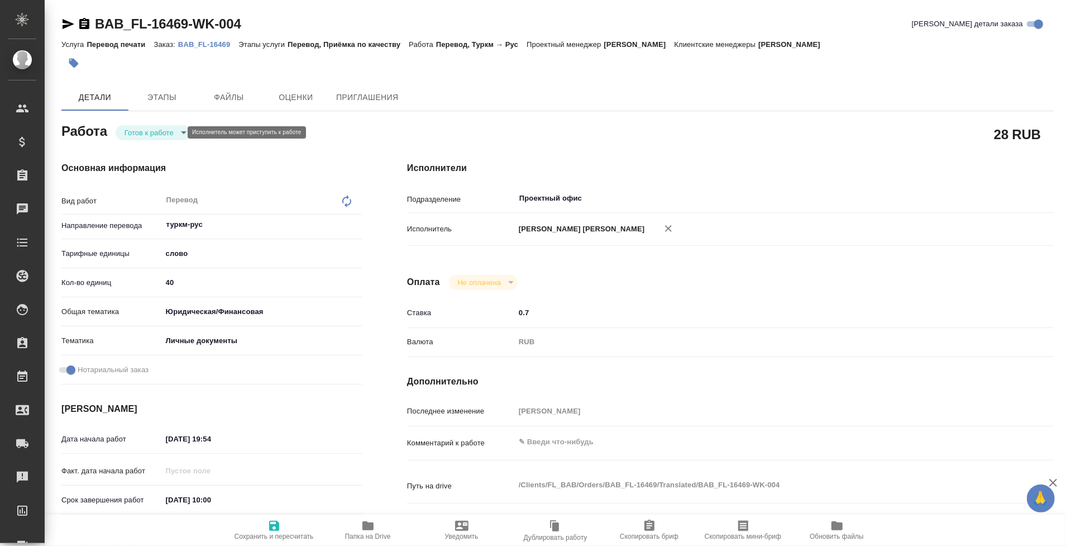
click at [151, 127] on body "🙏 .cls-1 fill:#fff; AWATERA Tarabanovskaya [PERSON_NAME] Спецификации Заказы Ча…" at bounding box center [533, 273] width 1066 height 546
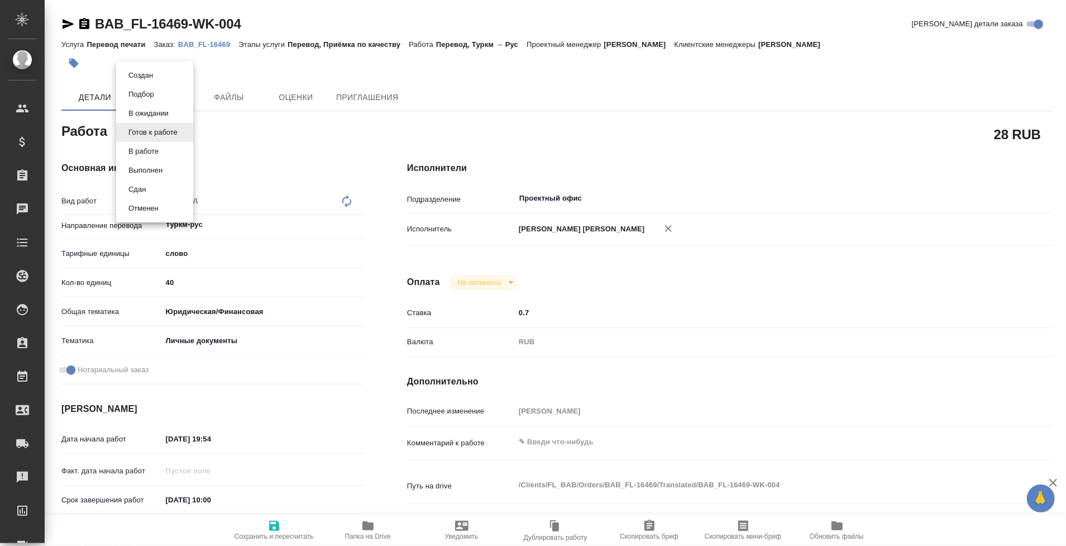
click at [151, 186] on li "Сдан" at bounding box center [154, 189] width 77 height 19
type textarea "x"
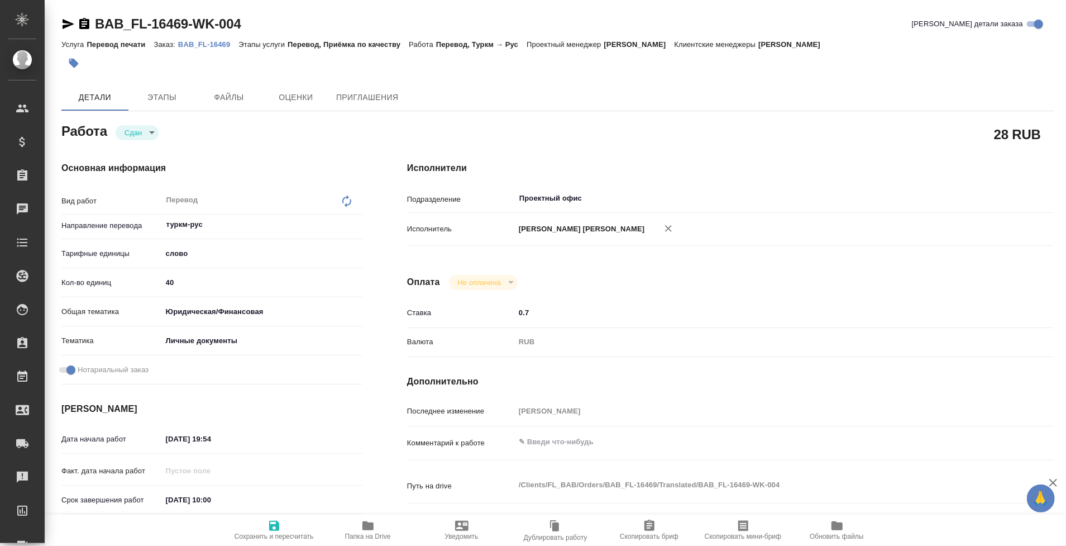
type textarea "x"
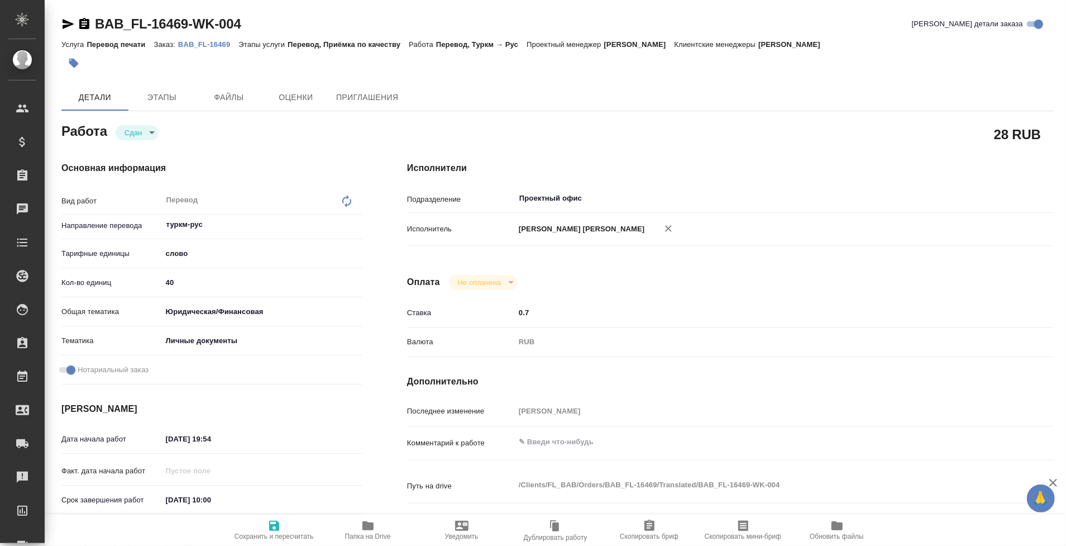
type textarea "x"
click at [273, 535] on span "Сохранить и пересчитать" at bounding box center [274, 536] width 79 height 8
type textarea "x"
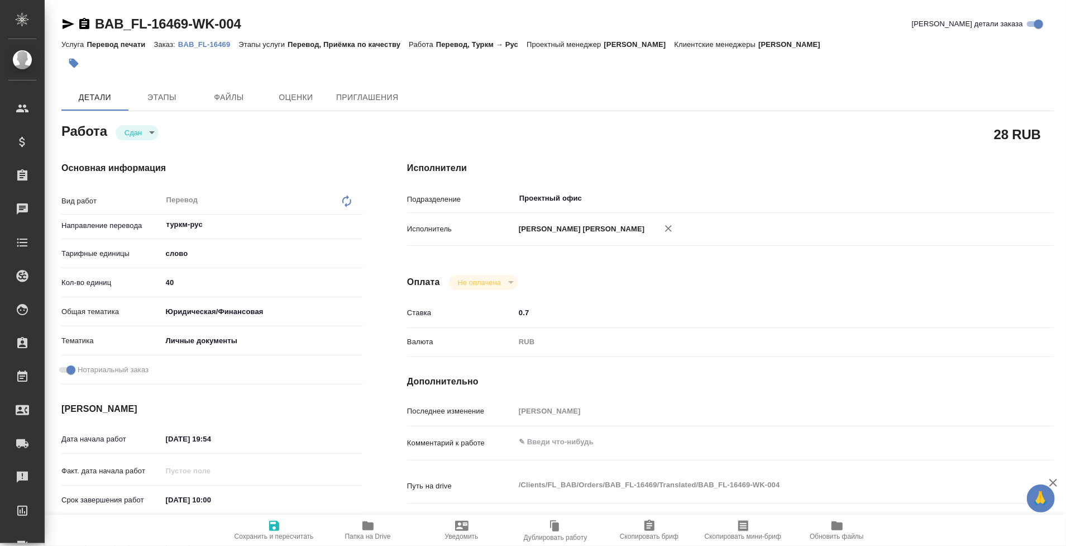
type textarea "x"
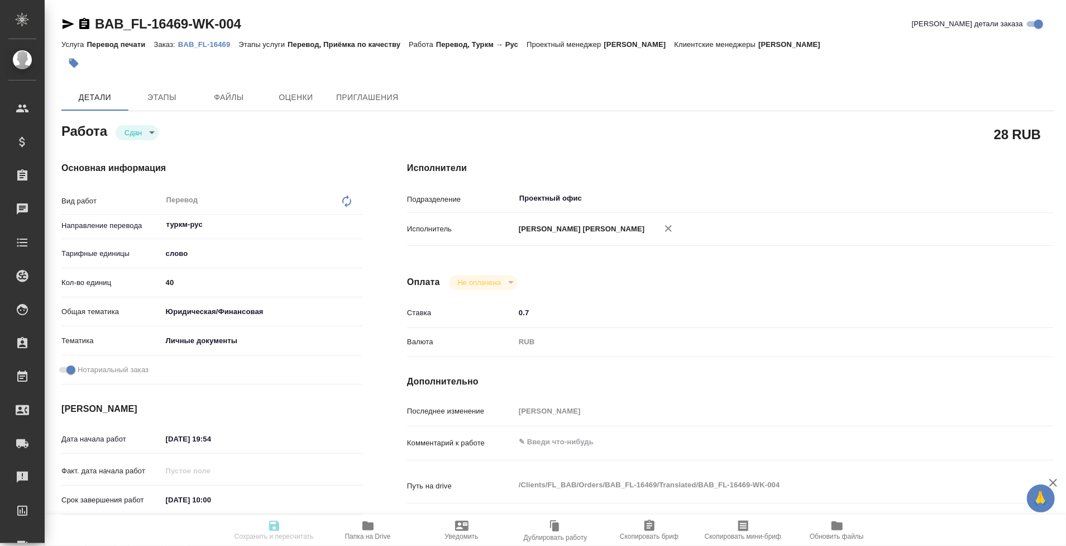
type textarea "x"
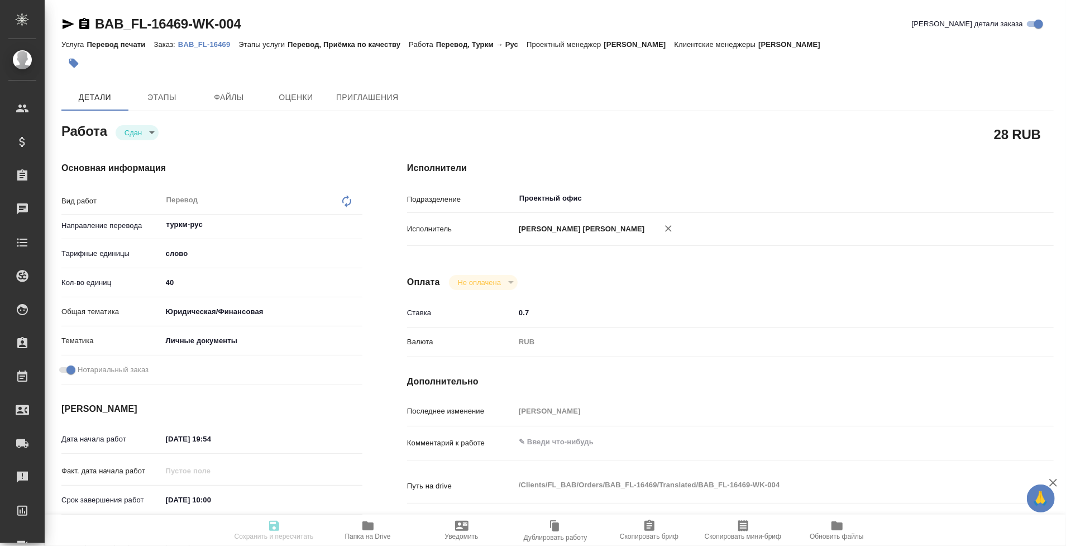
type textarea "x"
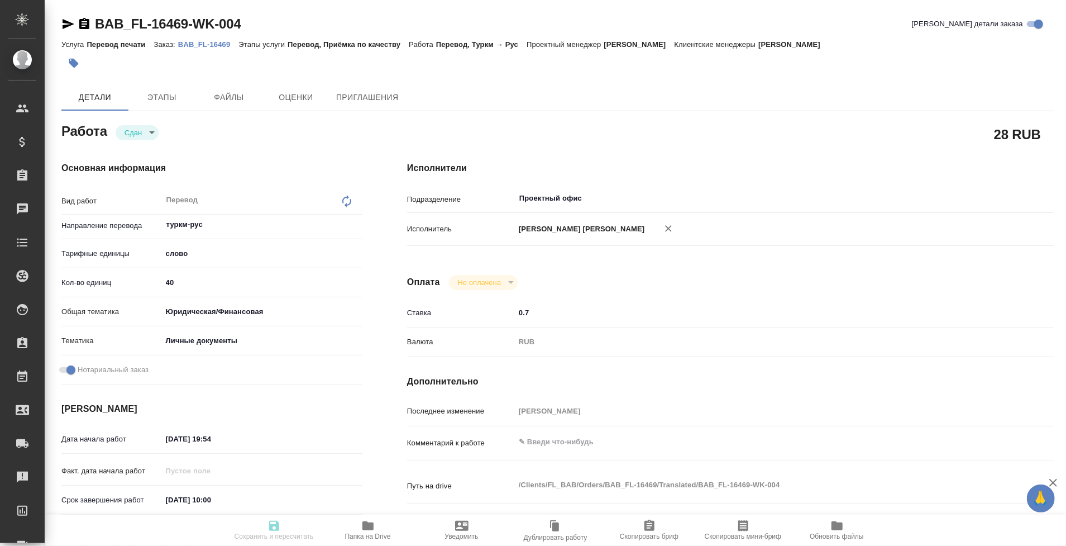
type textarea "x"
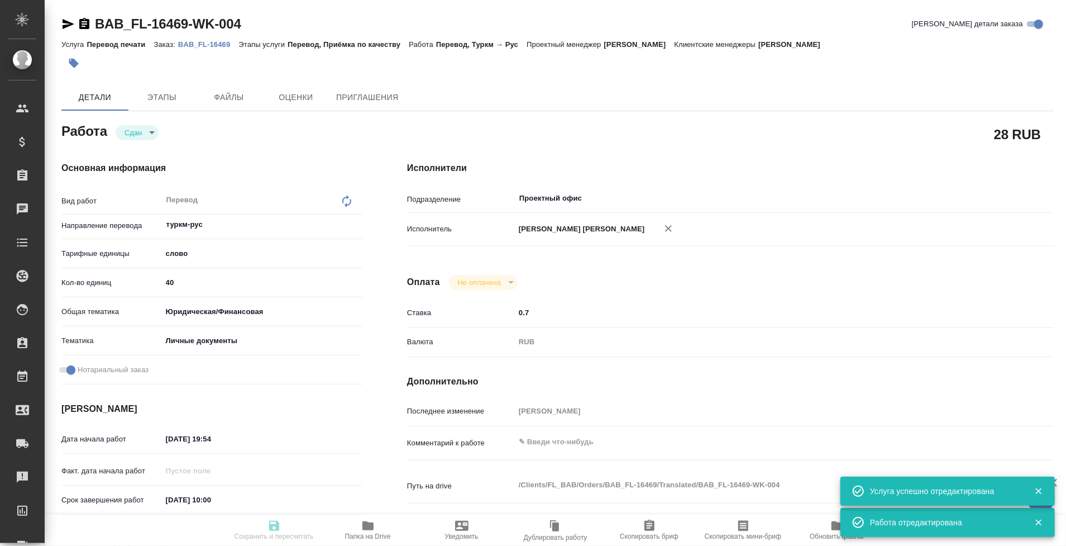
type input "closed"
type textarea "Перевод"
type textarea "x"
type input "туркм-рус"
type input "5a8b1489cc6b4906c91bfd90"
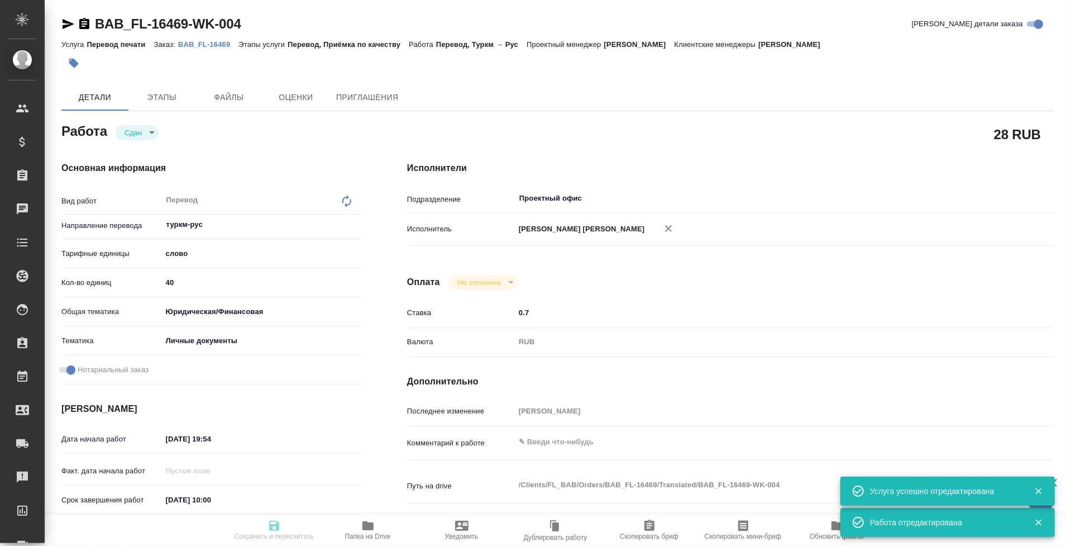
type input "40"
type input "yr-fn"
type input "5a8b8b956a9677013d343cfe"
checkbox input "true"
type input "[DATE] 19:54"
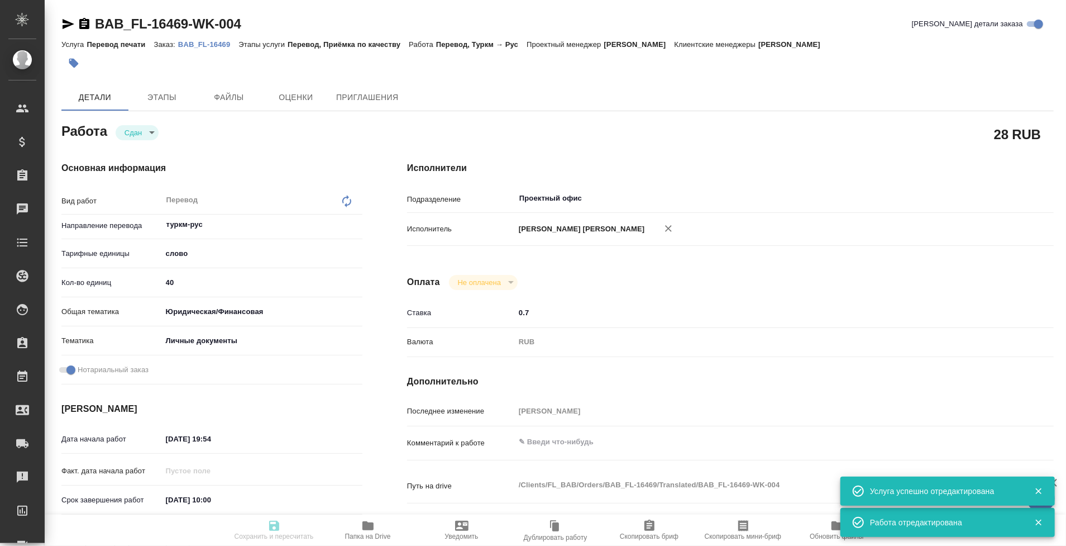
type input "[DATE] 10:00"
type input "[DATE] 19:55"
type input "[DATE] 10:00"
type input "Проектный офис"
type input "notPayed"
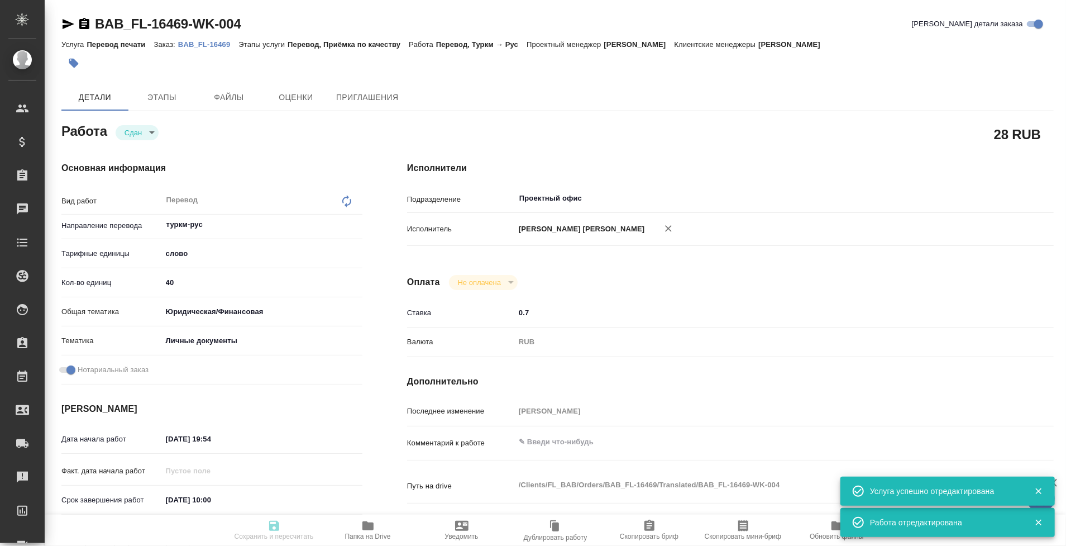
type input "0.7"
type input "RUB"
type input "[PERSON_NAME]"
type textarea "x"
type textarea "/Clients/FL_BAB/Orders/BAB_FL-16469/Translated/BAB_FL-16469-WK-004"
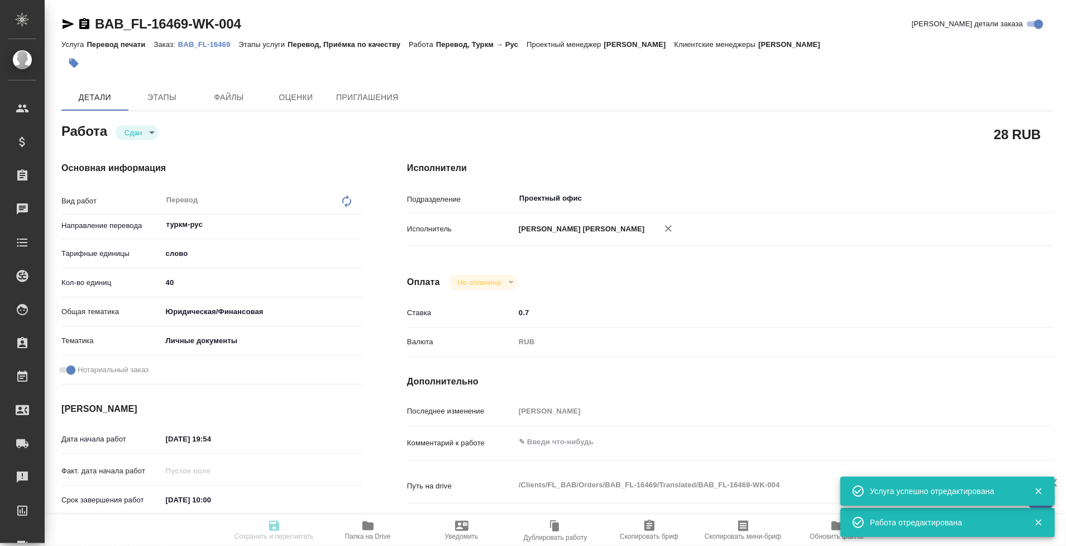
type textarea "x"
type input "BAB_FL-16469"
type input "Перевод печати"
type input "Перевод, Приёмка по качеству"
type input "[PERSON_NAME]"
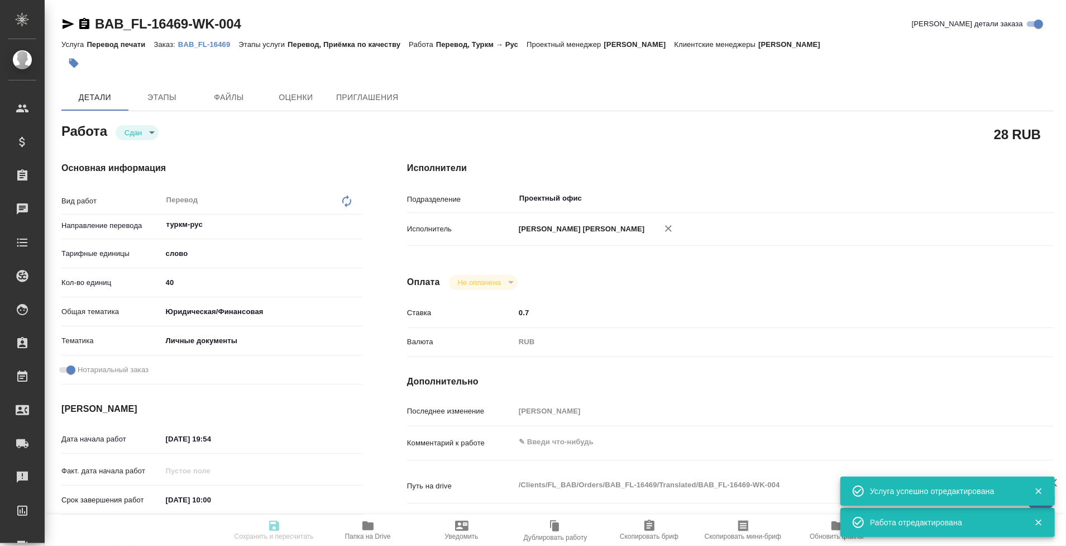
type input "/Clients/FL_BAB/Orders/BAB_FL-16469"
type textarea "x"
type textarea "переводим только печати"
type textarea "x"
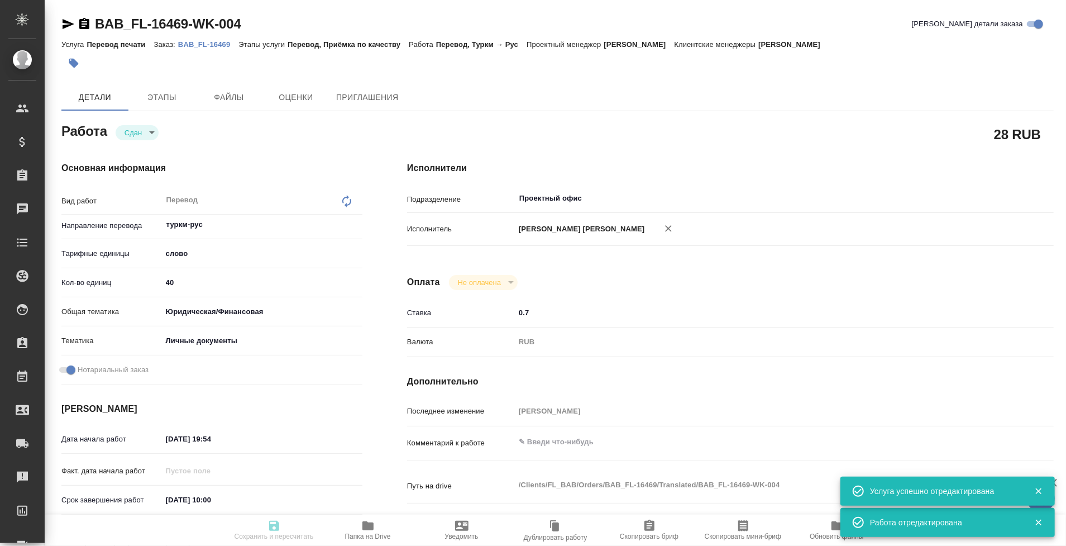
type textarea "x"
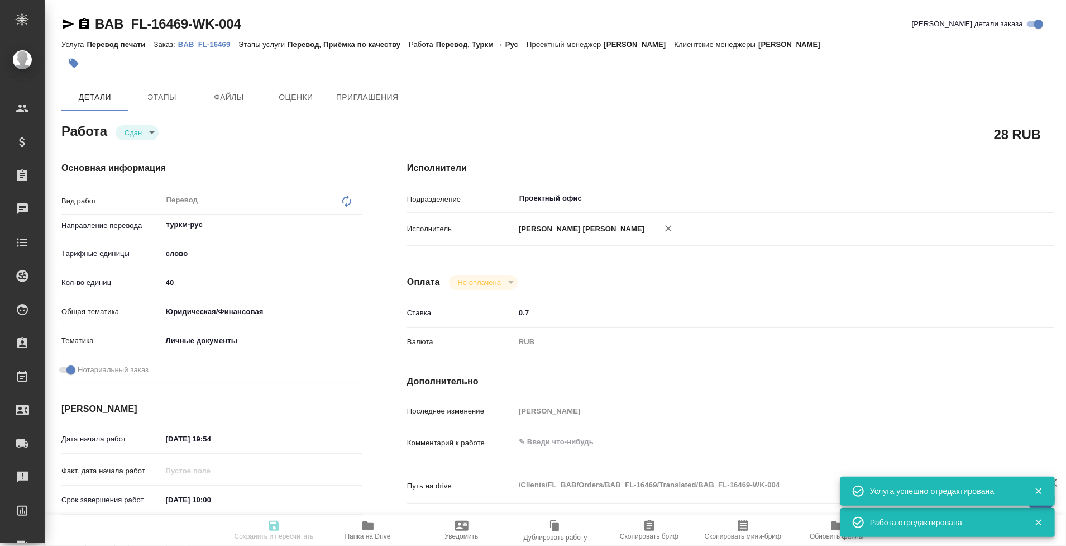
type textarea "x"
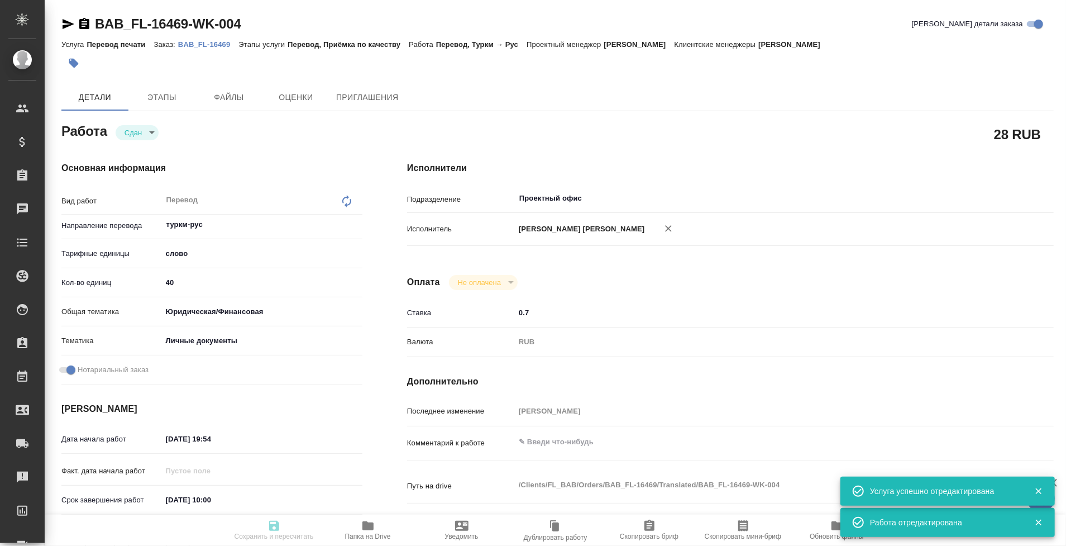
type textarea "x"
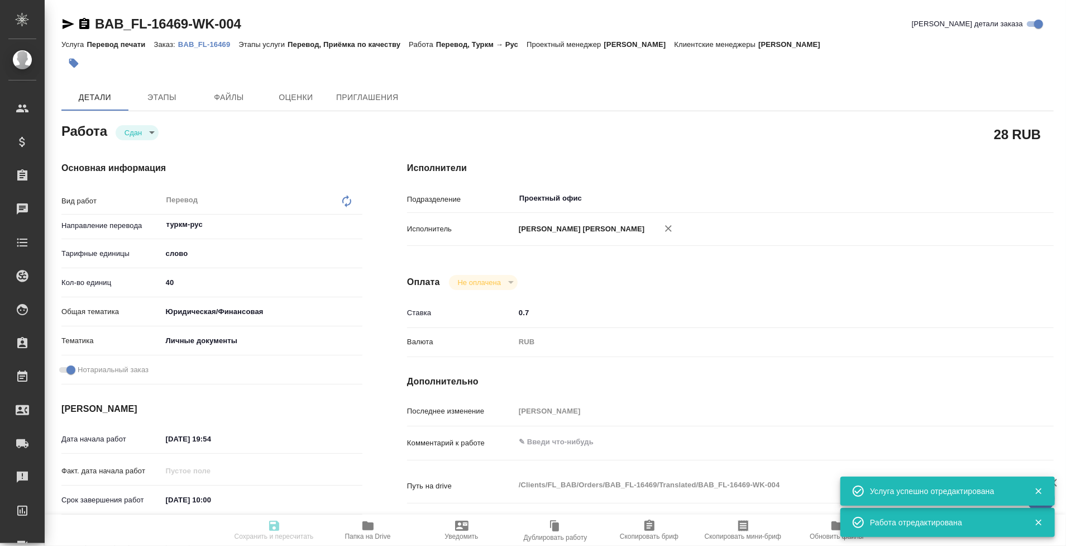
type textarea "x"
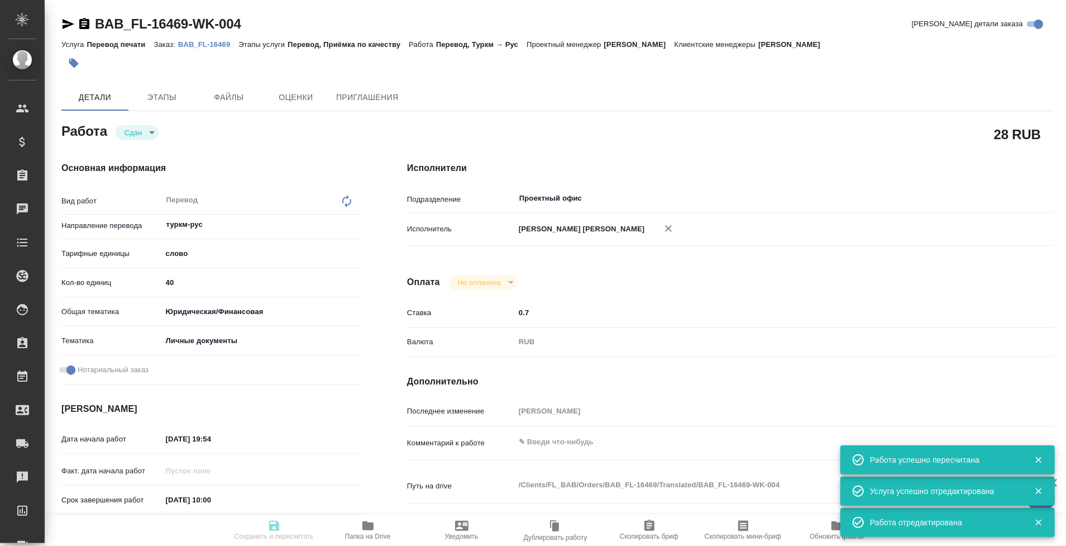
click at [455, 529] on icon "button" at bounding box center [461, 526] width 13 height 10
type input "closed"
type textarea "Перевод"
type textarea "x"
type input "туркм-рус"
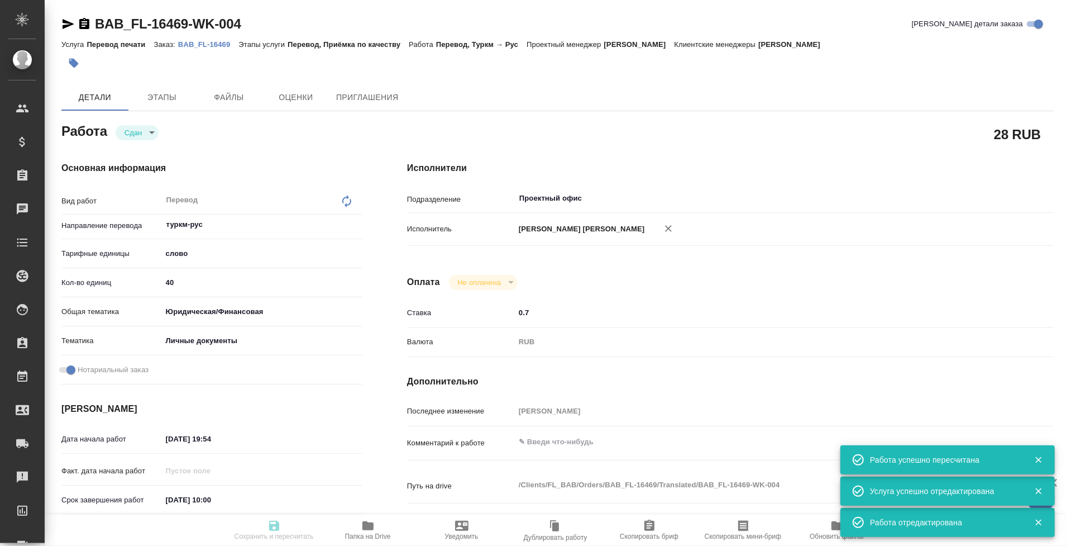
type input "5a8b1489cc6b4906c91bfd90"
type input "40"
type input "yr-fn"
type input "5a8b8b956a9677013d343cfe"
checkbox input "true"
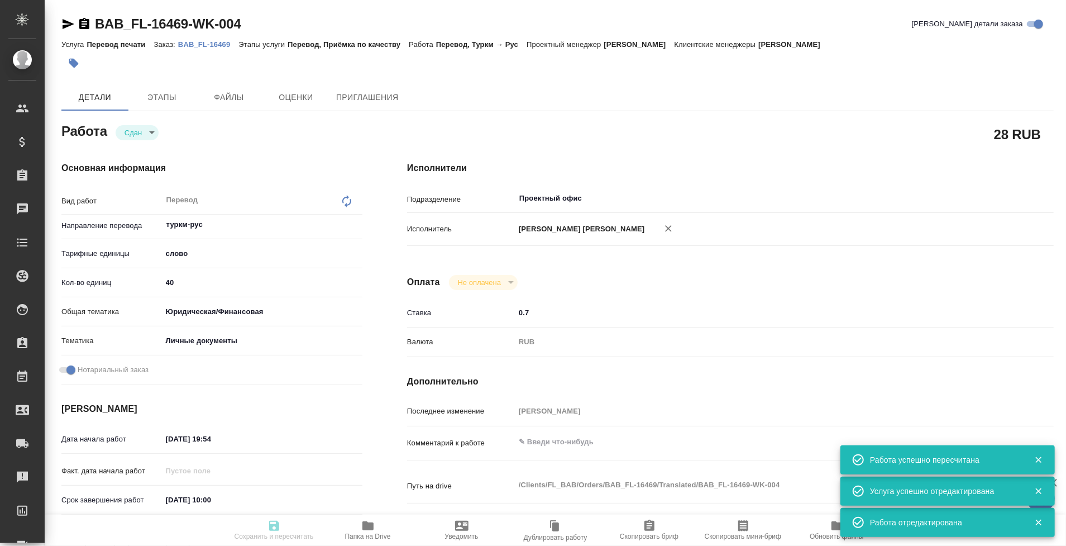
type input "[DATE] 19:54"
type input "[DATE] 10:00"
type input "[DATE] 19:55"
type input "[DATE] 10:00"
type input "Проектный офис"
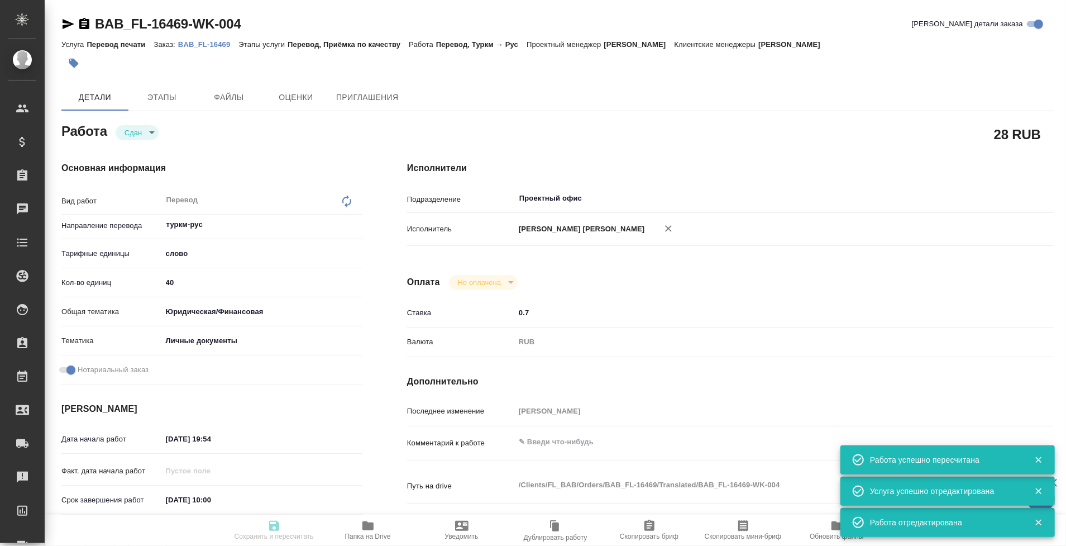
type input "notPayed"
type input "0.7"
type input "RUB"
type input "[PERSON_NAME]"
type textarea "x"
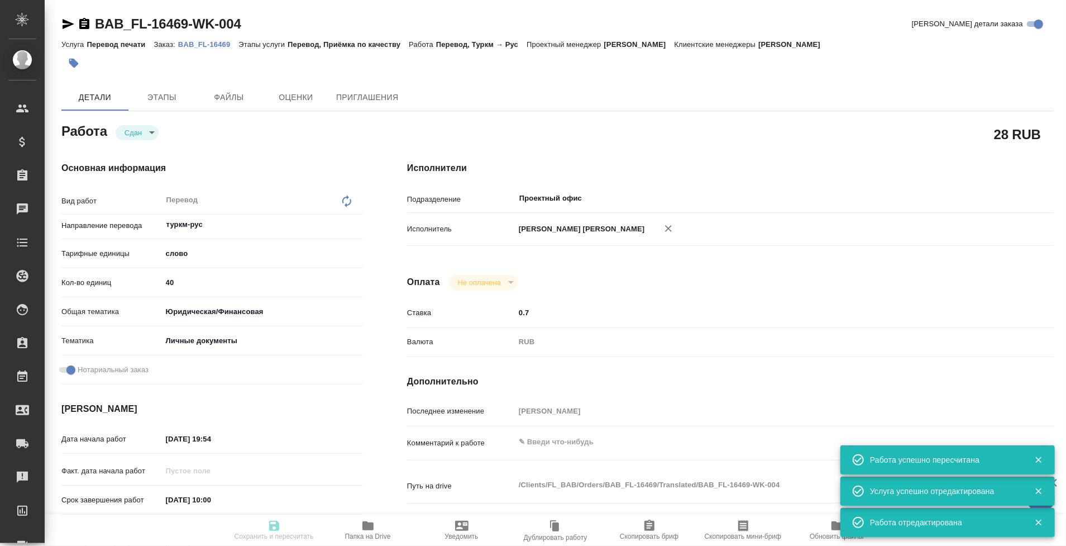
type textarea "/Clients/FL_BAB/Orders/BAB_FL-16469/Translated/BAB_FL-16469-WK-004"
type textarea "x"
type input "BAB_FL-16469"
type input "Перевод печати"
type input "Перевод, Приёмка по качеству"
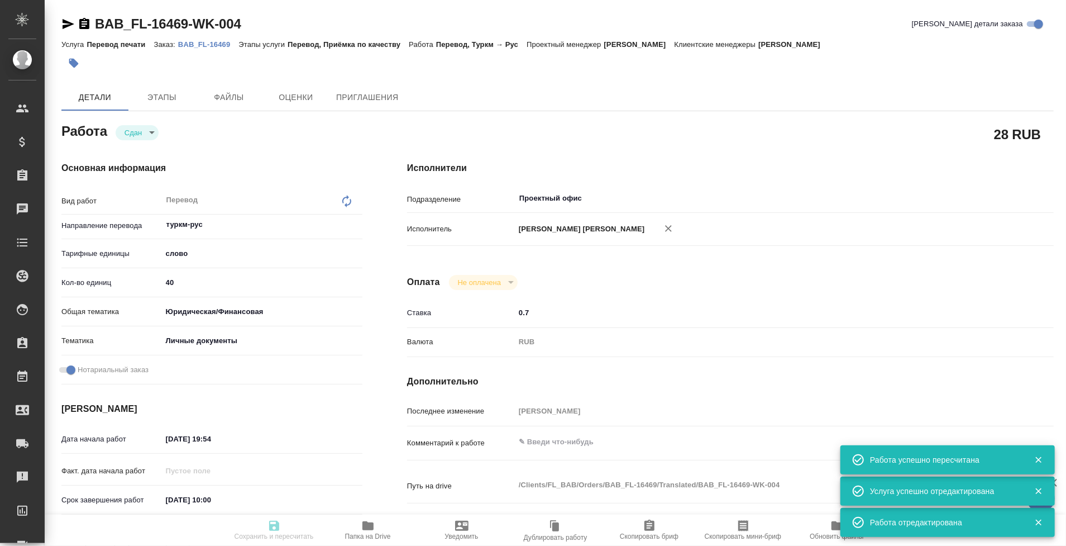
type input "[PERSON_NAME]"
type input "/Clients/FL_BAB/Orders/BAB_FL-16469"
type textarea "x"
type textarea "переводим только печати"
type textarea "x"
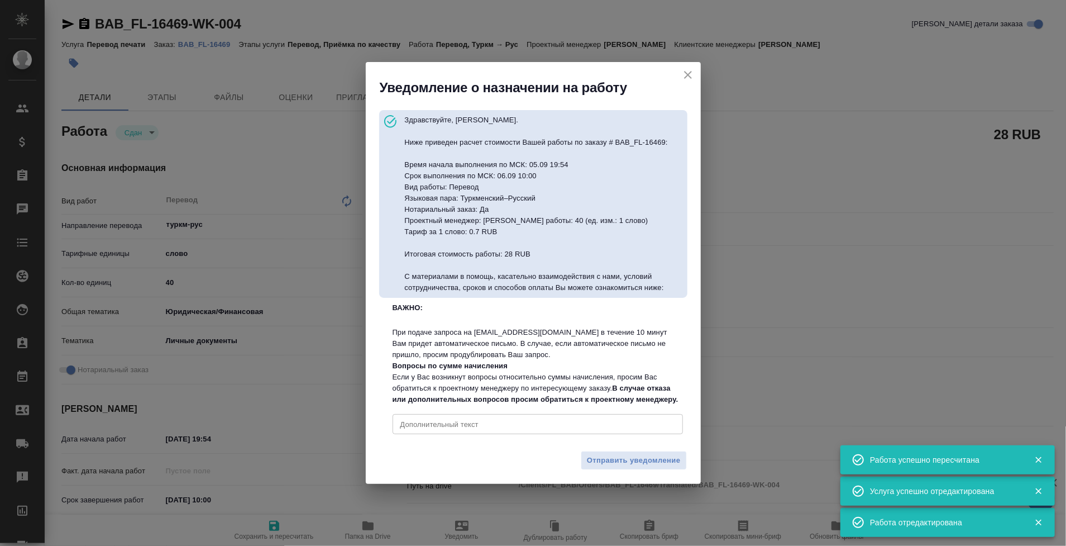
type textarea "x"
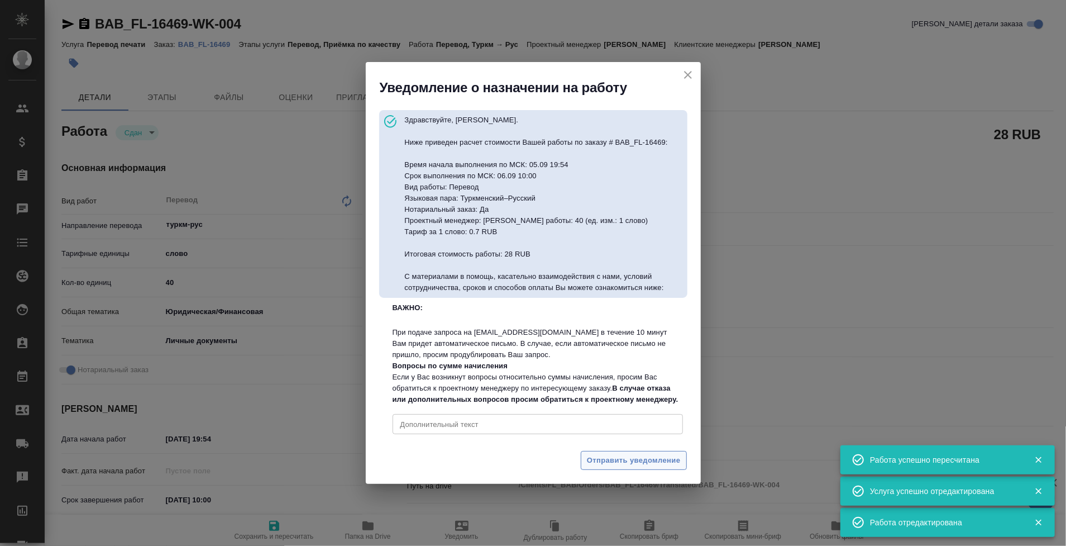
type textarea "x"
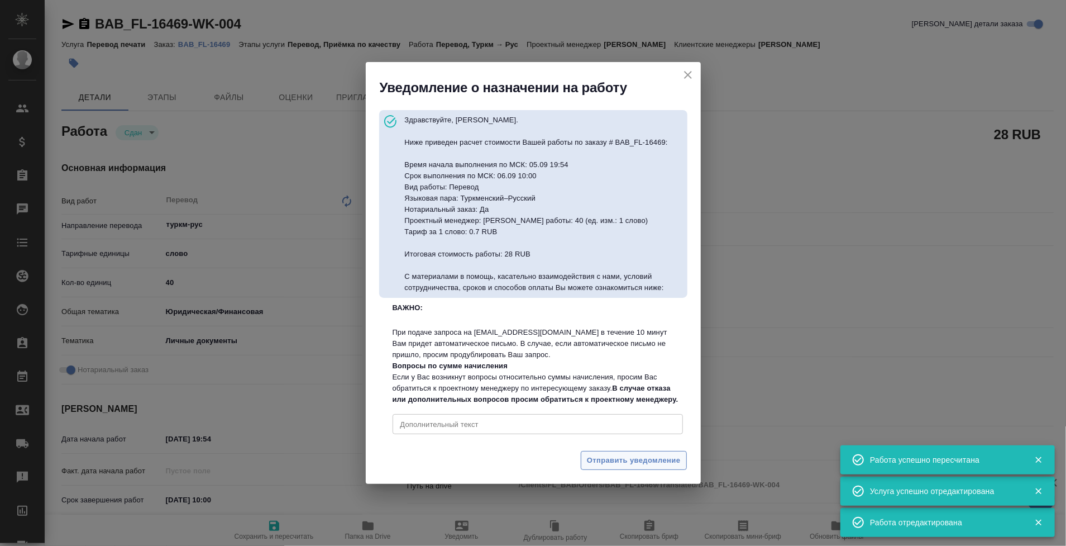
type textarea "x"
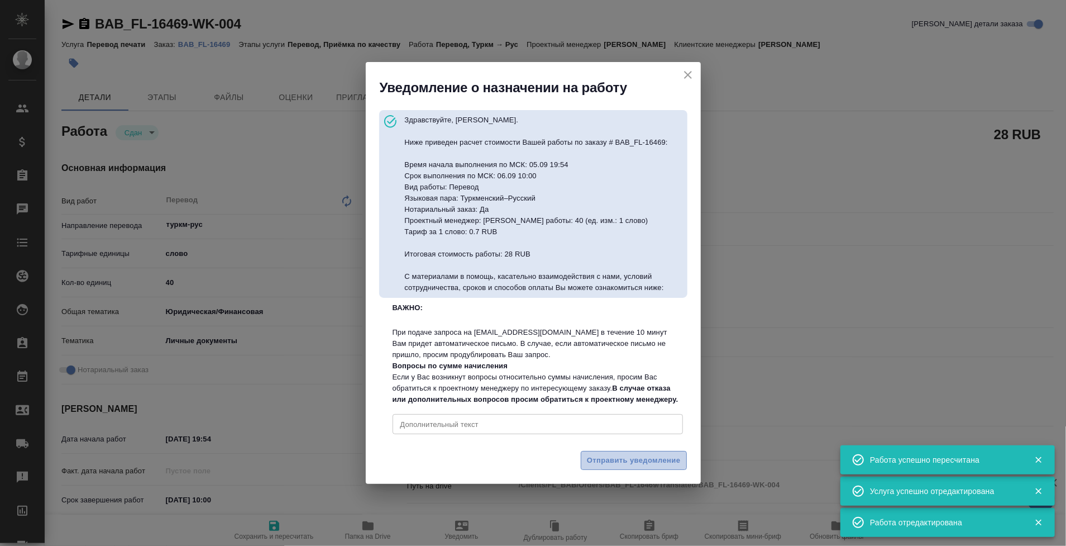
click at [622, 467] on span "Отправить уведомление" at bounding box center [634, 460] width 94 height 13
type textarea "x"
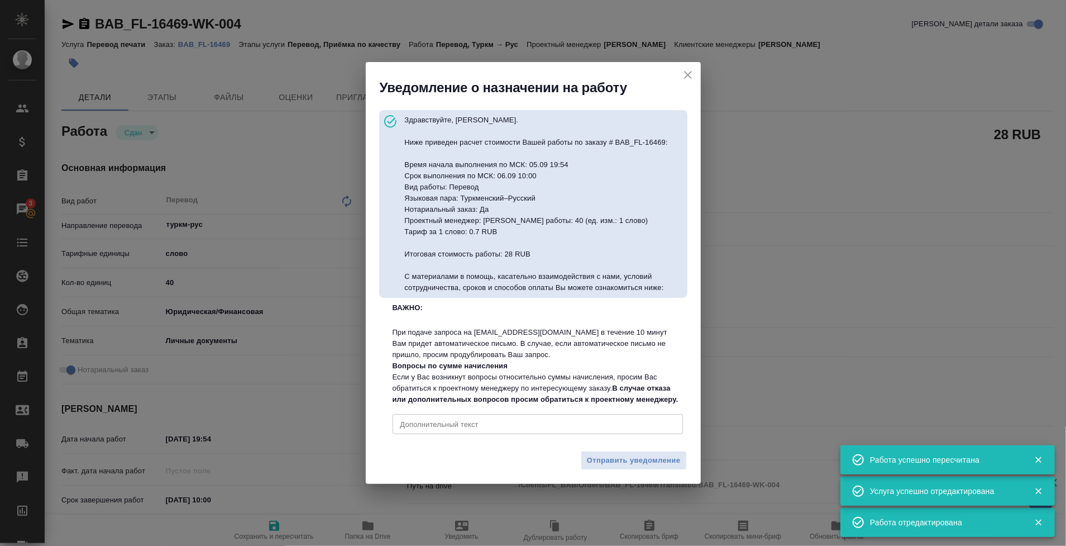
type textarea "x"
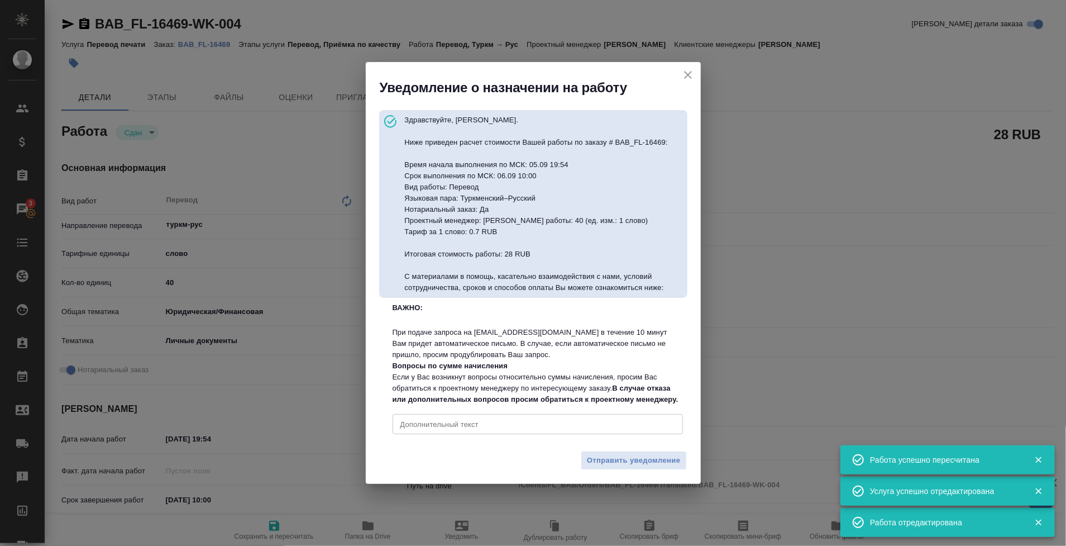
type textarea "x"
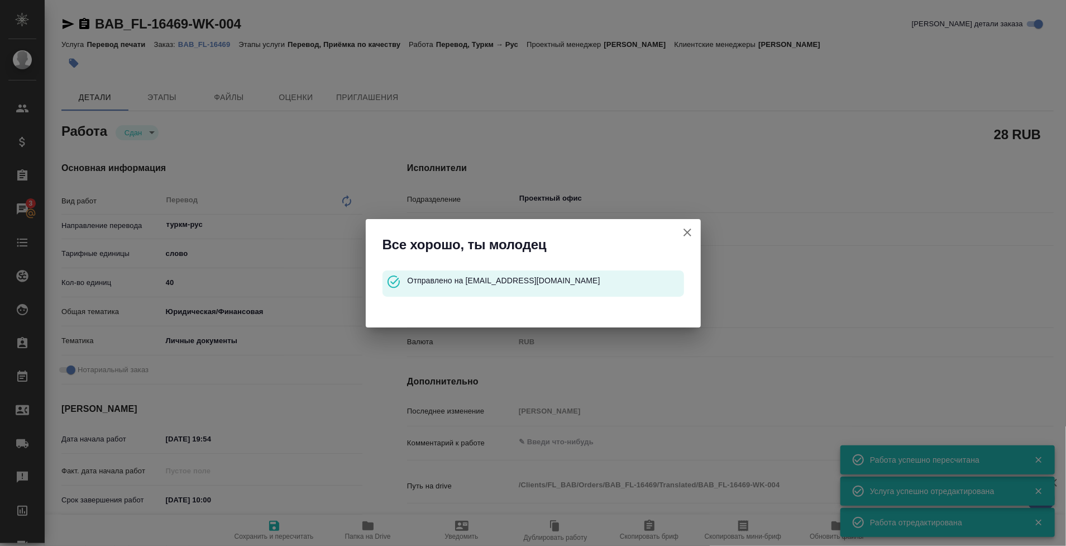
type textarea "x"
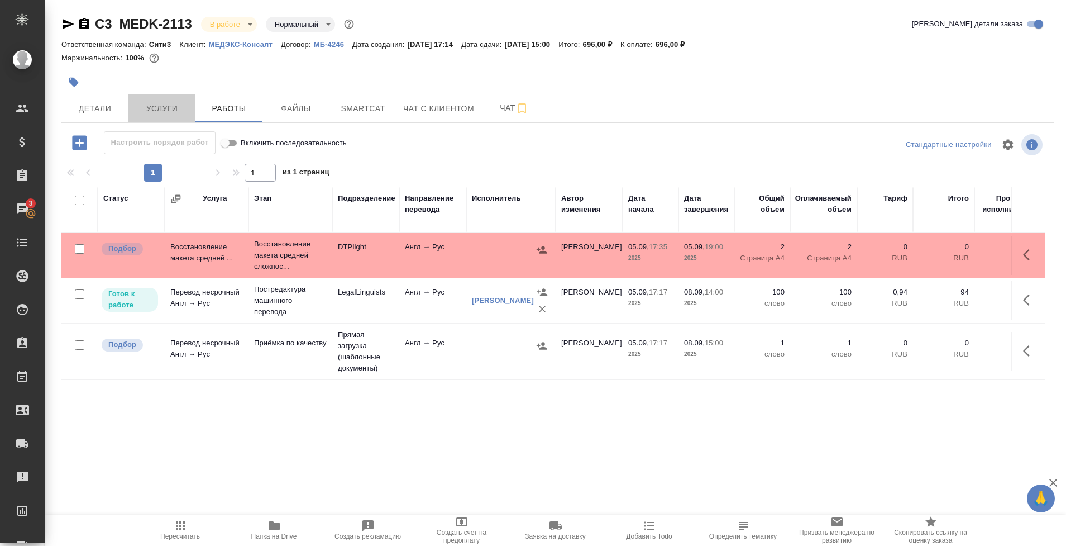
click at [159, 104] on span "Услуги" at bounding box center [162, 109] width 54 height 14
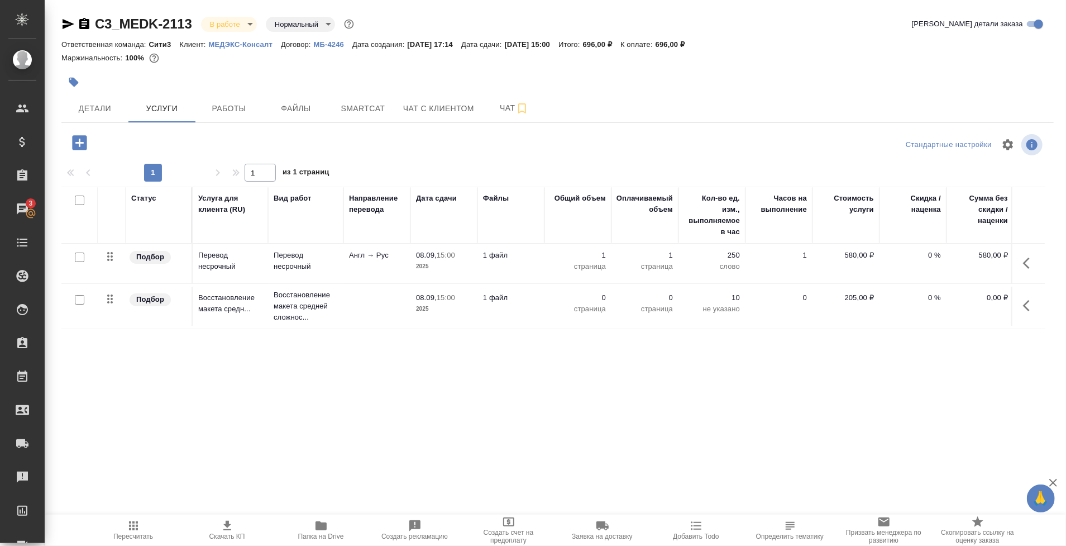
click at [228, 107] on span "Работы" at bounding box center [229, 109] width 54 height 14
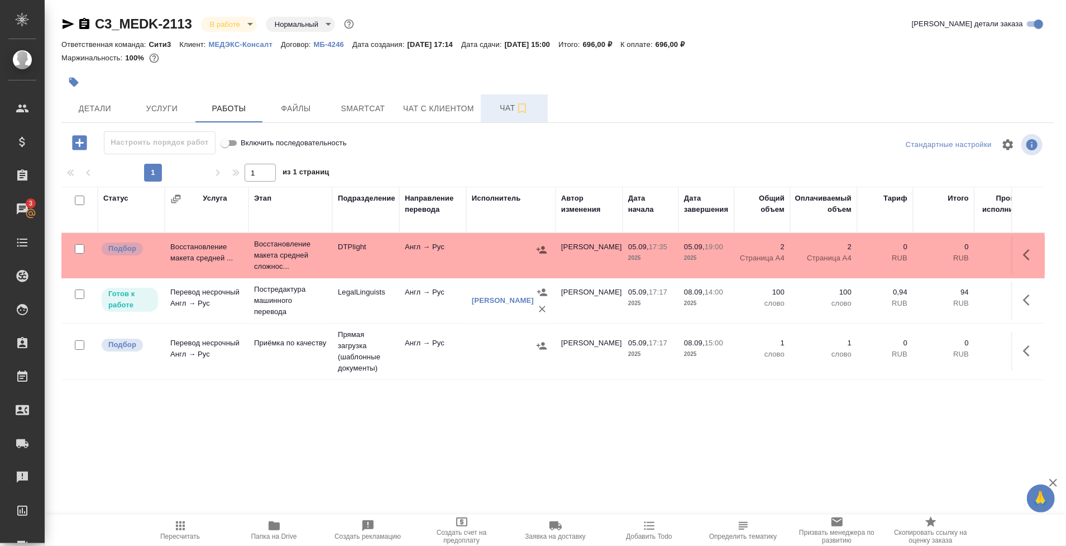
click at [504, 108] on span "Чат" at bounding box center [515, 108] width 54 height 14
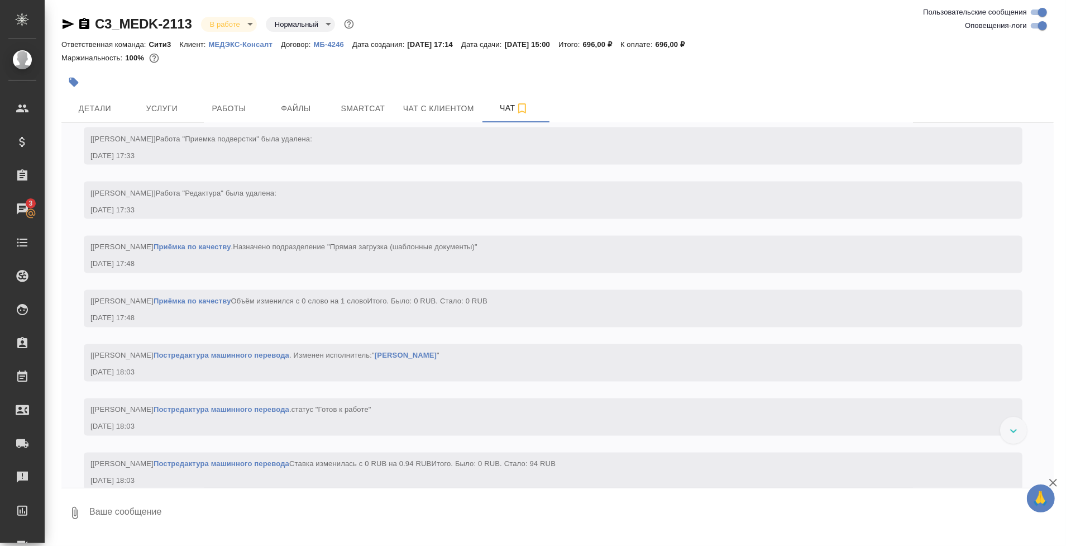
scroll to position [1552, 0]
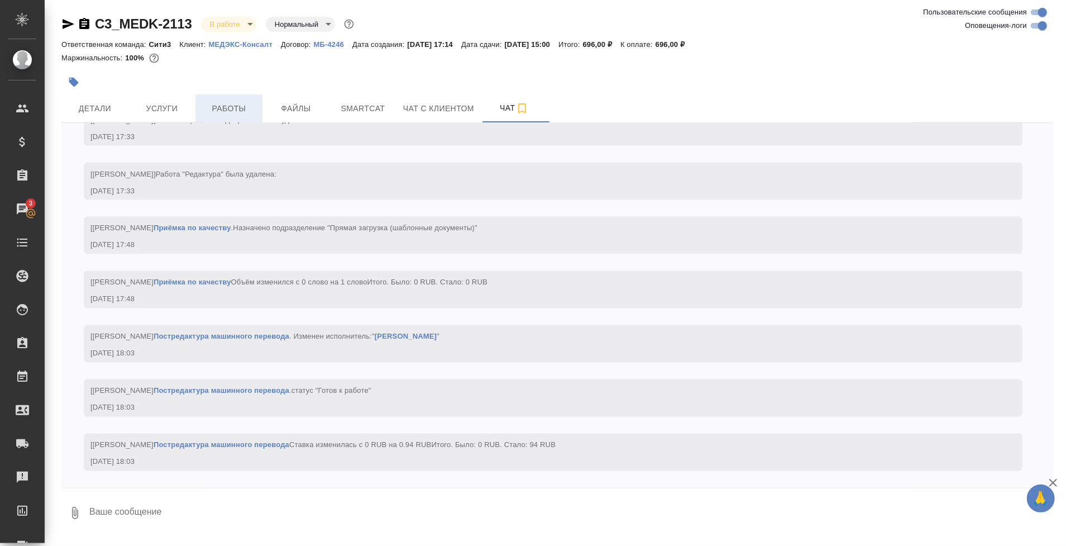
click at [219, 100] on button "Работы" at bounding box center [229, 108] width 67 height 28
